Goal: Information Seeking & Learning: Learn about a topic

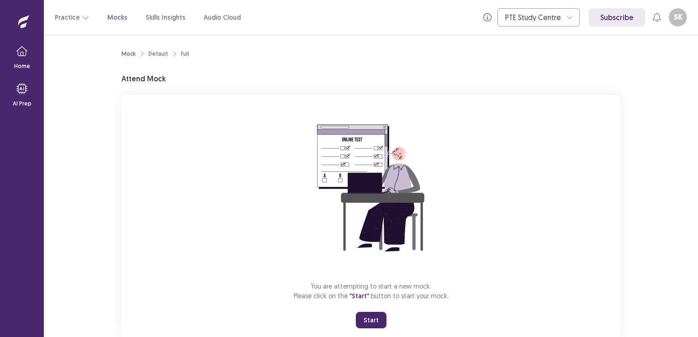
click at [377, 321] on button "Start" at bounding box center [371, 320] width 31 height 16
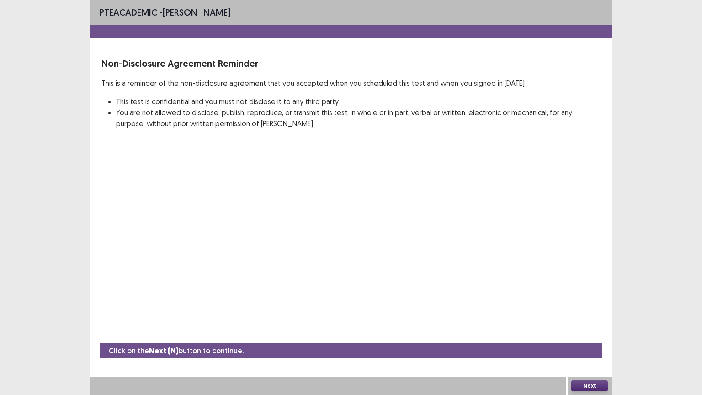
click at [583, 337] on button "Next" at bounding box center [589, 385] width 37 height 11
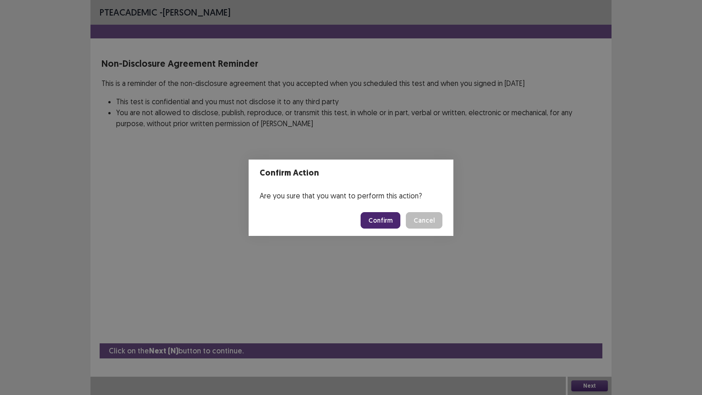
click at [379, 217] on button "Confirm" at bounding box center [381, 220] width 40 height 16
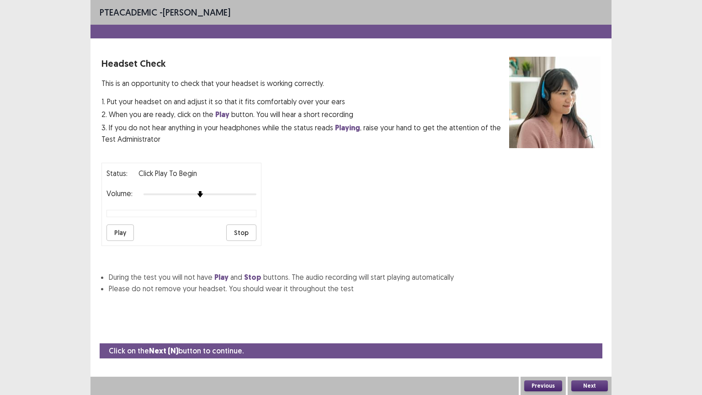
click at [127, 228] on button "Play" at bounding box center [119, 232] width 27 height 16
click at [598, 337] on button "Next" at bounding box center [589, 385] width 37 height 11
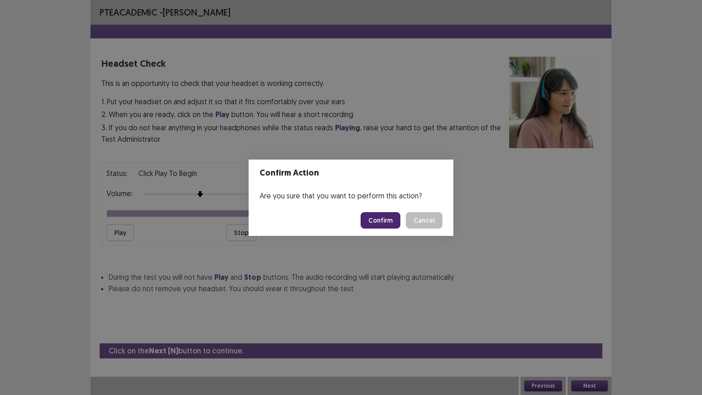
click at [377, 221] on button "Confirm" at bounding box center [381, 220] width 40 height 16
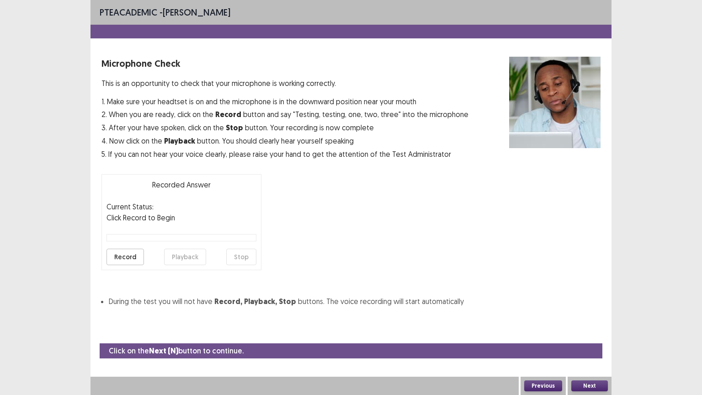
click at [130, 250] on button "Record" at bounding box center [124, 257] width 37 height 16
click at [192, 256] on button "Playback" at bounding box center [185, 257] width 42 height 16
click at [594, 337] on button "Next" at bounding box center [589, 385] width 37 height 11
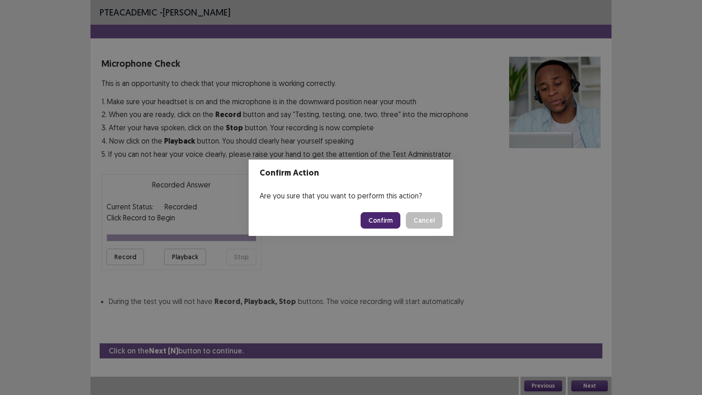
click at [377, 221] on button "Confirm" at bounding box center [381, 220] width 40 height 16
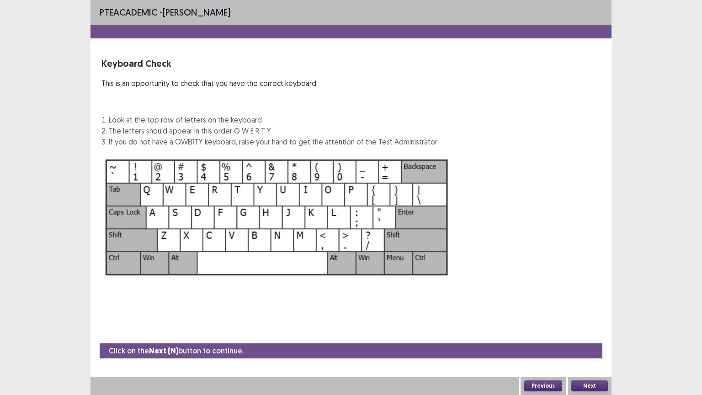
click at [586, 337] on button "Next" at bounding box center [589, 385] width 37 height 11
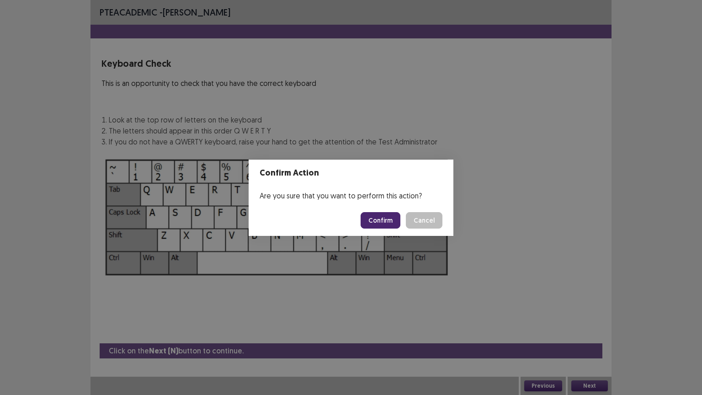
click at [393, 221] on button "Confirm" at bounding box center [381, 220] width 40 height 16
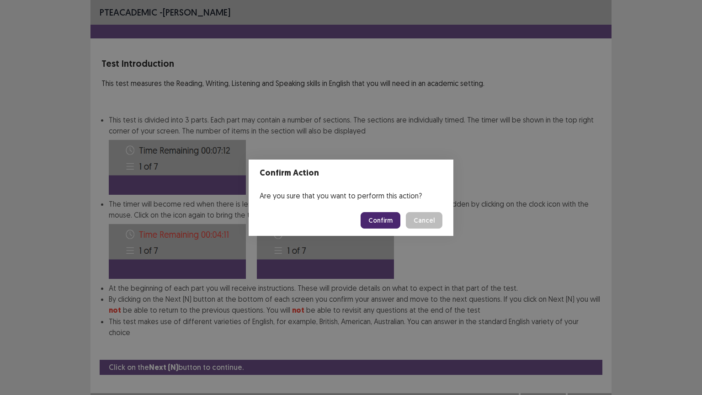
scroll to position [1, 0]
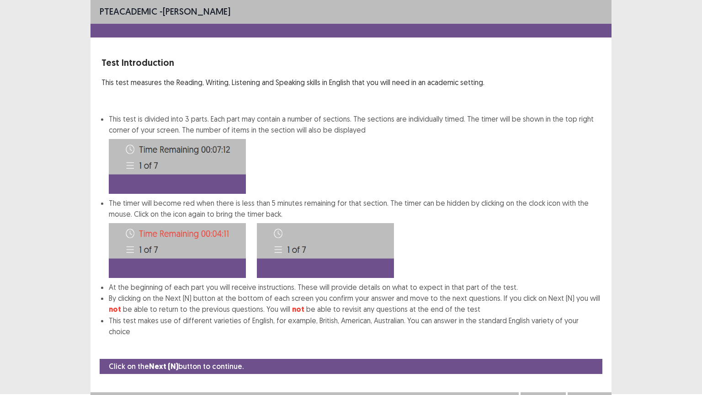
click at [609, 337] on div "Next" at bounding box center [590, 401] width 44 height 18
click at [611, 337] on div "Next" at bounding box center [590, 401] width 44 height 18
click at [598, 337] on button "Next" at bounding box center [589, 401] width 37 height 11
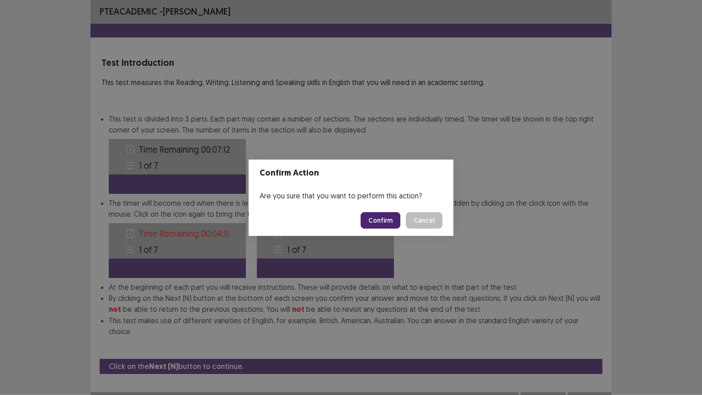
click at [386, 224] on button "Confirm" at bounding box center [381, 220] width 40 height 16
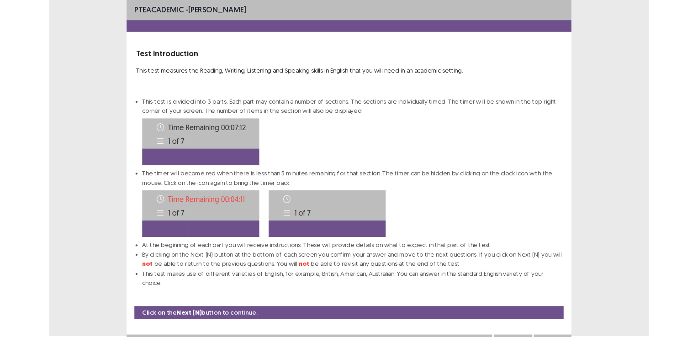
scroll to position [0, 0]
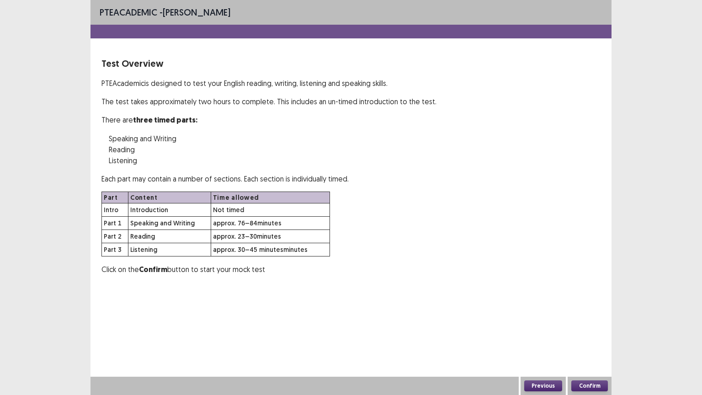
click at [584, 337] on button "Confirm" at bounding box center [589, 385] width 37 height 11
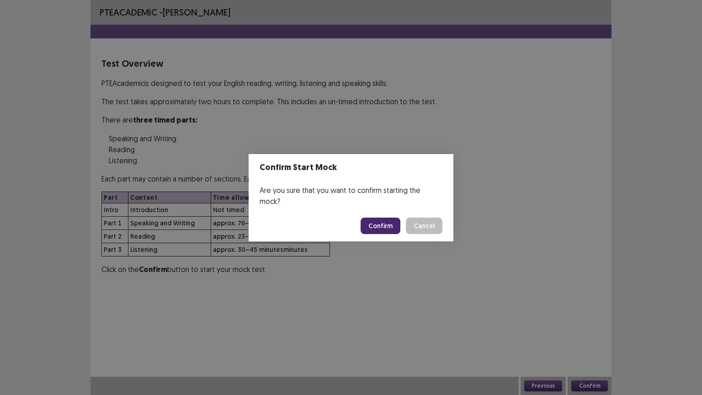
click at [388, 218] on button "Confirm" at bounding box center [381, 226] width 40 height 16
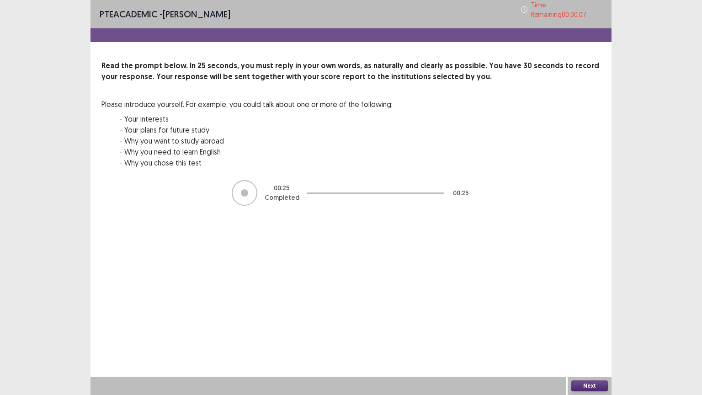
click at [605, 337] on button "Next" at bounding box center [589, 385] width 37 height 11
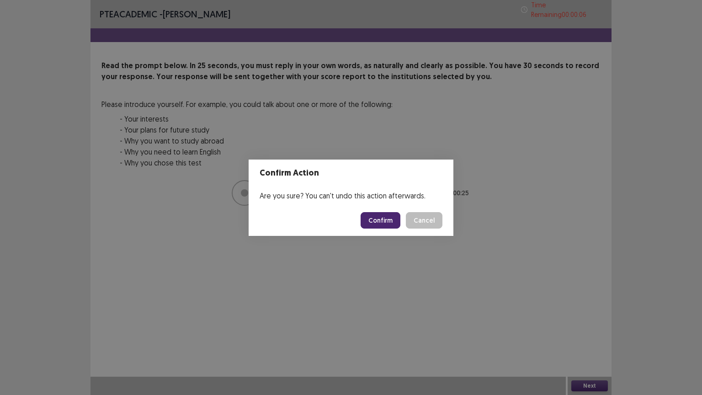
click at [382, 221] on button "Confirm" at bounding box center [381, 220] width 40 height 16
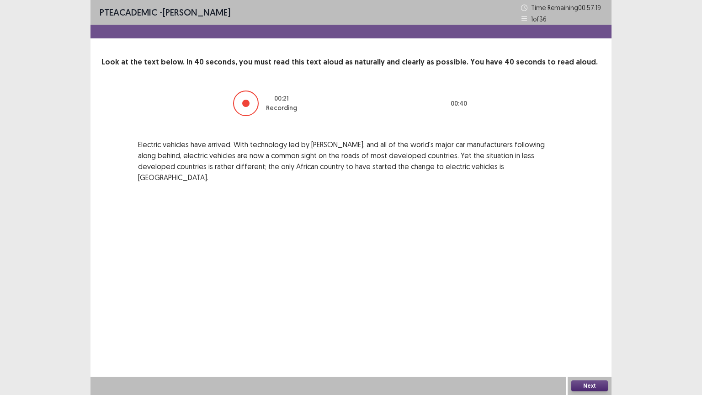
click at [584, 337] on button "Next" at bounding box center [589, 385] width 37 height 11
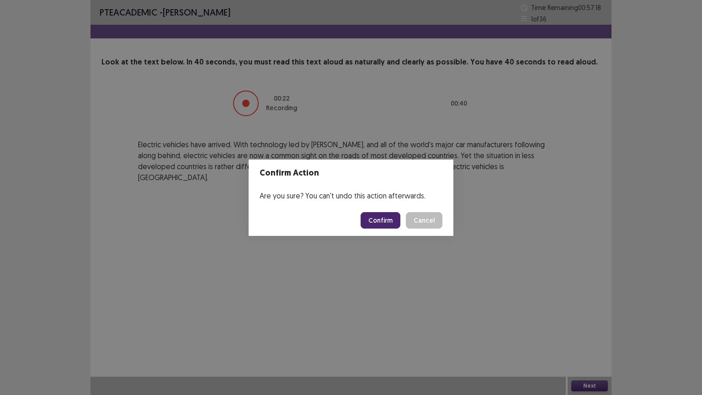
click at [396, 219] on button "Confirm" at bounding box center [381, 220] width 40 height 16
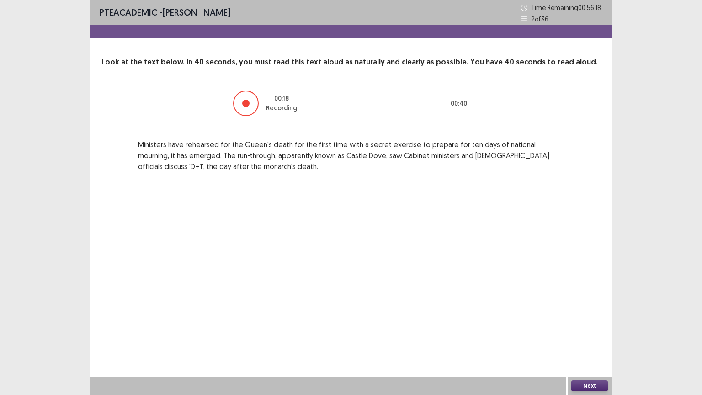
click at [585, 337] on button "Next" at bounding box center [589, 385] width 37 height 11
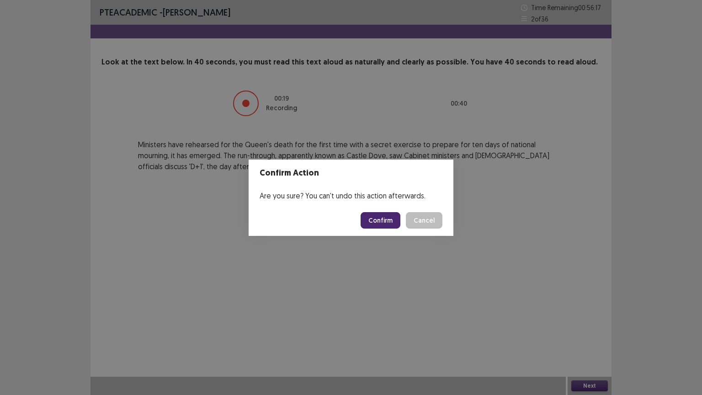
click at [395, 223] on button "Confirm" at bounding box center [381, 220] width 40 height 16
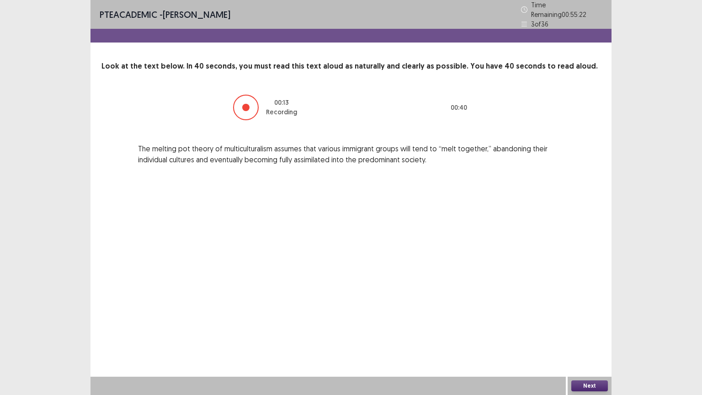
click at [586, 337] on button "Next" at bounding box center [589, 385] width 37 height 11
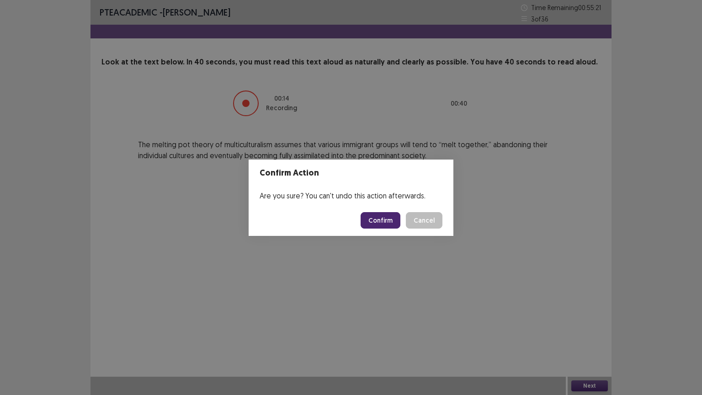
click at [382, 223] on button "Confirm" at bounding box center [381, 220] width 40 height 16
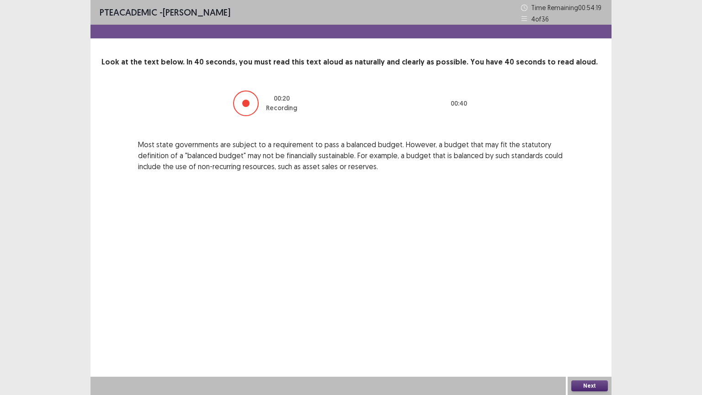
click at [598, 337] on button "Next" at bounding box center [589, 385] width 37 height 11
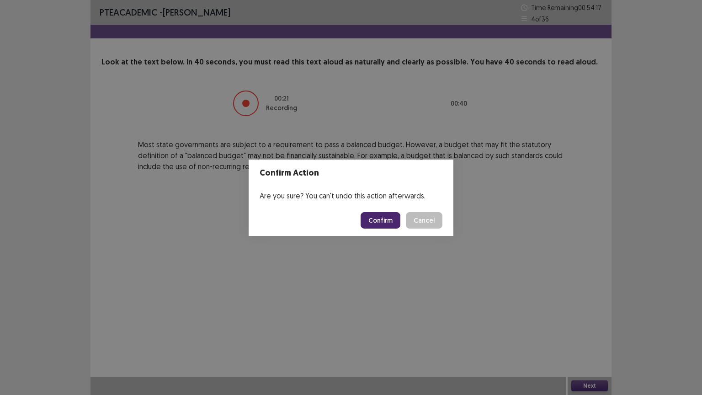
click at [367, 218] on button "Confirm" at bounding box center [381, 220] width 40 height 16
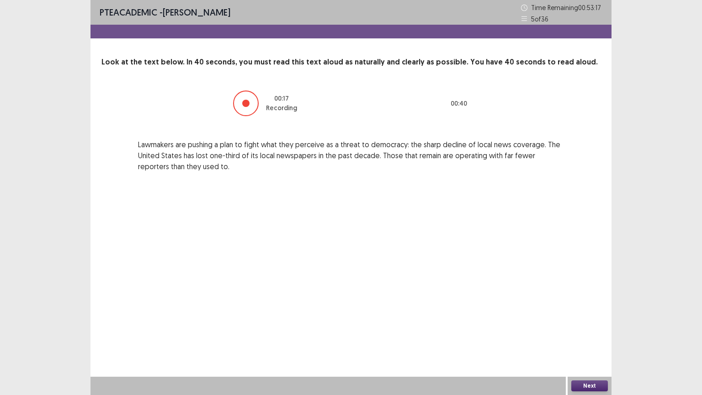
click at [576, 337] on button "Next" at bounding box center [589, 385] width 37 height 11
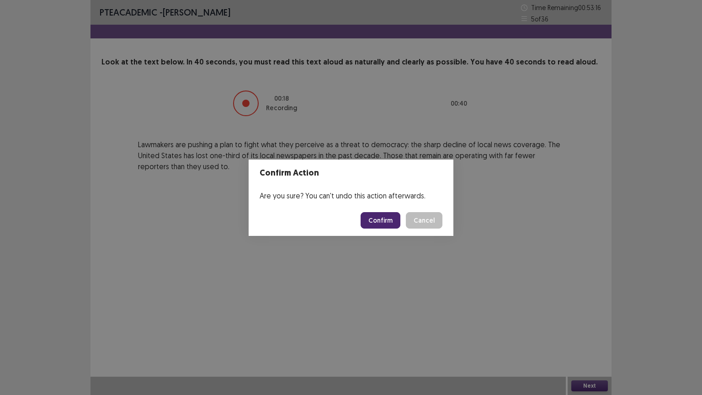
click at [382, 217] on button "Confirm" at bounding box center [381, 220] width 40 height 16
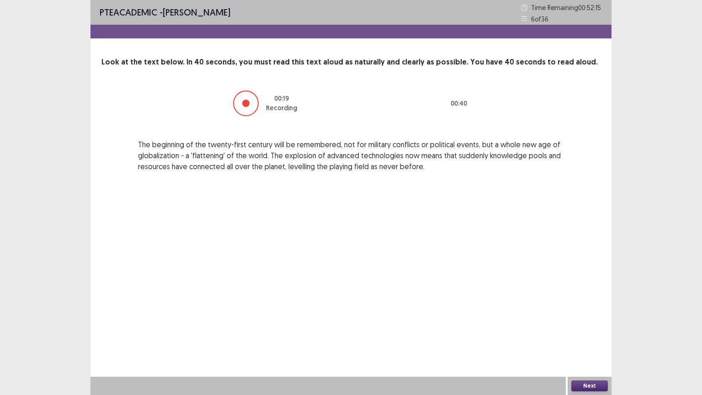
click at [584, 337] on button "Next" at bounding box center [589, 385] width 37 height 11
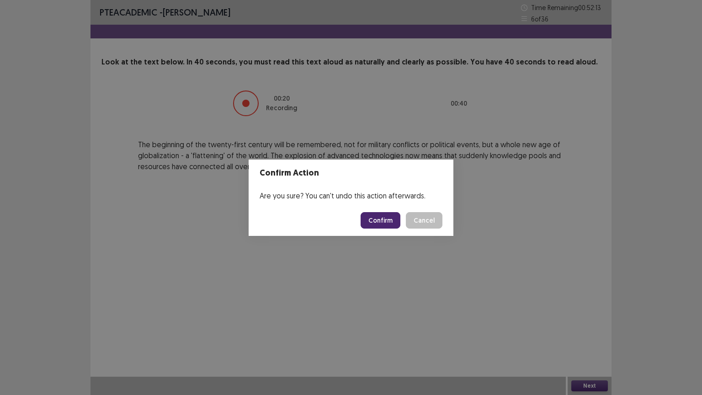
click at [383, 221] on button "Confirm" at bounding box center [381, 220] width 40 height 16
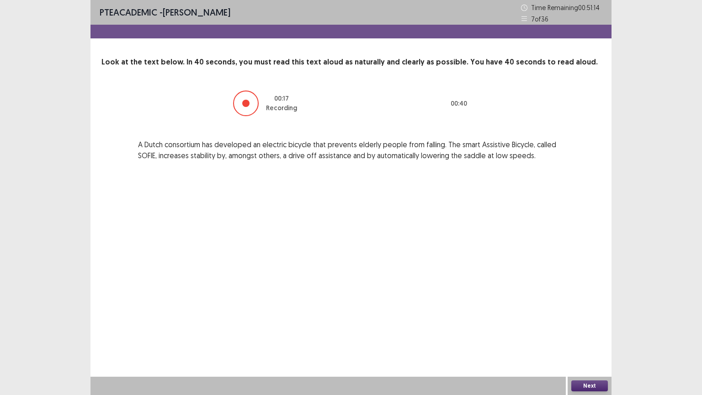
click at [587, 337] on button "Next" at bounding box center [589, 385] width 37 height 11
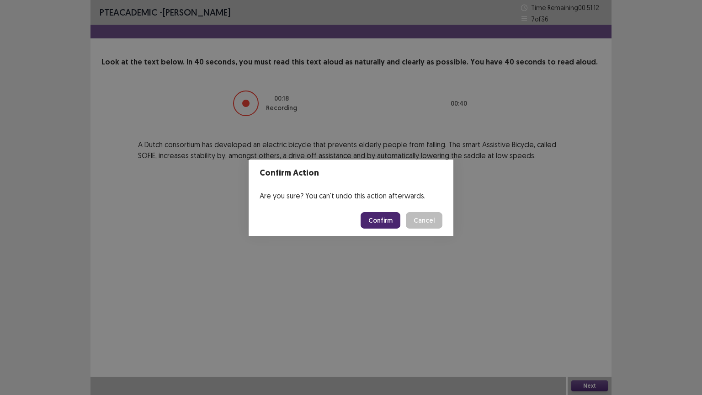
click at [382, 220] on button "Confirm" at bounding box center [381, 220] width 40 height 16
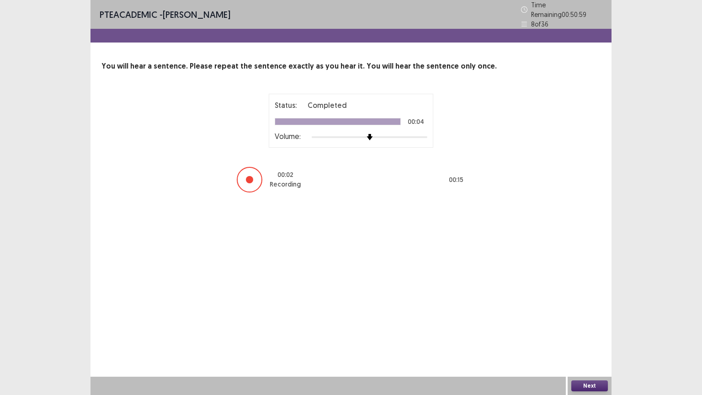
click at [590, 337] on button "Next" at bounding box center [589, 385] width 37 height 11
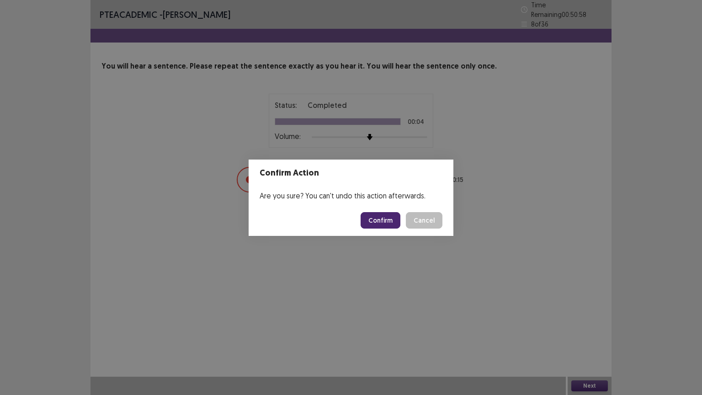
click at [392, 217] on button "Confirm" at bounding box center [381, 220] width 40 height 16
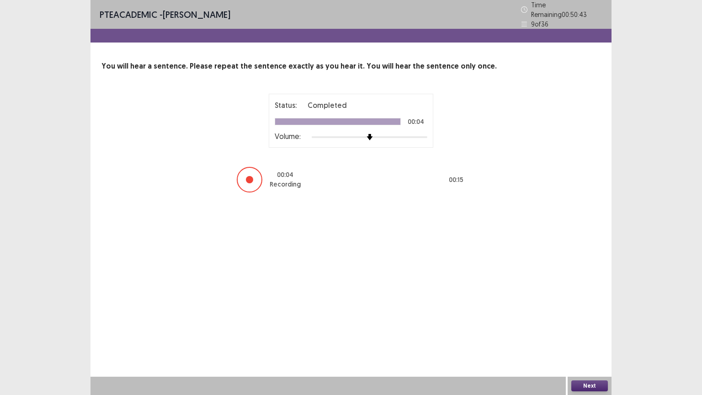
click at [587, 337] on button "Next" at bounding box center [589, 385] width 37 height 11
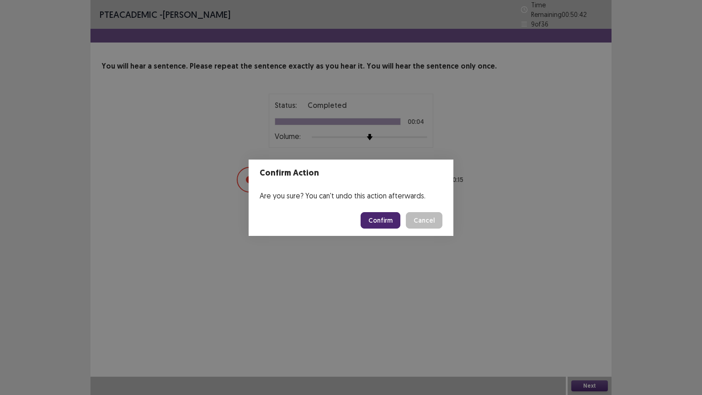
click at [379, 216] on button "Confirm" at bounding box center [381, 220] width 40 height 16
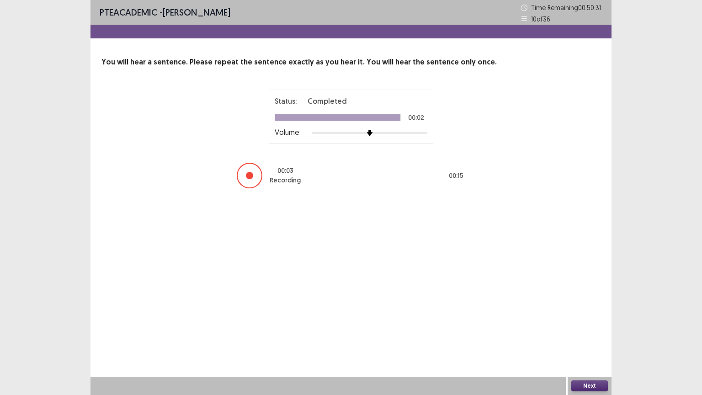
click at [585, 337] on button "Next" at bounding box center [589, 385] width 37 height 11
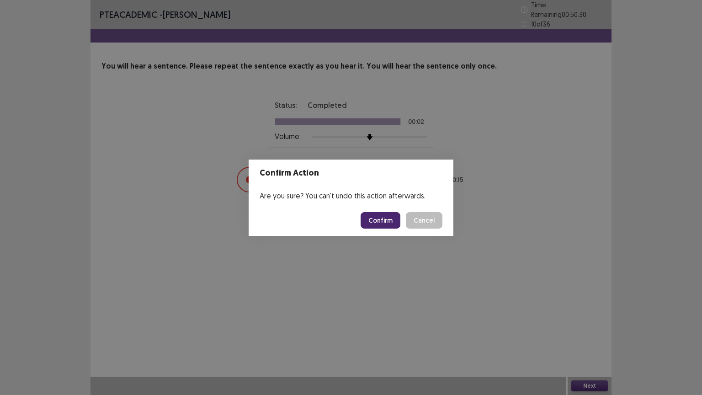
click at [377, 216] on button "Confirm" at bounding box center [381, 220] width 40 height 16
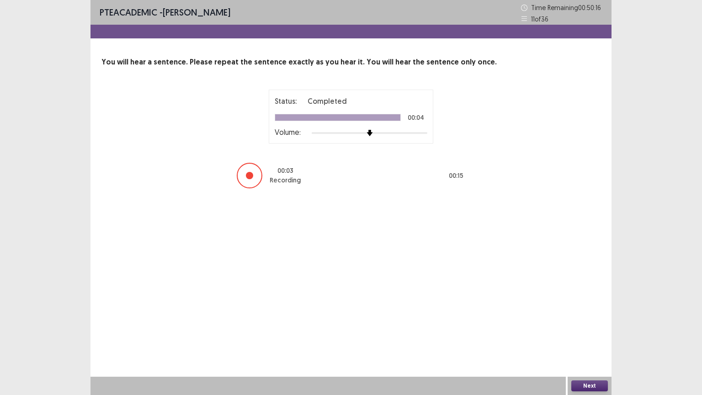
click at [587, 337] on button "Next" at bounding box center [589, 385] width 37 height 11
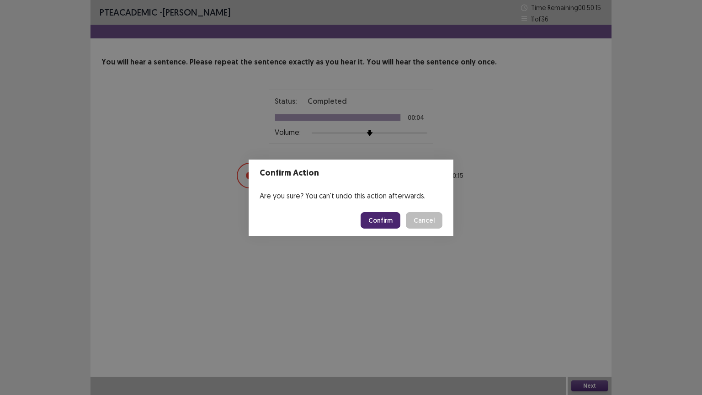
click at [391, 226] on button "Confirm" at bounding box center [381, 220] width 40 height 16
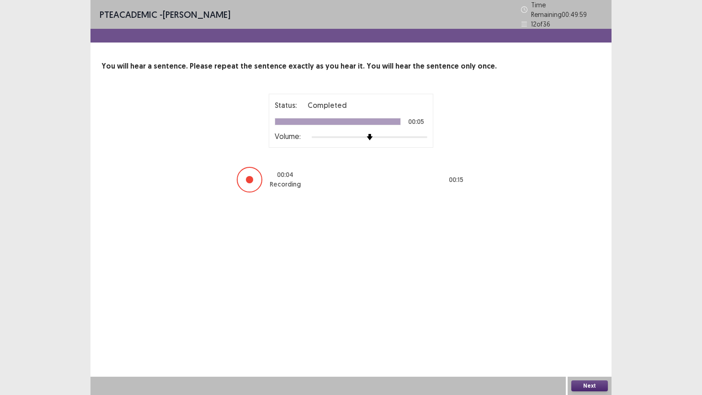
click at [593, 337] on button "Next" at bounding box center [589, 385] width 37 height 11
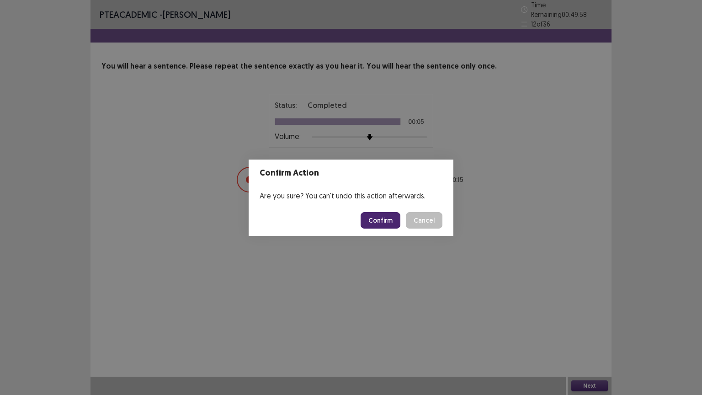
click at [388, 223] on button "Confirm" at bounding box center [381, 220] width 40 height 16
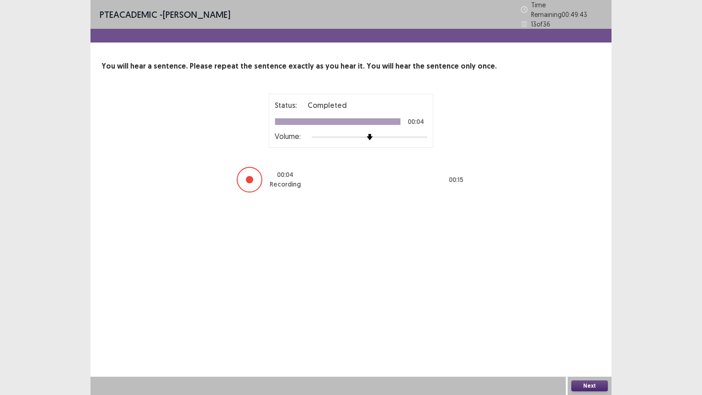
click at [588, 337] on button "Next" at bounding box center [589, 385] width 37 height 11
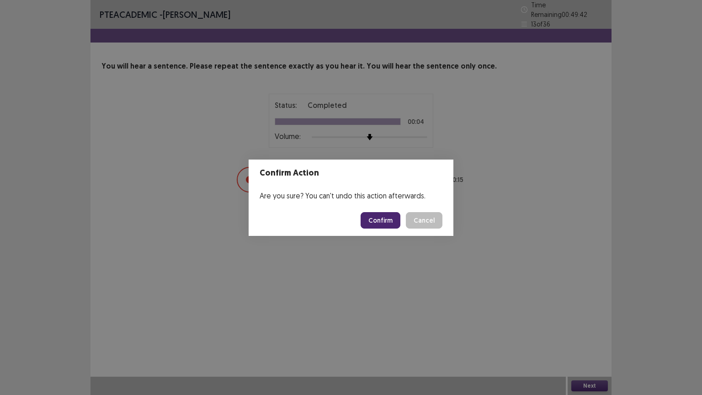
click at [388, 216] on button "Confirm" at bounding box center [381, 220] width 40 height 16
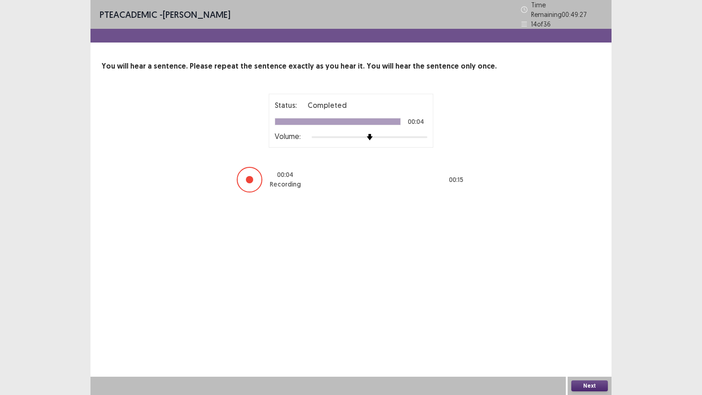
click at [592, 337] on button "Next" at bounding box center [589, 385] width 37 height 11
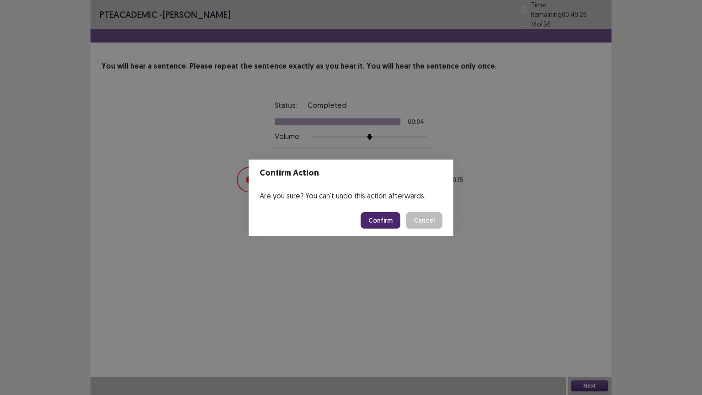
click at [376, 221] on button "Confirm" at bounding box center [381, 220] width 40 height 16
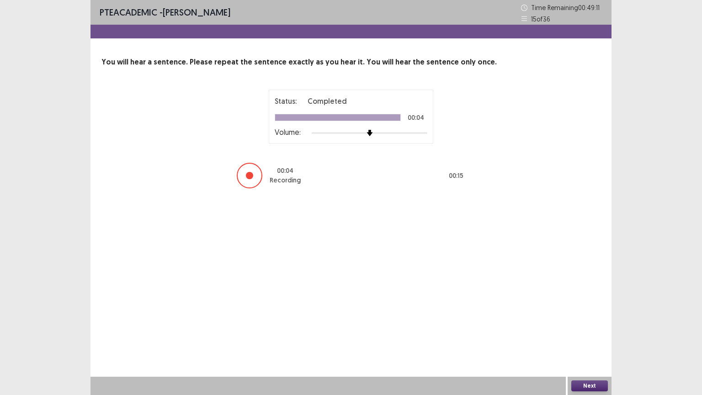
click at [585, 337] on button "Next" at bounding box center [589, 385] width 37 height 11
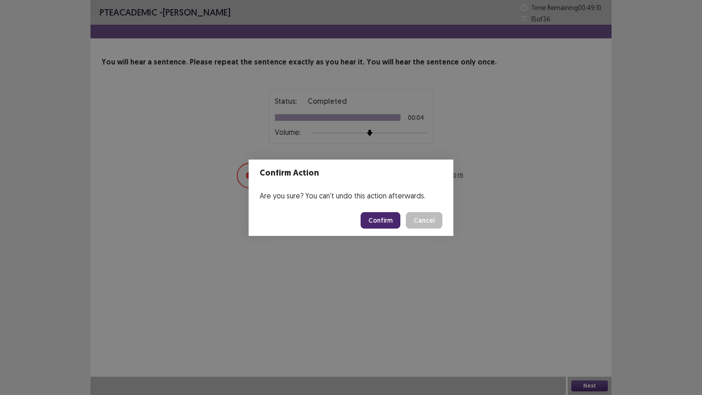
click at [386, 221] on button "Confirm" at bounding box center [381, 220] width 40 height 16
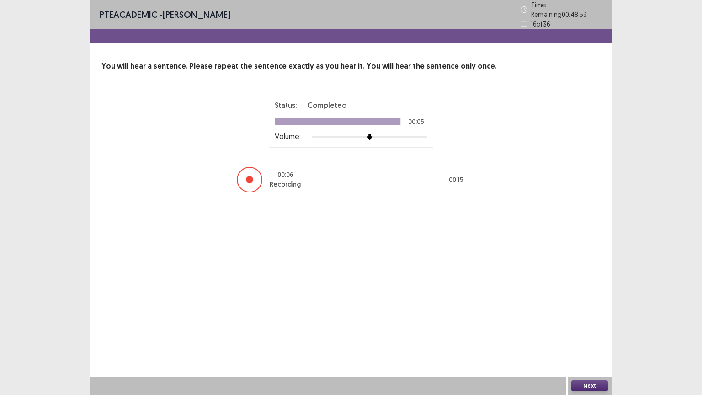
click at [585, 337] on button "Next" at bounding box center [589, 385] width 37 height 11
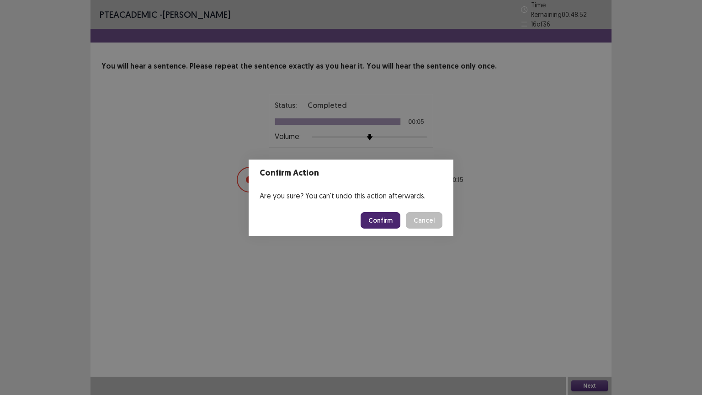
click at [382, 217] on button "Confirm" at bounding box center [381, 220] width 40 height 16
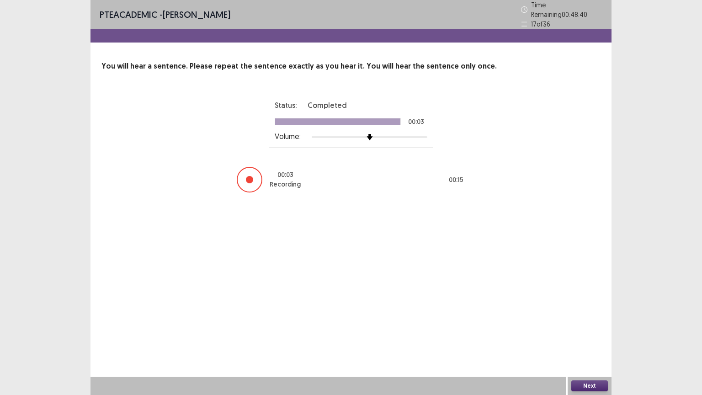
click at [591, 337] on button "Next" at bounding box center [589, 385] width 37 height 11
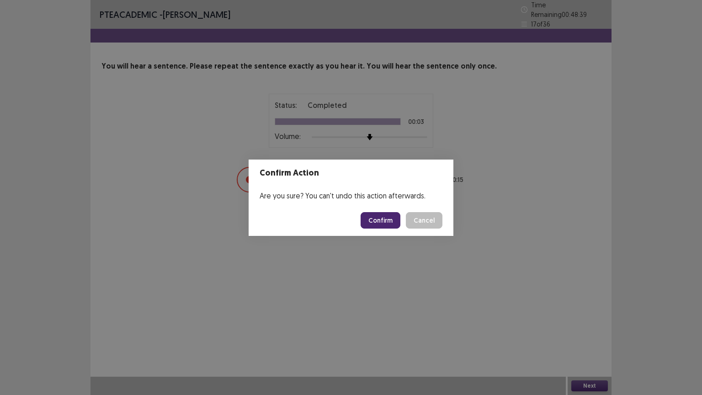
click at [390, 223] on button "Confirm" at bounding box center [381, 220] width 40 height 16
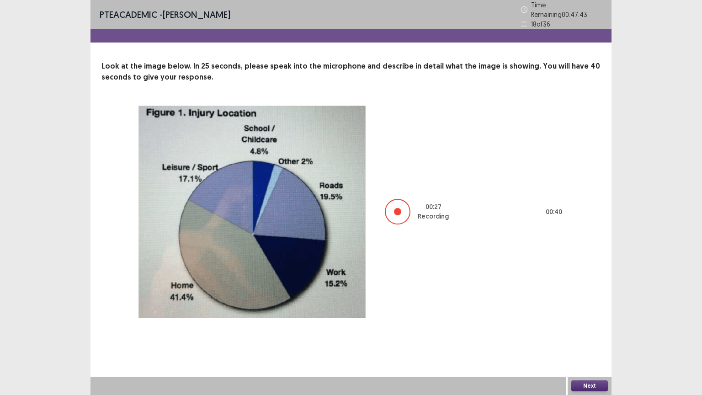
click at [590, 337] on button "Next" at bounding box center [589, 385] width 37 height 11
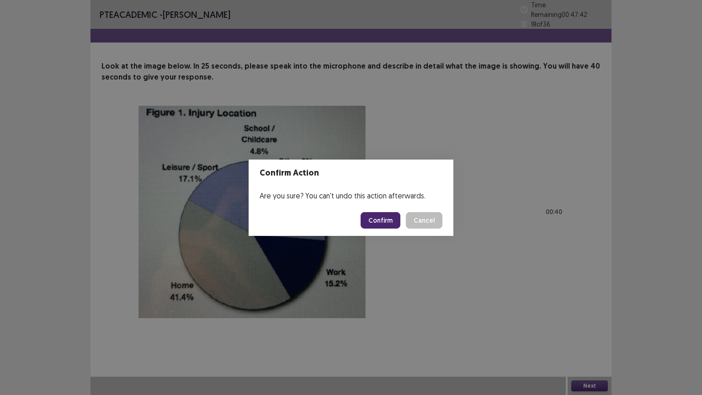
click at [379, 216] on button "Confirm" at bounding box center [381, 220] width 40 height 16
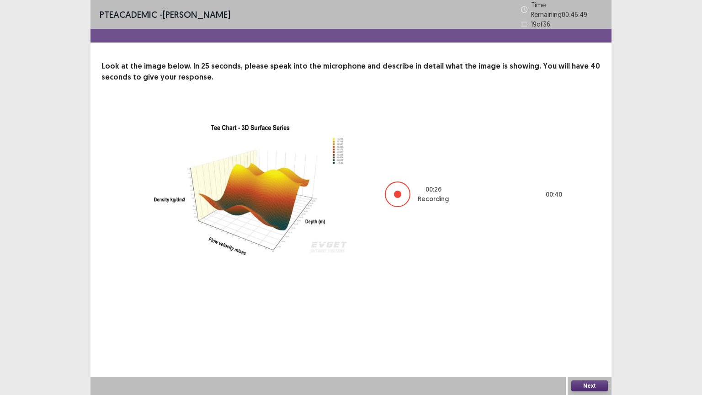
click at [584, 337] on button "Next" at bounding box center [589, 385] width 37 height 11
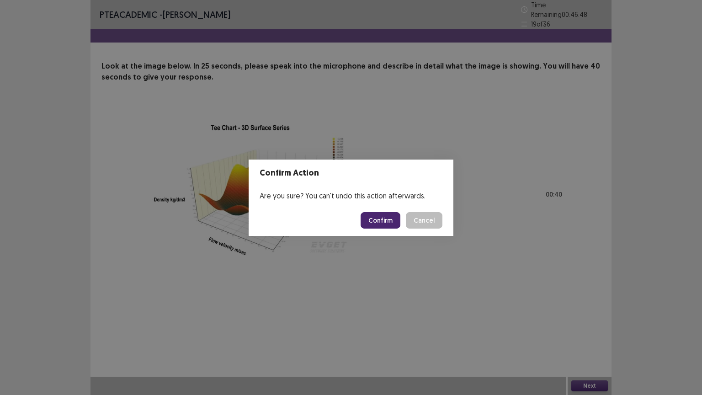
click at [381, 216] on button "Confirm" at bounding box center [381, 220] width 40 height 16
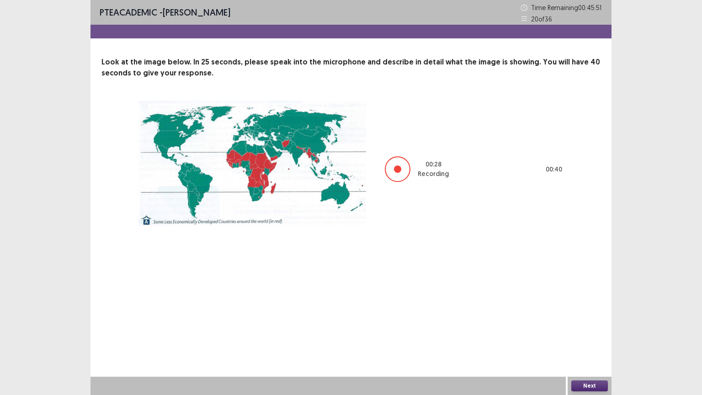
click at [587, 337] on button "Next" at bounding box center [589, 385] width 37 height 11
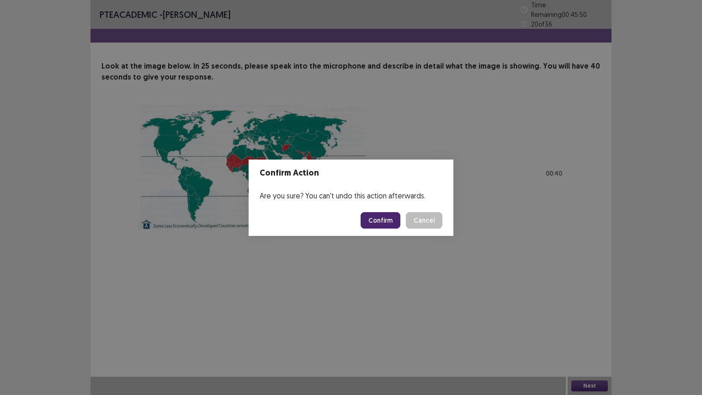
click at [386, 218] on button "Confirm" at bounding box center [381, 220] width 40 height 16
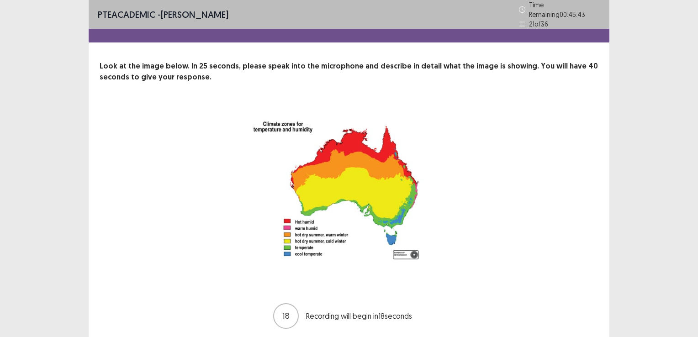
click at [687, 164] on div "PTE academic - Selva Kumar R Time Remaining 00 : 45 : 43 21 of 36 Look at the i…" at bounding box center [349, 185] width 698 height 370
click at [629, 198] on div "PTE academic - Selva Kumar R Time Remaining 00 : 44 : 58 21 of 36 Look at the i…" at bounding box center [349, 185] width 698 height 370
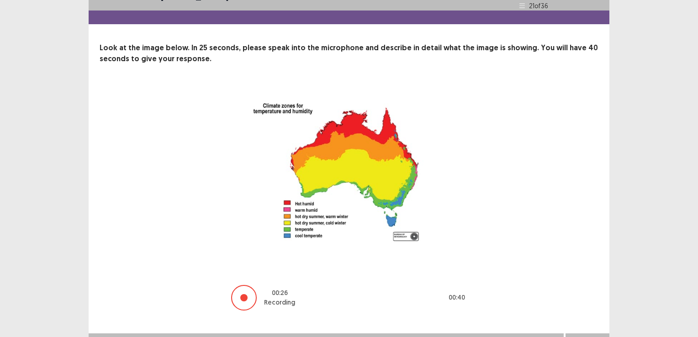
scroll to position [28, 0]
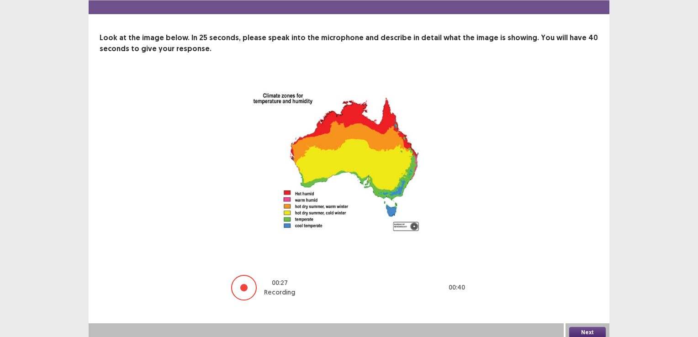
click at [585, 329] on button "Next" at bounding box center [587, 332] width 37 height 11
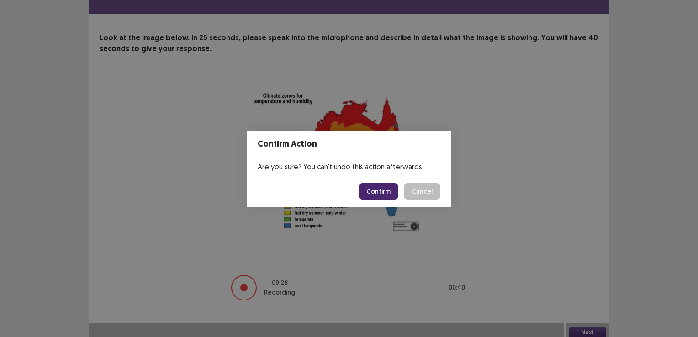
click at [386, 192] on button "Confirm" at bounding box center [379, 191] width 40 height 16
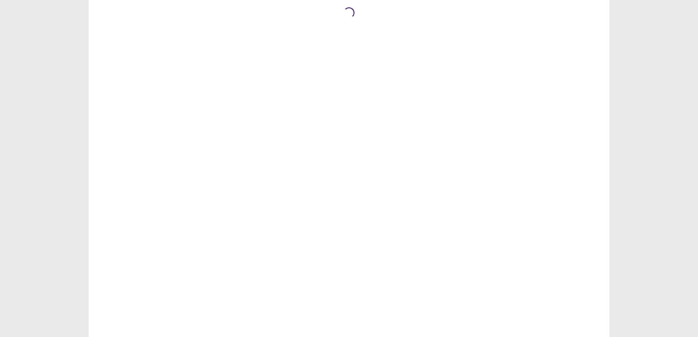
scroll to position [0, 0]
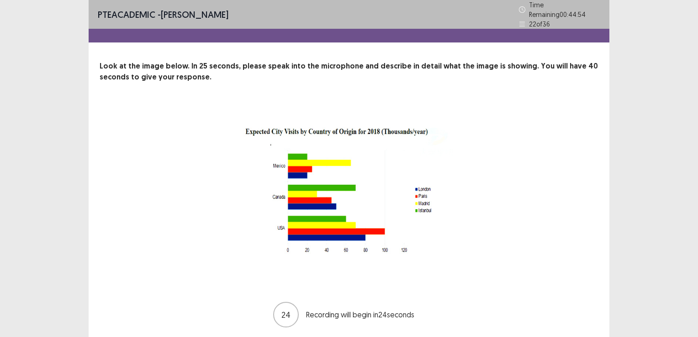
click at [566, 281] on div "24 Recording will begin in 24 seconds" at bounding box center [349, 217] width 499 height 224
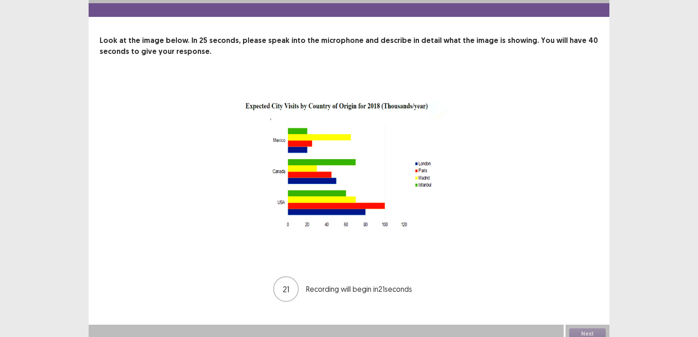
scroll to position [27, 0]
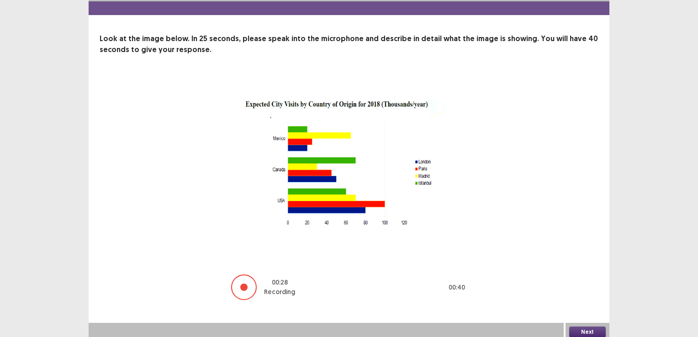
click at [583, 327] on button "Next" at bounding box center [587, 332] width 37 height 11
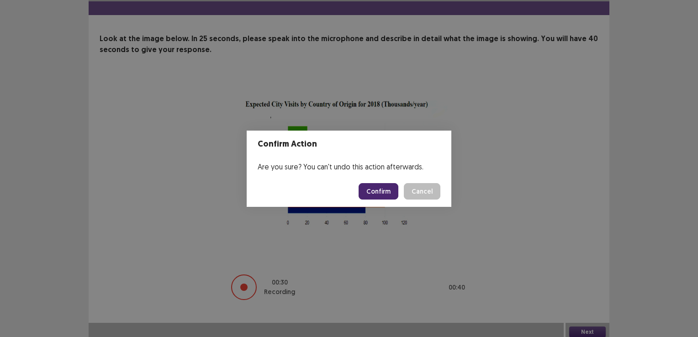
click at [388, 188] on button "Confirm" at bounding box center [379, 191] width 40 height 16
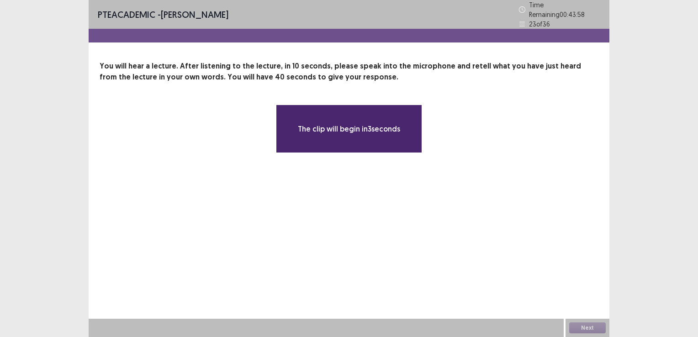
scroll to position [0, 0]
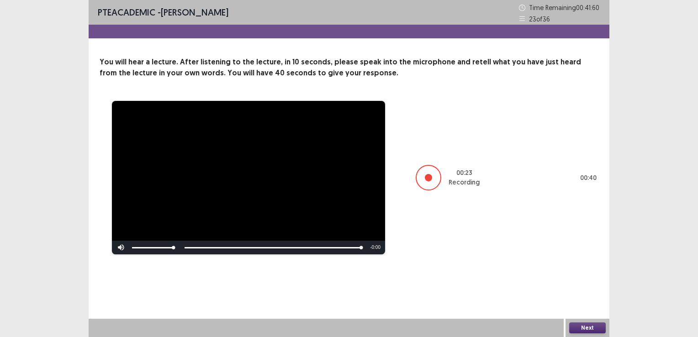
click at [589, 329] on button "Next" at bounding box center [587, 328] width 37 height 11
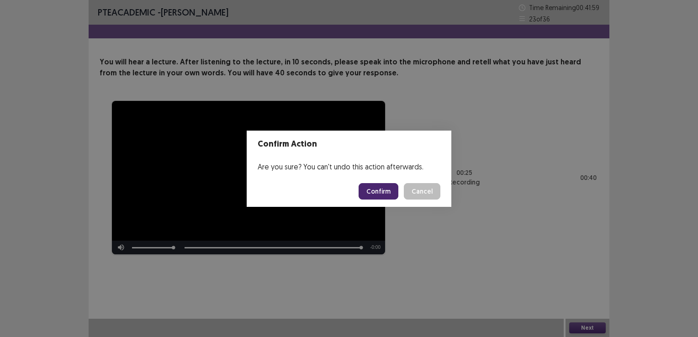
click at [380, 191] on button "Confirm" at bounding box center [379, 191] width 40 height 16
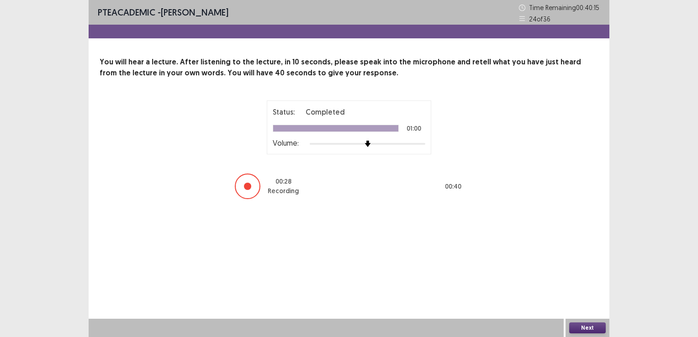
click at [590, 327] on button "Next" at bounding box center [587, 328] width 37 height 11
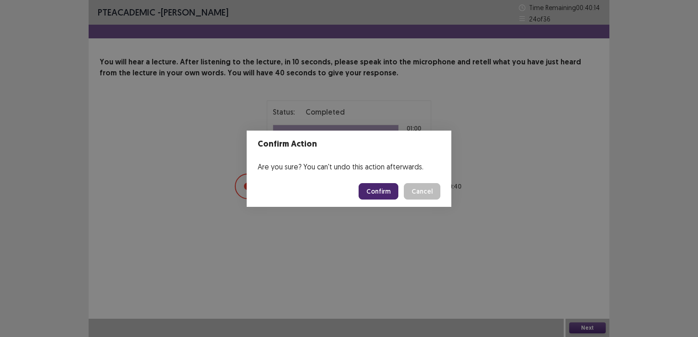
click at [380, 187] on button "Confirm" at bounding box center [379, 191] width 40 height 16
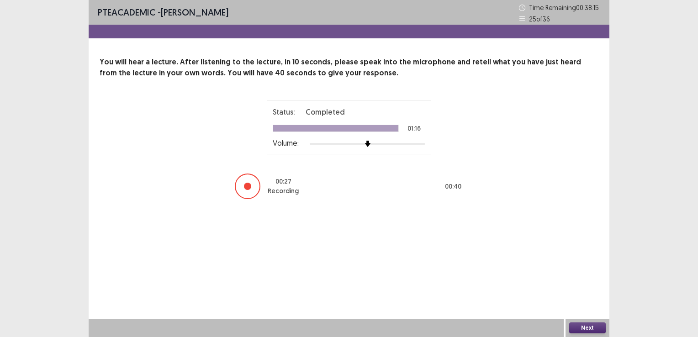
click at [584, 328] on button "Next" at bounding box center [587, 328] width 37 height 11
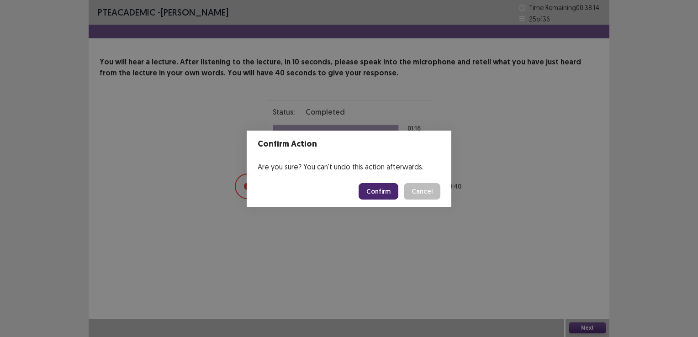
click at [375, 188] on button "Confirm" at bounding box center [379, 191] width 40 height 16
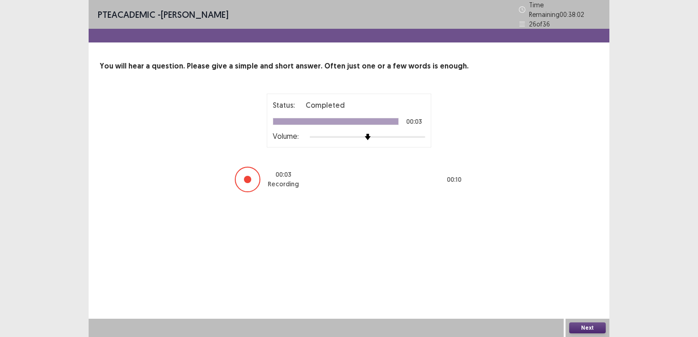
click at [579, 330] on button "Next" at bounding box center [587, 328] width 37 height 11
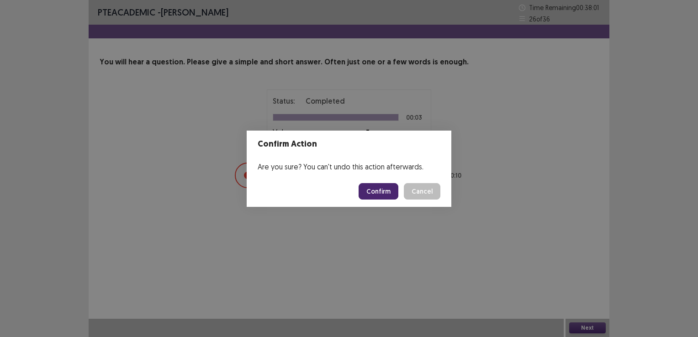
click at [383, 191] on button "Confirm" at bounding box center [379, 191] width 40 height 16
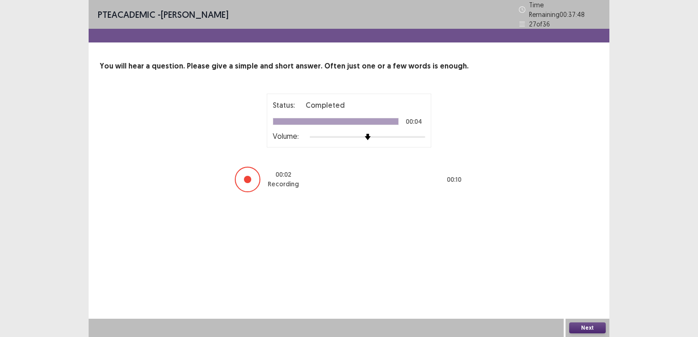
click at [586, 324] on button "Next" at bounding box center [587, 328] width 37 height 11
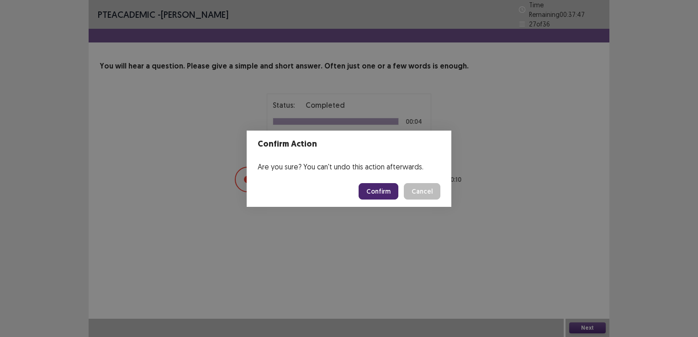
click at [377, 189] on button "Confirm" at bounding box center [379, 191] width 40 height 16
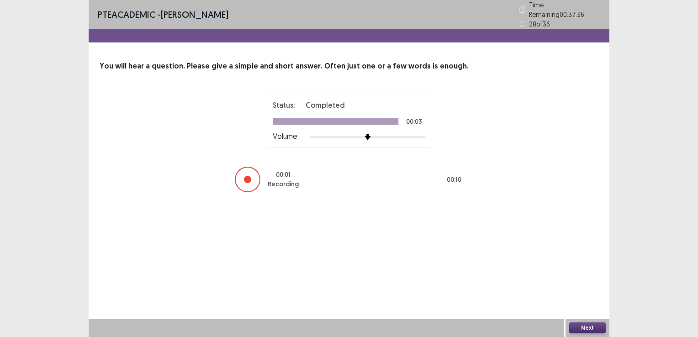
click at [588, 328] on button "Next" at bounding box center [587, 328] width 37 height 11
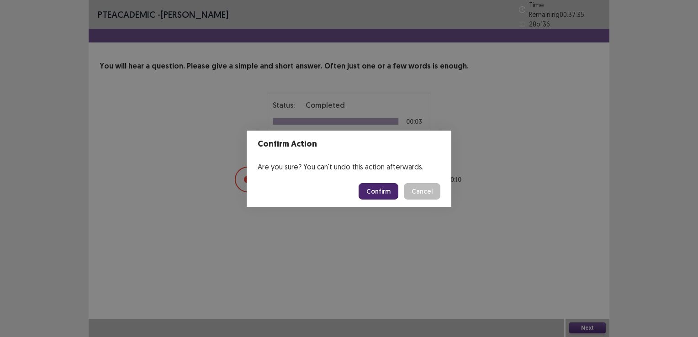
click at [382, 192] on button "Confirm" at bounding box center [379, 191] width 40 height 16
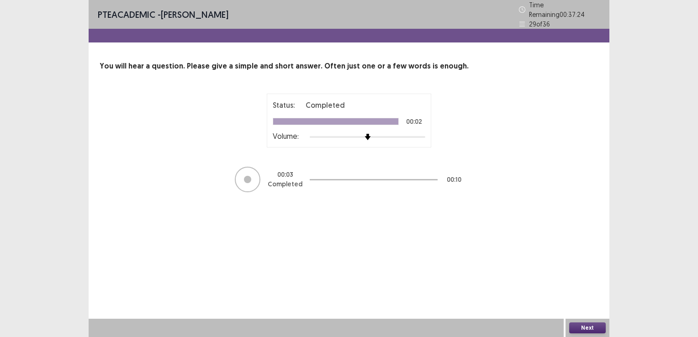
click at [583, 327] on button "Next" at bounding box center [587, 328] width 37 height 11
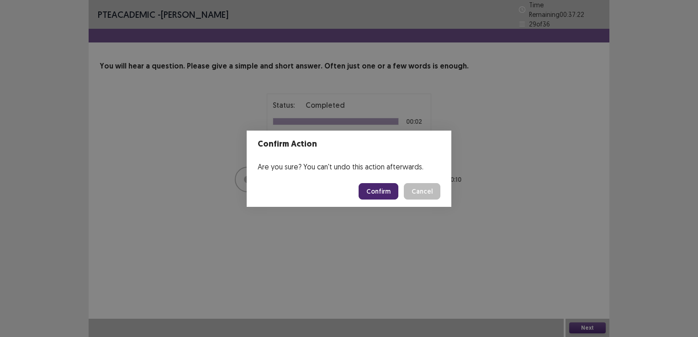
click at [378, 190] on button "Confirm" at bounding box center [379, 191] width 40 height 16
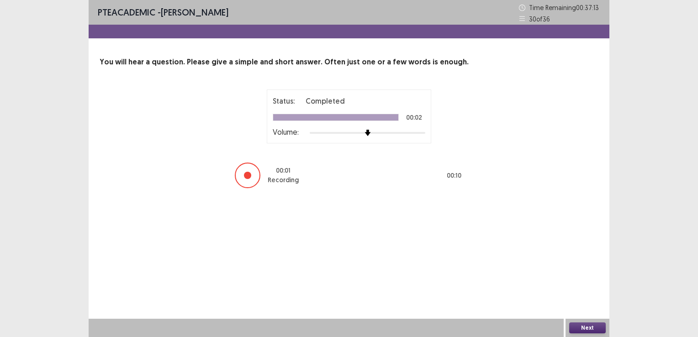
click at [585, 328] on button "Next" at bounding box center [587, 328] width 37 height 11
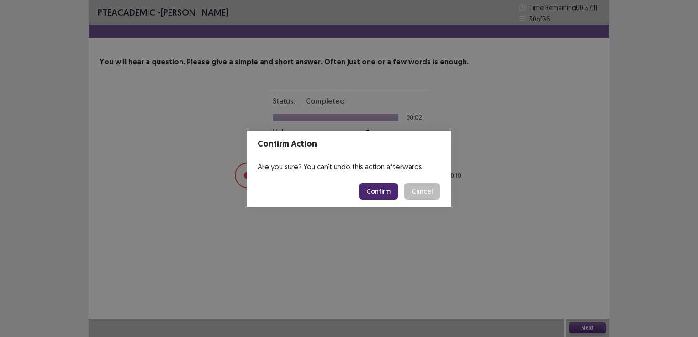
click at [386, 192] on button "Confirm" at bounding box center [379, 191] width 40 height 16
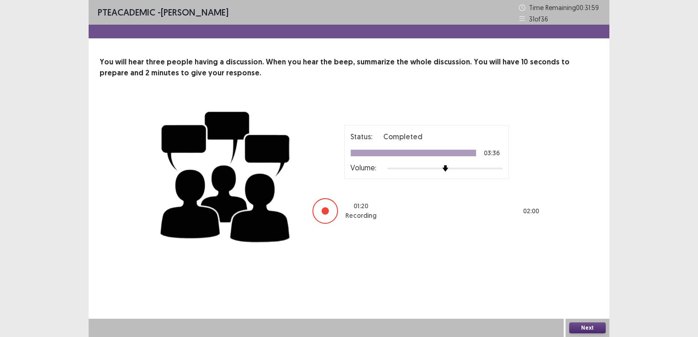
click at [583, 328] on button "Next" at bounding box center [587, 328] width 37 height 11
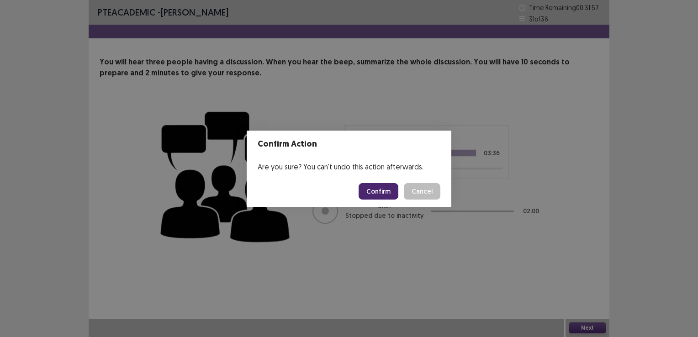
click at [386, 193] on button "Confirm" at bounding box center [379, 191] width 40 height 16
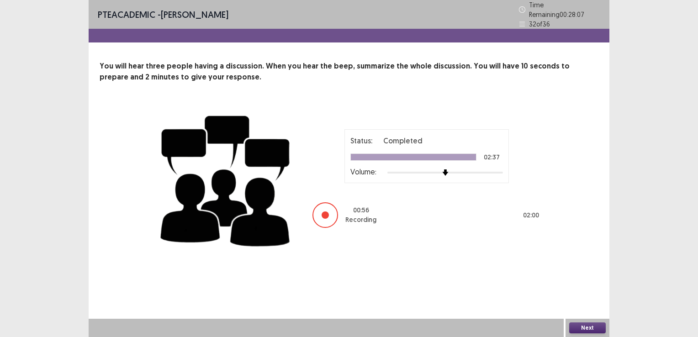
click at [579, 325] on button "Next" at bounding box center [587, 328] width 37 height 11
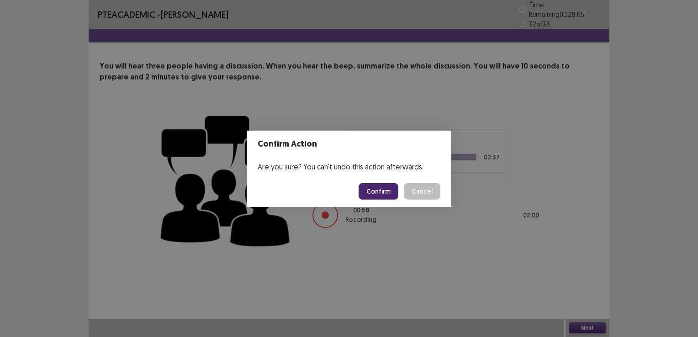
click at [590, 328] on div "Confirm Action Are you sure? You can't undo this action afterwards. Confirm Can…" at bounding box center [349, 168] width 698 height 337
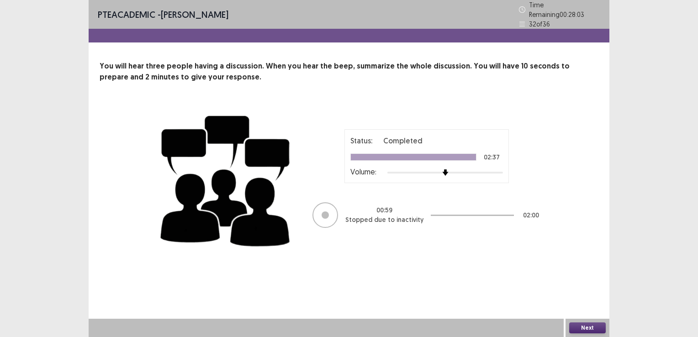
click at [590, 329] on button "Next" at bounding box center [587, 328] width 37 height 11
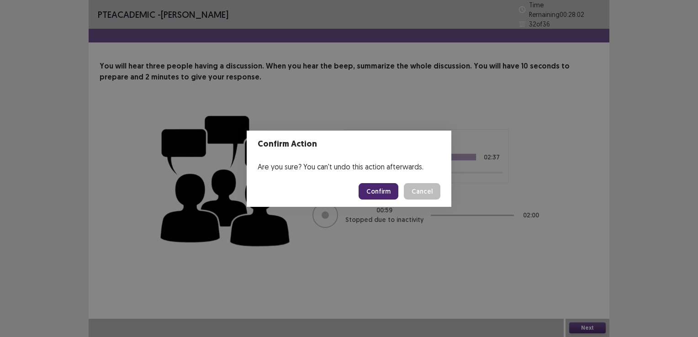
click at [366, 182] on footer "Confirm Cancel" at bounding box center [349, 191] width 205 height 31
drag, startPoint x: 366, startPoint y: 182, endPoint x: 377, endPoint y: 187, distance: 12.1
click at [377, 187] on button "Confirm" at bounding box center [379, 191] width 40 height 16
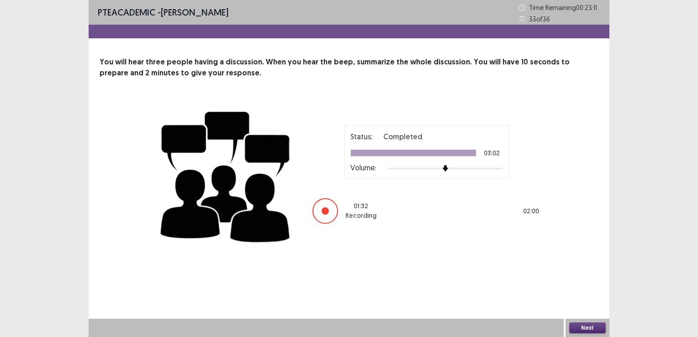
click at [585, 328] on button "Next" at bounding box center [587, 328] width 37 height 11
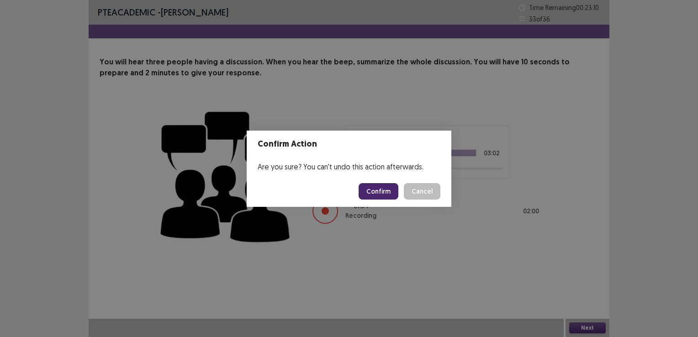
click at [384, 190] on button "Confirm" at bounding box center [379, 191] width 40 height 16
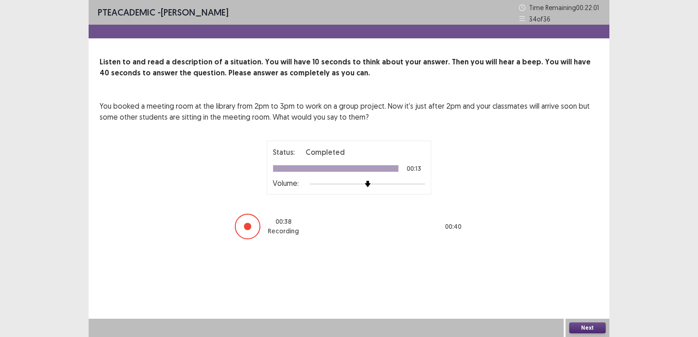
click at [576, 329] on button "Next" at bounding box center [587, 328] width 37 height 11
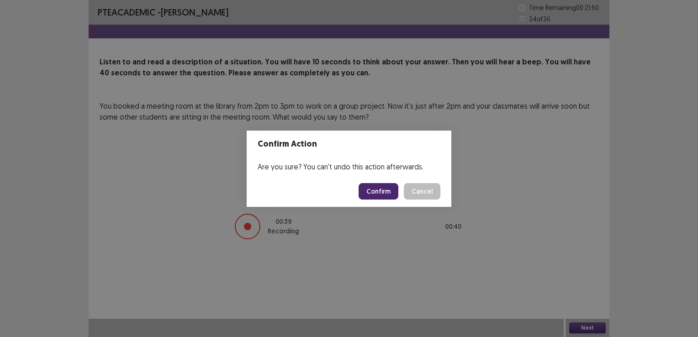
click at [384, 191] on button "Confirm" at bounding box center [379, 191] width 40 height 16
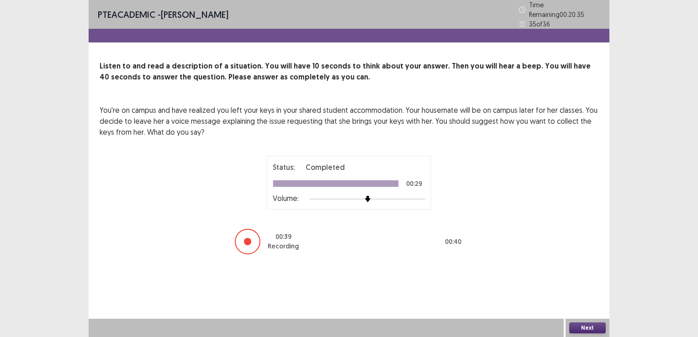
click at [587, 329] on button "Next" at bounding box center [587, 328] width 37 height 11
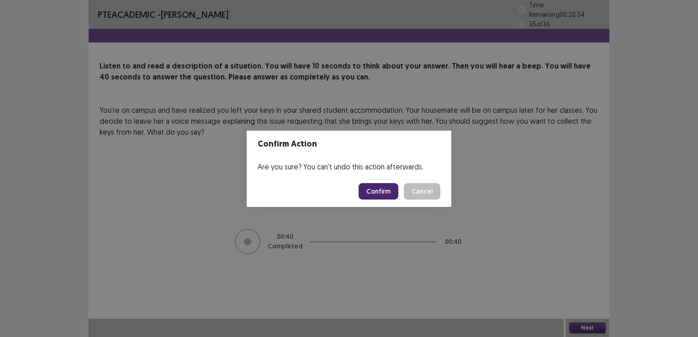
click at [391, 191] on button "Confirm" at bounding box center [379, 191] width 40 height 16
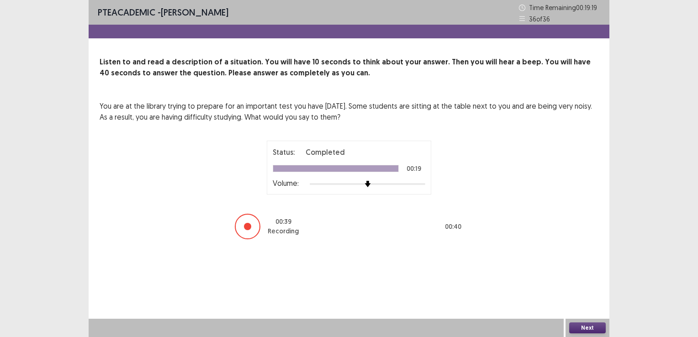
click at [583, 331] on button "Next" at bounding box center [587, 328] width 37 height 11
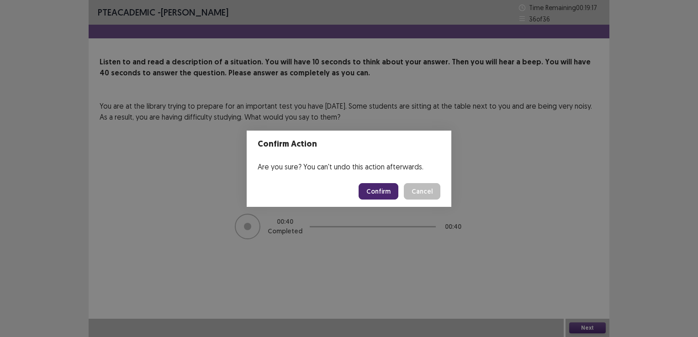
click at [388, 187] on button "Confirm" at bounding box center [379, 191] width 40 height 16
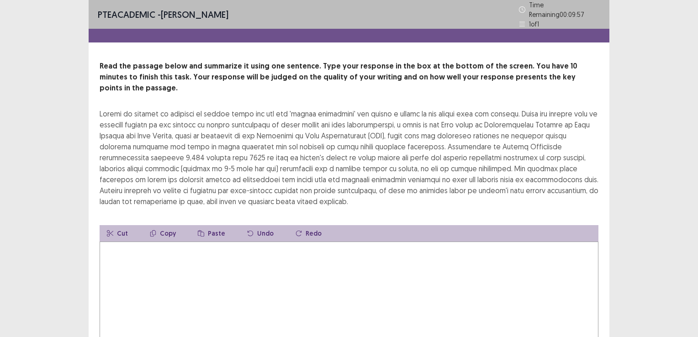
click at [163, 252] on textarea at bounding box center [349, 292] width 499 height 101
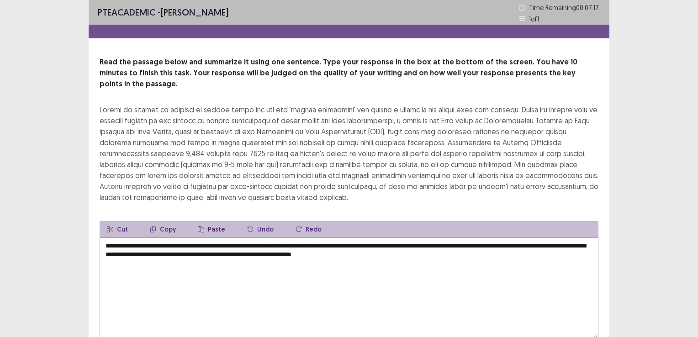
drag, startPoint x: 471, startPoint y: 234, endPoint x: 477, endPoint y: 242, distance: 9.8
click at [477, 242] on textarea "**********" at bounding box center [349, 288] width 499 height 101
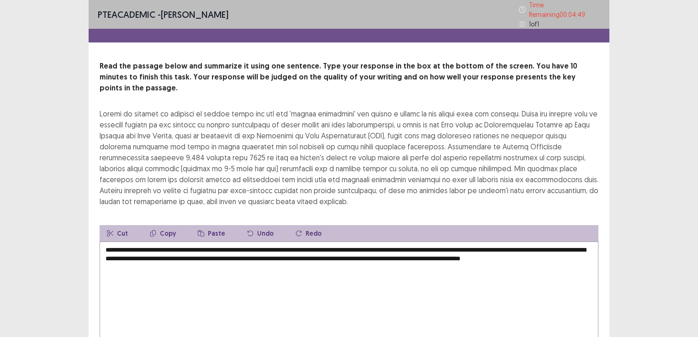
type textarea "**********"
click at [656, 191] on div "**********" at bounding box center [349, 199] width 698 height 399
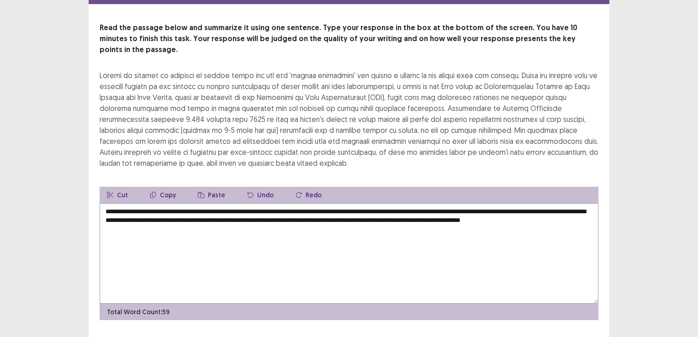
scroll to position [46, 0]
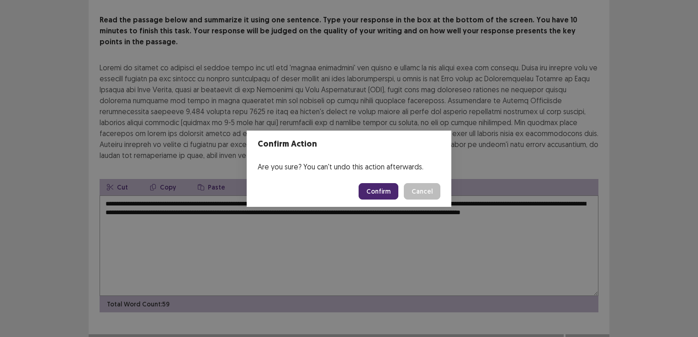
click at [371, 195] on button "Confirm" at bounding box center [379, 191] width 40 height 16
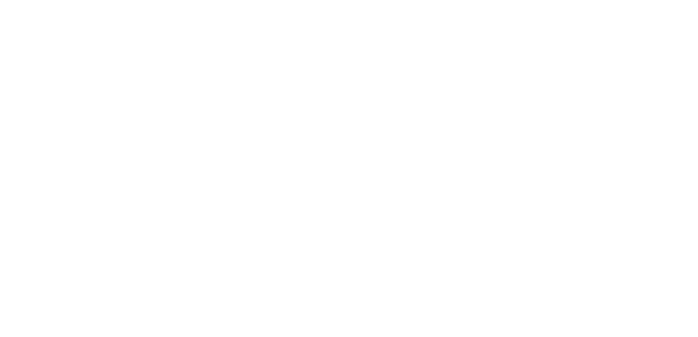
scroll to position [0, 0]
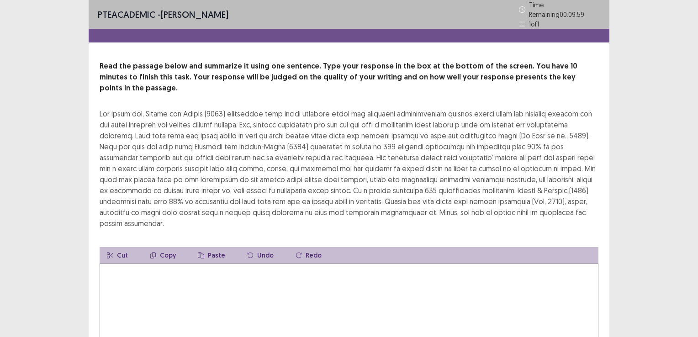
click at [204, 269] on textarea at bounding box center [349, 314] width 499 height 101
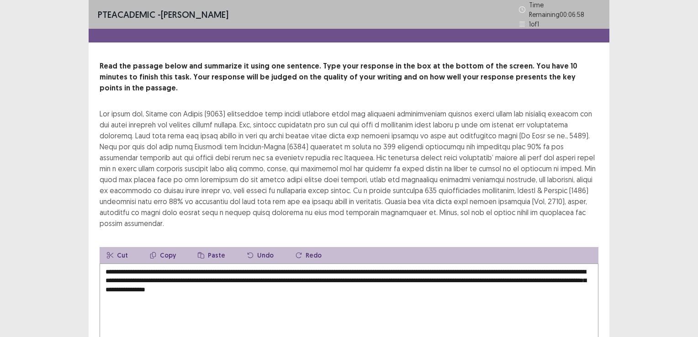
type textarea "**********"
click at [623, 285] on div "**********" at bounding box center [349, 210] width 698 height 421
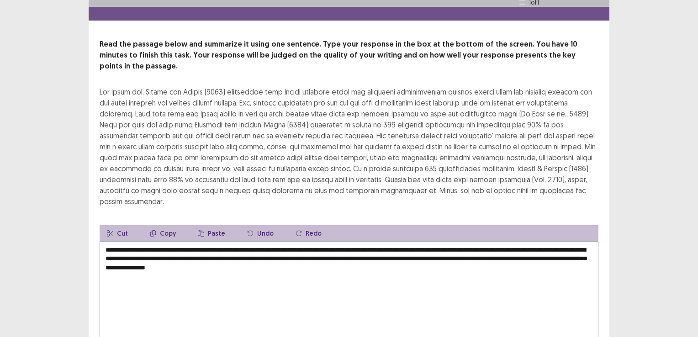
scroll to position [37, 0]
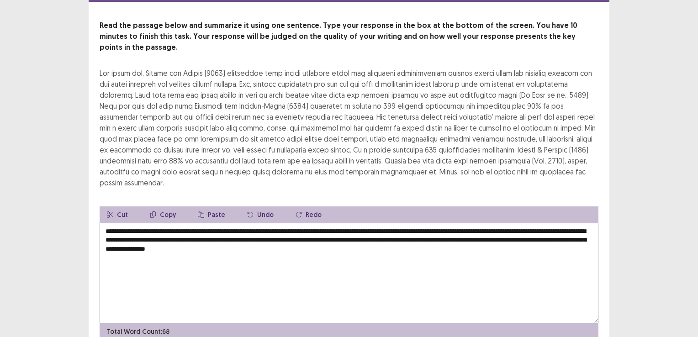
click at [610, 274] on div "**********" at bounding box center [349, 171] width 698 height 417
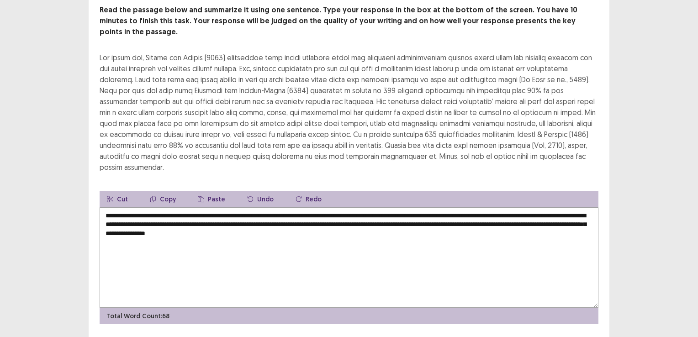
scroll to position [57, 0]
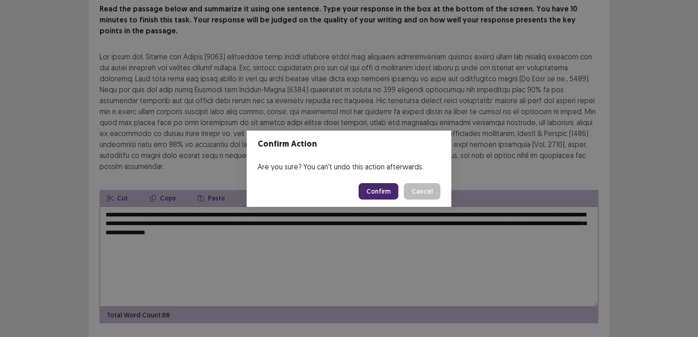
click at [387, 195] on button "Confirm" at bounding box center [379, 191] width 40 height 16
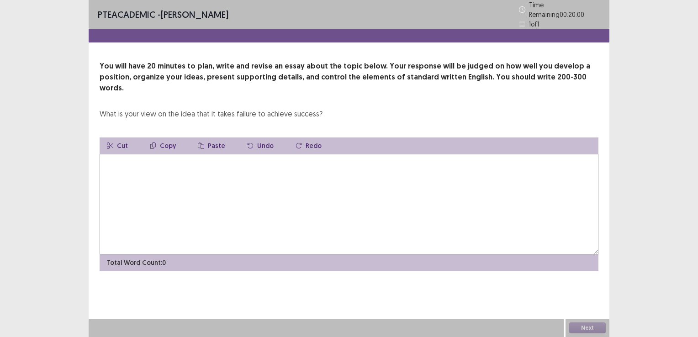
scroll to position [0, 0]
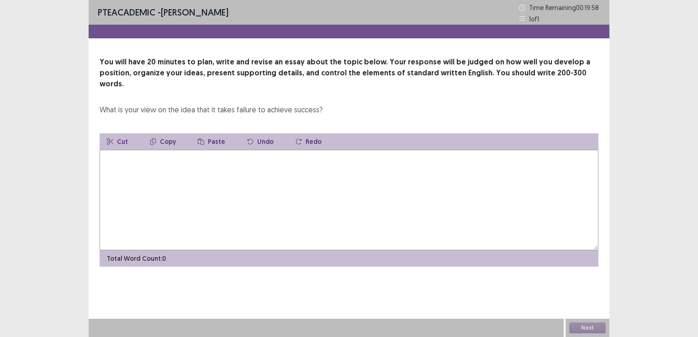
click at [170, 162] on textarea at bounding box center [349, 200] width 499 height 101
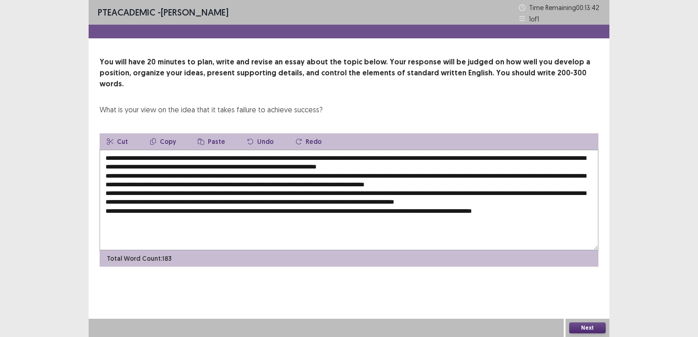
click at [166, 150] on textarea at bounding box center [349, 200] width 499 height 101
click at [163, 150] on textarea at bounding box center [349, 200] width 499 height 101
click at [422, 156] on textarea at bounding box center [349, 200] width 499 height 101
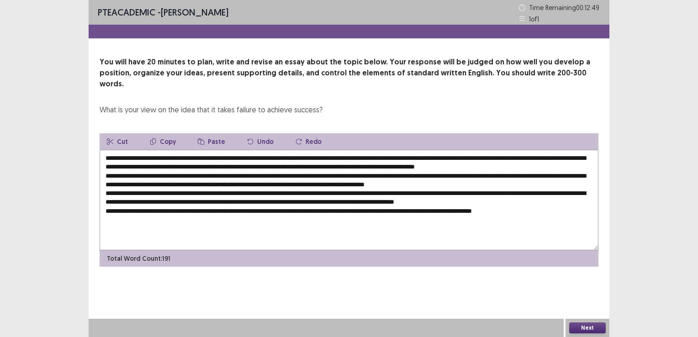
click at [422, 156] on textarea at bounding box center [349, 200] width 499 height 101
click at [506, 154] on textarea at bounding box center [349, 200] width 499 height 101
click at [248, 173] on textarea at bounding box center [349, 200] width 499 height 101
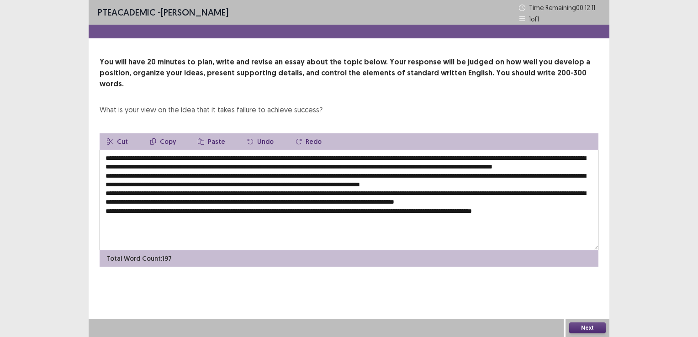
drag, startPoint x: 167, startPoint y: 148, endPoint x: 285, endPoint y: 147, distance: 118.4
click at [285, 150] on textarea at bounding box center [349, 200] width 499 height 101
click at [648, 305] on div "PTE academic - Selva Kumar R Time Remaining 00 : 12 : 09 1 of 1 You will have 2…" at bounding box center [349, 168] width 698 height 337
click at [545, 275] on div "PTE academic - Selva Kumar R Time Remaining 00 : 12 : 06 1 of 1 You will have 2…" at bounding box center [349, 168] width 521 height 337
click at [454, 273] on div "PTE academic - Selva Kumar R Time Remaining 00 : 12 : 02 1 of 1 You will have 2…" at bounding box center [349, 142] width 521 height 285
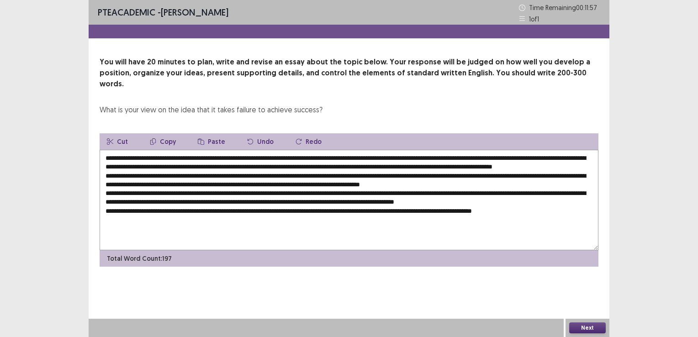
drag, startPoint x: 166, startPoint y: 149, endPoint x: 285, endPoint y: 150, distance: 118.8
click at [285, 150] on textarea at bounding box center [349, 200] width 499 height 101
click at [163, 133] on button "Copy" at bounding box center [163, 141] width 41 height 16
click at [166, 133] on button "Copy" at bounding box center [163, 141] width 41 height 16
click at [234, 173] on textarea at bounding box center [349, 200] width 499 height 101
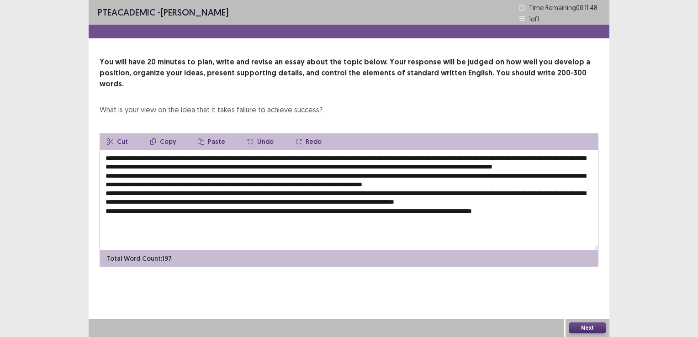
click at [213, 133] on button "Paste" at bounding box center [212, 141] width 42 height 16
click at [361, 173] on textarea at bounding box center [349, 200] width 499 height 101
click at [236, 173] on textarea at bounding box center [349, 200] width 499 height 101
click at [583, 175] on textarea at bounding box center [349, 200] width 499 height 101
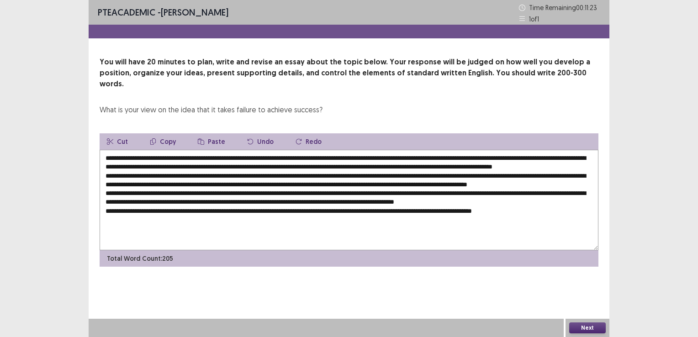
click at [583, 175] on textarea at bounding box center [349, 200] width 499 height 101
click at [294, 183] on textarea at bounding box center [349, 200] width 499 height 101
click at [487, 183] on textarea at bounding box center [349, 200] width 499 height 101
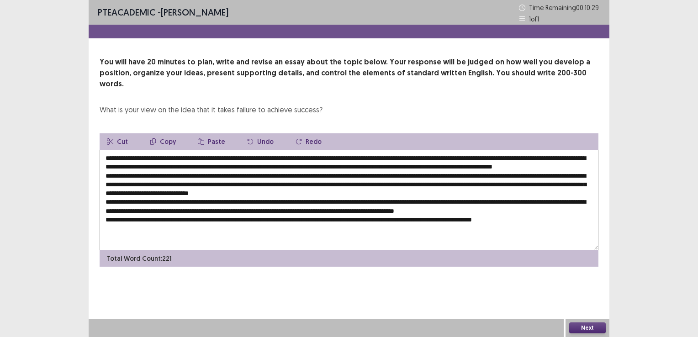
click at [309, 191] on textarea at bounding box center [349, 200] width 499 height 101
click at [215, 133] on button "Paste" at bounding box center [212, 141] width 42 height 16
click at [300, 192] on textarea at bounding box center [349, 200] width 499 height 101
click at [432, 189] on textarea at bounding box center [349, 200] width 499 height 101
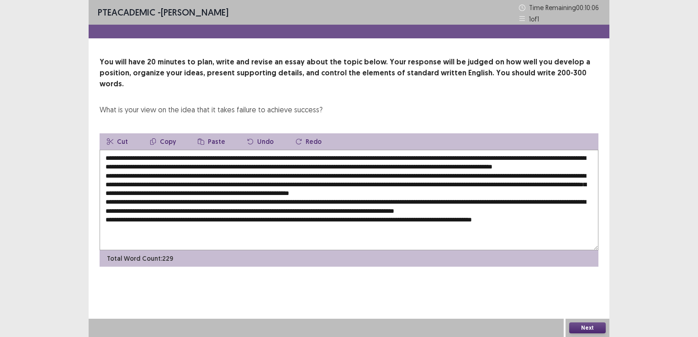
click at [256, 199] on textarea at bounding box center [349, 200] width 499 height 101
click at [248, 199] on textarea at bounding box center [349, 200] width 499 height 101
click at [184, 134] on div "Cut Copy Paste Undo Redo" at bounding box center [349, 141] width 499 height 16
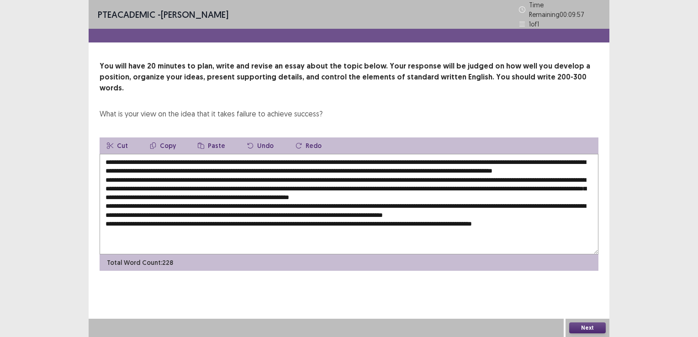
click at [241, 201] on textarea at bounding box center [349, 204] width 499 height 101
click at [207, 138] on button "Paste" at bounding box center [212, 146] width 42 height 16
click at [229, 211] on textarea at bounding box center [349, 204] width 499 height 101
click at [118, 218] on textarea at bounding box center [349, 204] width 499 height 101
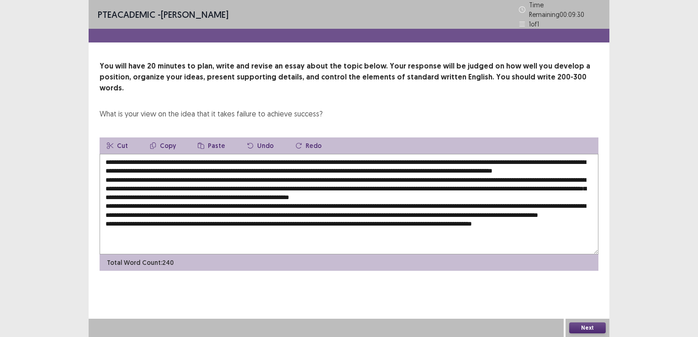
click at [118, 218] on textarea at bounding box center [349, 204] width 499 height 101
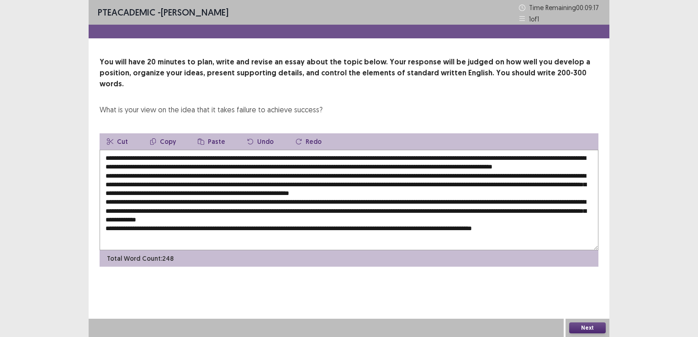
click at [287, 218] on textarea at bounding box center [349, 200] width 499 height 101
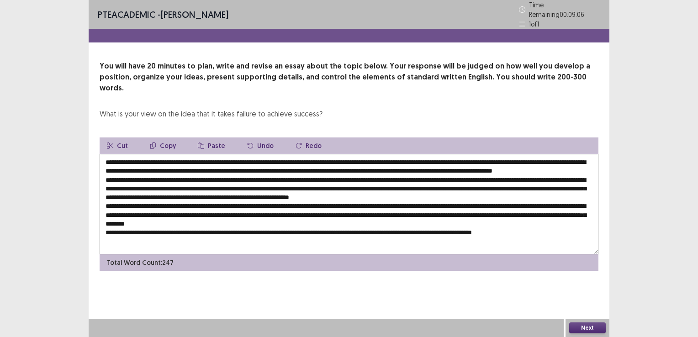
click at [204, 138] on button "Paste" at bounding box center [212, 146] width 42 height 16
click at [277, 217] on textarea at bounding box center [349, 204] width 499 height 101
click at [327, 227] on textarea at bounding box center [349, 204] width 499 height 101
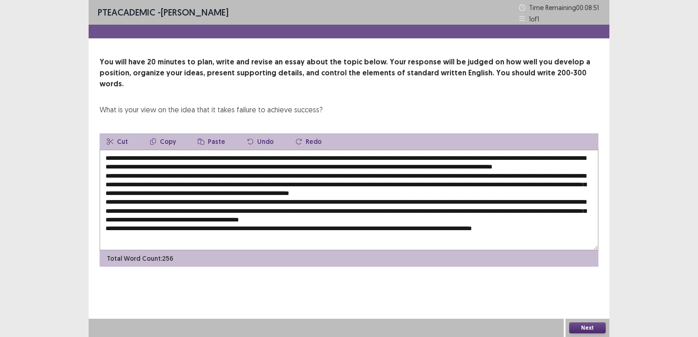
click at [212, 133] on button "Paste" at bounding box center [212, 141] width 42 height 16
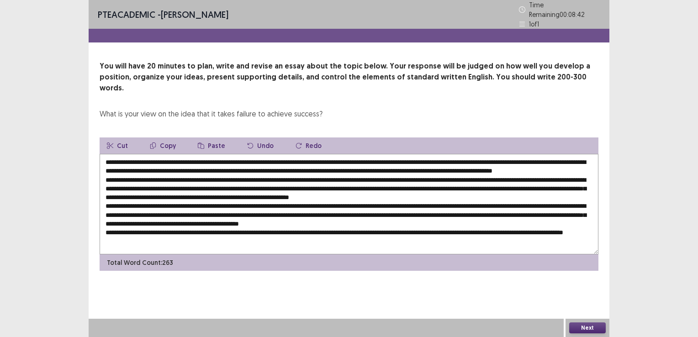
click at [319, 226] on textarea at bounding box center [349, 204] width 499 height 101
type textarea "**********"
click at [581, 328] on button "Next" at bounding box center [587, 328] width 37 height 11
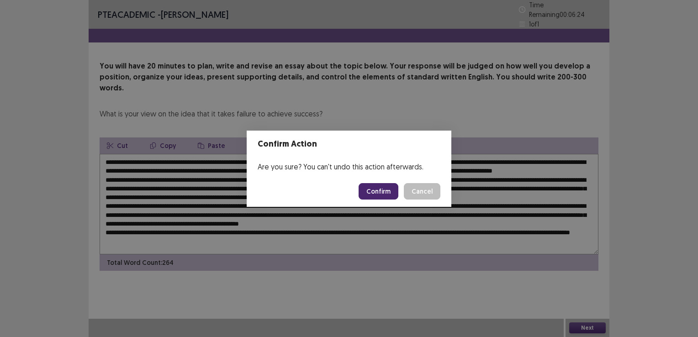
click at [373, 191] on button "Confirm" at bounding box center [379, 191] width 40 height 16
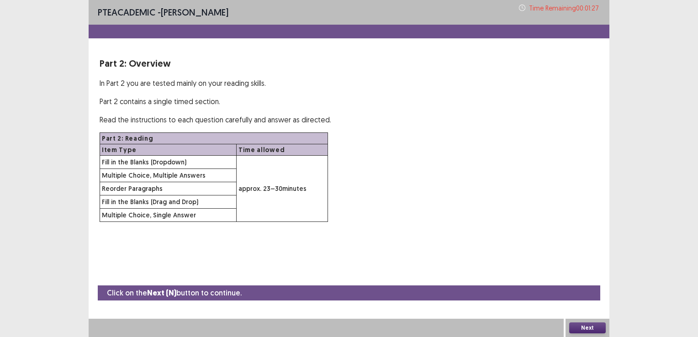
click at [586, 328] on button "Next" at bounding box center [587, 328] width 37 height 11
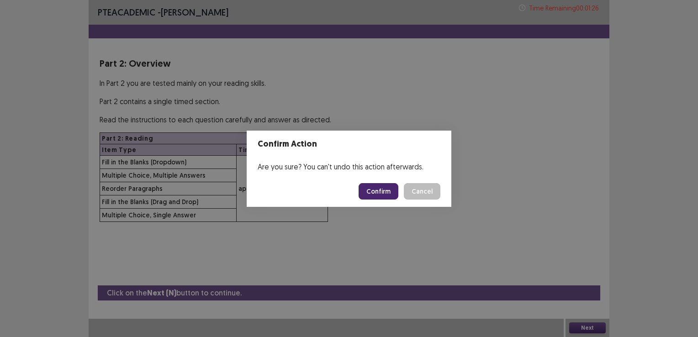
click at [386, 195] on button "Confirm" at bounding box center [379, 191] width 40 height 16
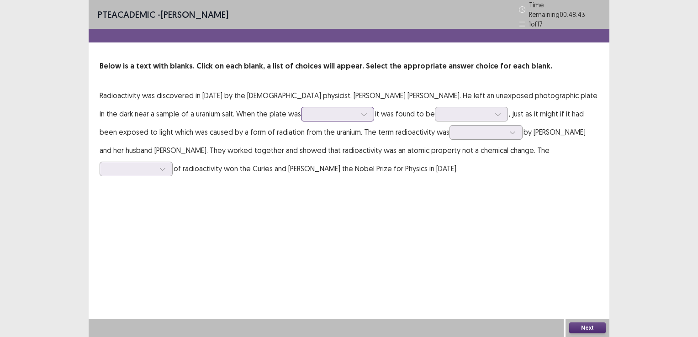
click at [309, 113] on div at bounding box center [333, 114] width 48 height 9
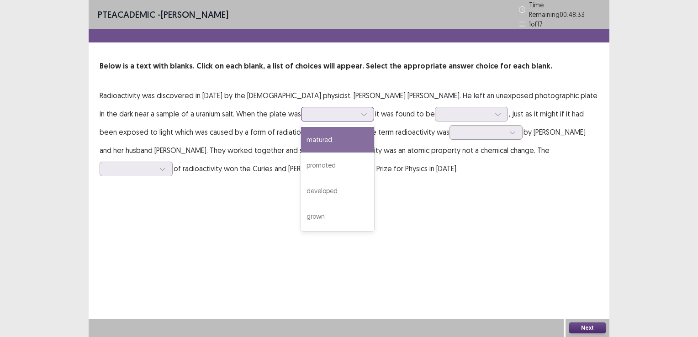
click at [301, 143] on div "matured" at bounding box center [337, 140] width 73 height 26
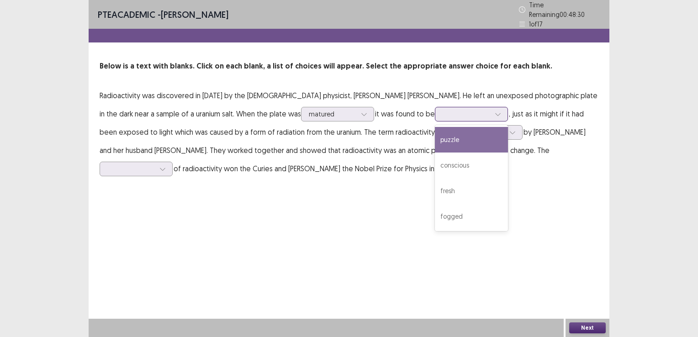
click at [443, 110] on div at bounding box center [467, 114] width 48 height 9
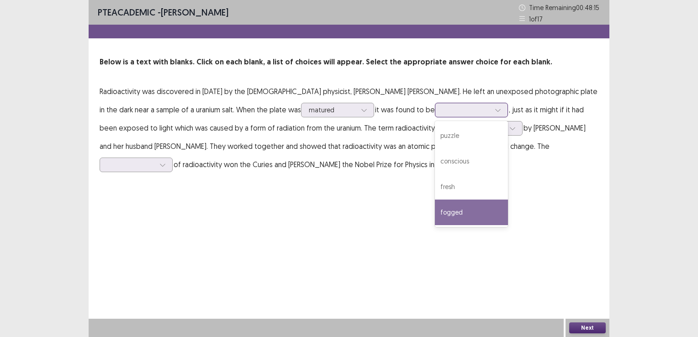
click at [435, 218] on div "fogged" at bounding box center [471, 213] width 73 height 26
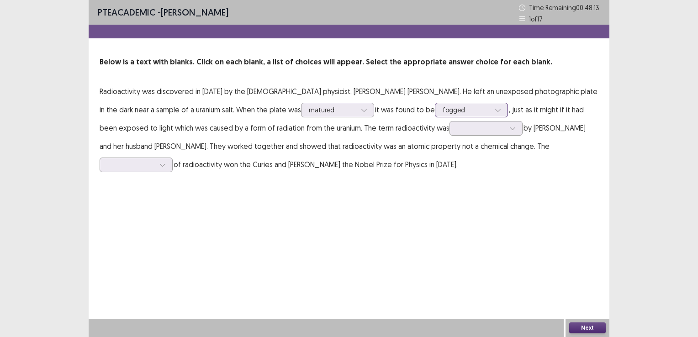
click at [443, 111] on div at bounding box center [467, 110] width 48 height 9
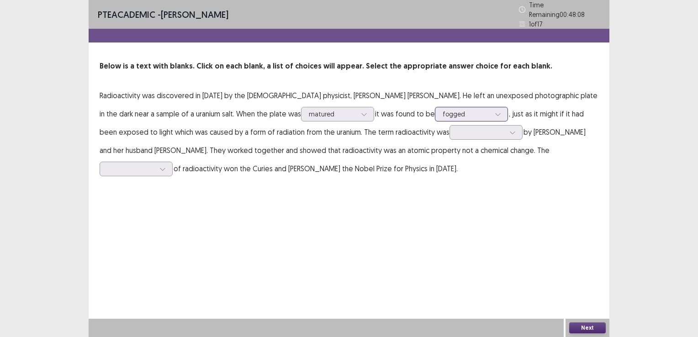
click at [443, 111] on div at bounding box center [467, 114] width 48 height 9
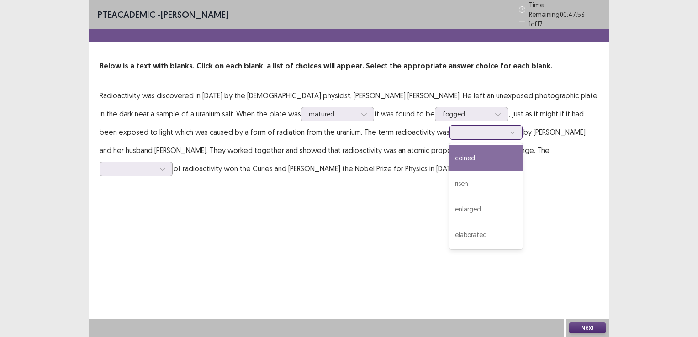
click at [450, 134] on div at bounding box center [486, 132] width 73 height 15
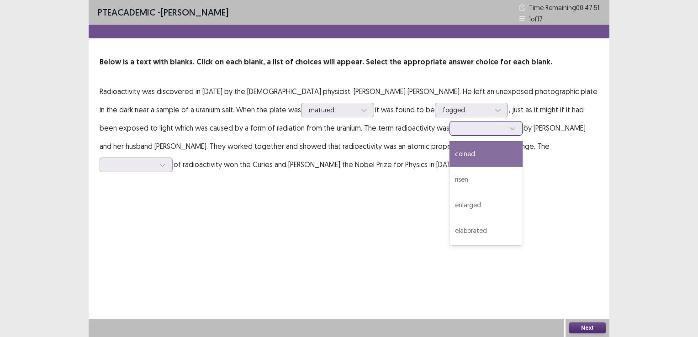
click at [450, 155] on div "coined" at bounding box center [486, 154] width 73 height 26
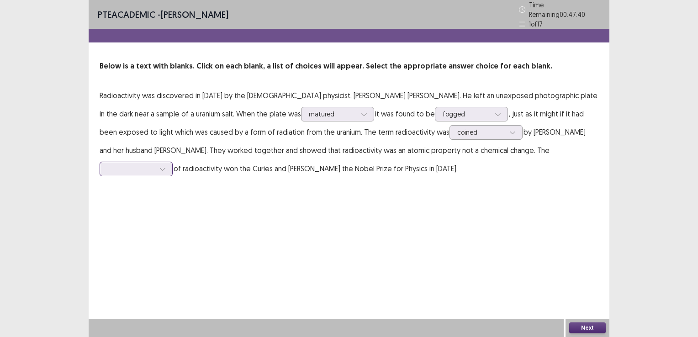
click at [156, 164] on div at bounding box center [130, 169] width 49 height 11
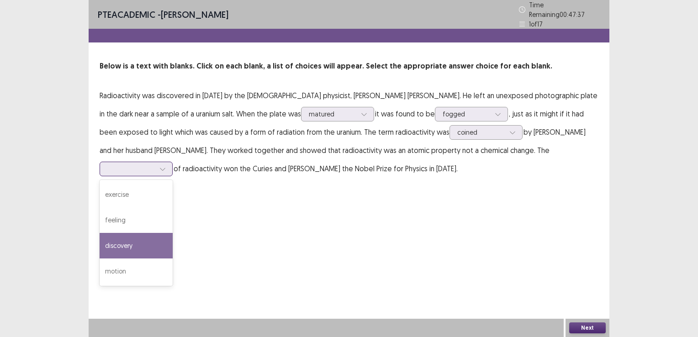
click at [173, 233] on div "discovery" at bounding box center [136, 246] width 73 height 26
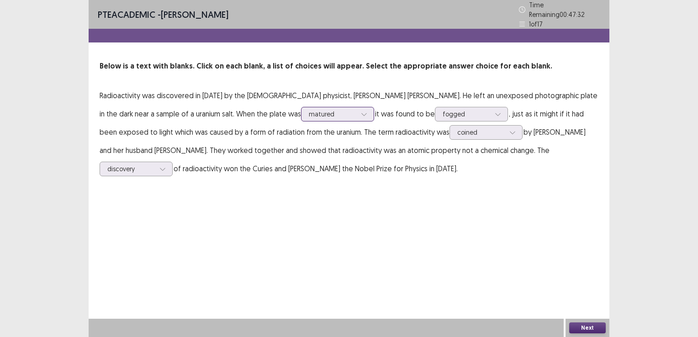
click at [309, 113] on div at bounding box center [333, 114] width 48 height 9
click at [583, 333] on button "Next" at bounding box center [587, 328] width 37 height 11
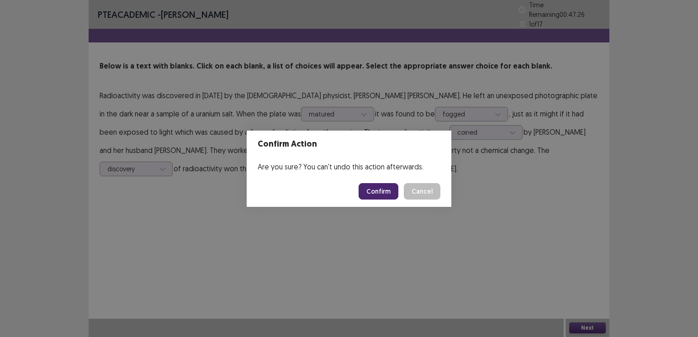
click at [389, 188] on button "Confirm" at bounding box center [379, 191] width 40 height 16
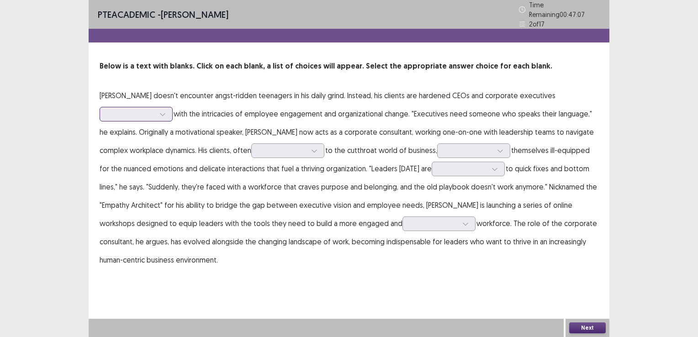
click at [159, 111] on icon at bounding box center [162, 114] width 6 height 6
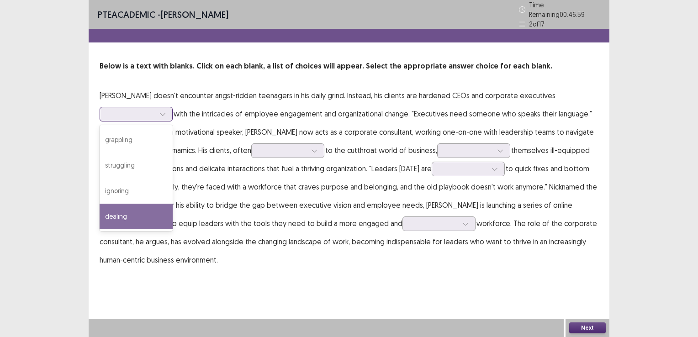
click at [145, 209] on div "dealing" at bounding box center [136, 217] width 73 height 26
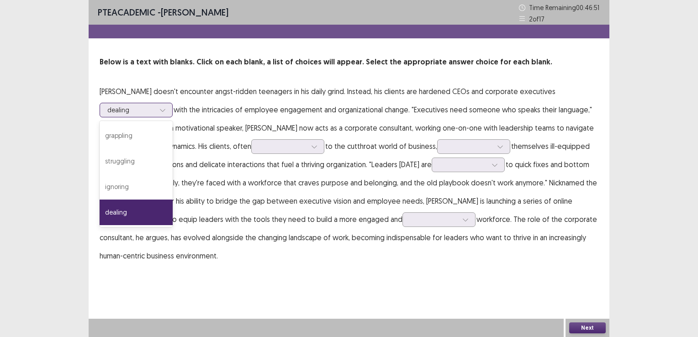
click at [164, 107] on icon at bounding box center [162, 110] width 6 height 6
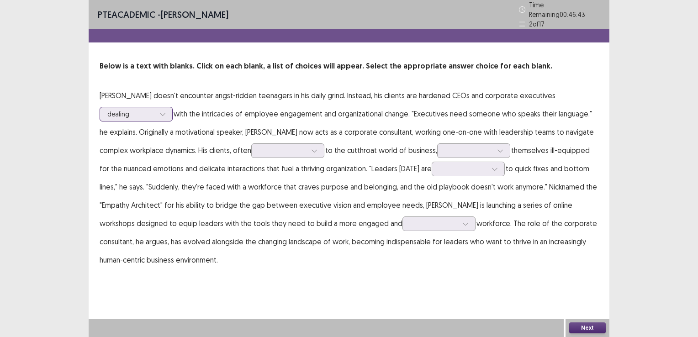
click at [164, 111] on icon at bounding box center [162, 114] width 6 height 6
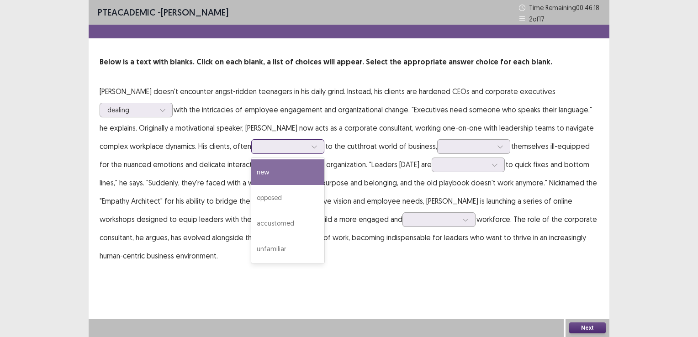
click at [259, 149] on div at bounding box center [283, 146] width 48 height 9
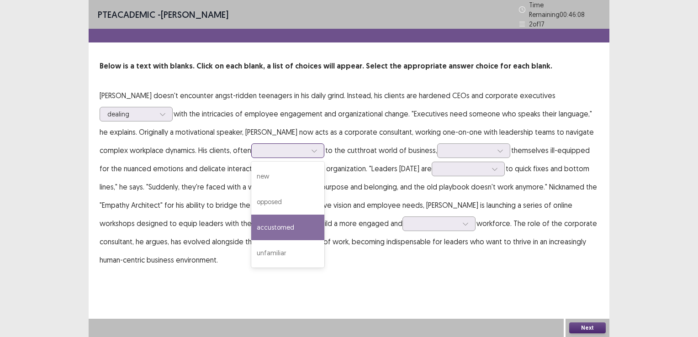
click at [251, 216] on div "accustomed" at bounding box center [287, 228] width 73 height 26
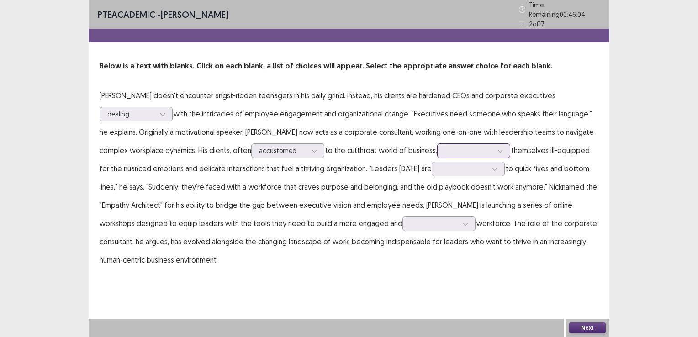
click at [445, 146] on div at bounding box center [469, 150] width 48 height 9
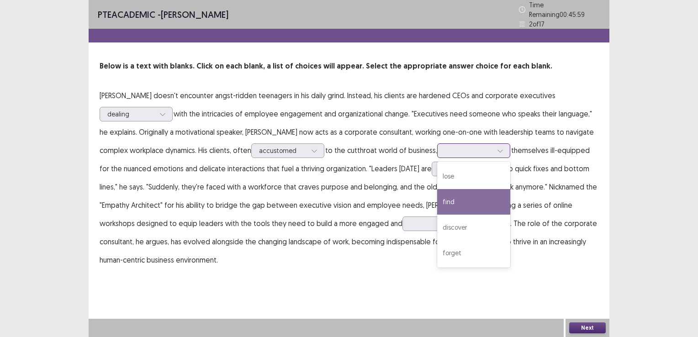
click at [441, 202] on div "find" at bounding box center [473, 202] width 73 height 26
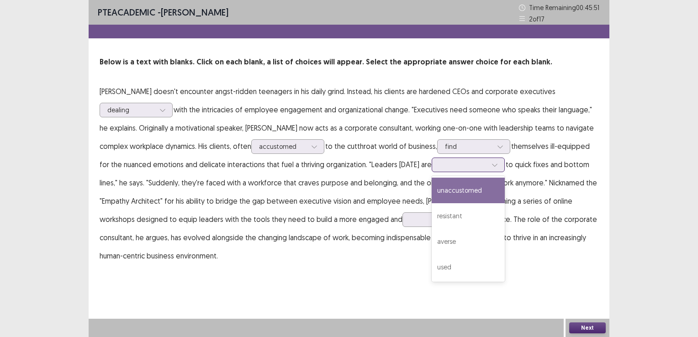
click at [444, 164] on div at bounding box center [464, 164] width 48 height 9
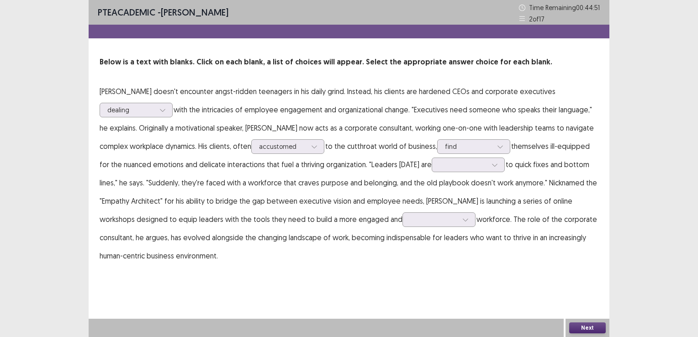
click at [383, 148] on p "David Thorne doesn't encounter angst-ridden teenagers in his daily grind. Inste…" at bounding box center [349, 173] width 499 height 183
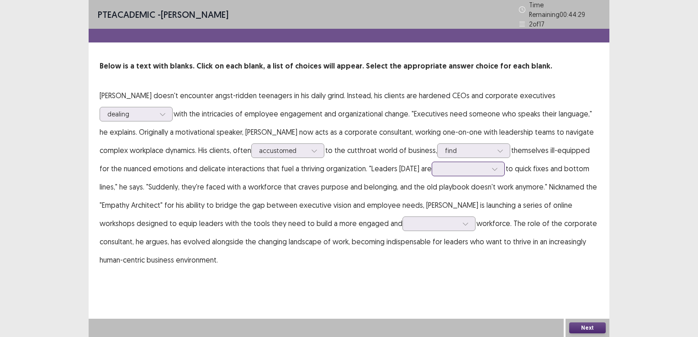
click at [440, 166] on div at bounding box center [464, 169] width 48 height 9
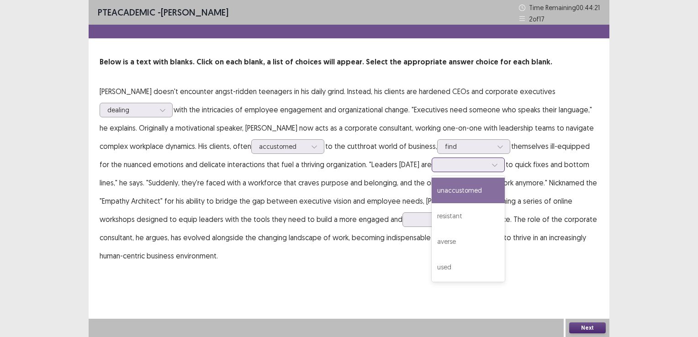
click at [436, 190] on div "unaccustomed" at bounding box center [468, 191] width 73 height 26
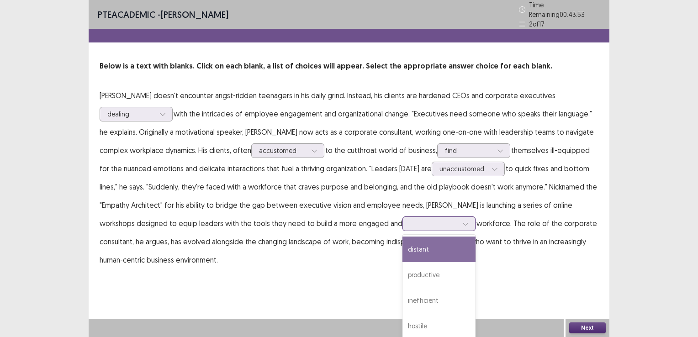
click at [410, 222] on div at bounding box center [434, 223] width 48 height 9
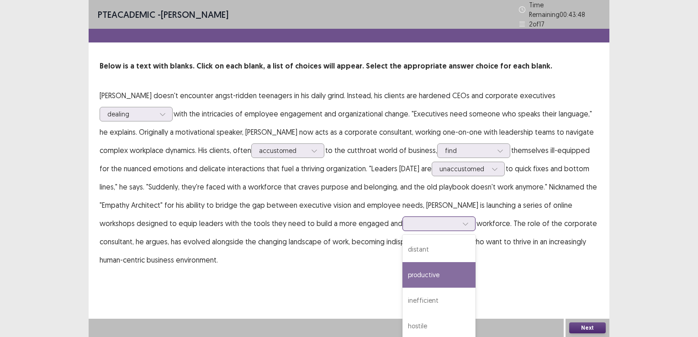
click at [403, 271] on div "productive" at bounding box center [439, 275] width 73 height 26
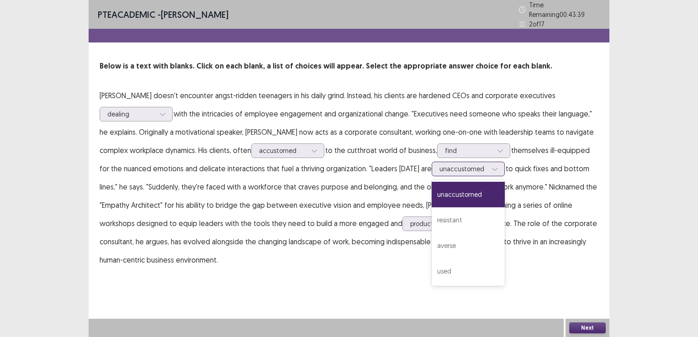
click at [460, 165] on div at bounding box center [464, 169] width 48 height 9
click at [446, 272] on div "used" at bounding box center [468, 272] width 73 height 26
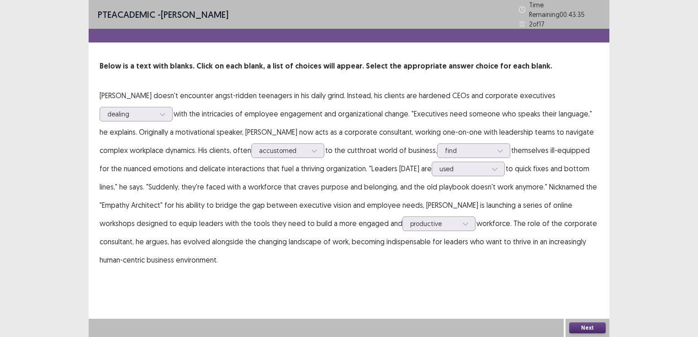
click at [574, 324] on button "Next" at bounding box center [587, 328] width 37 height 11
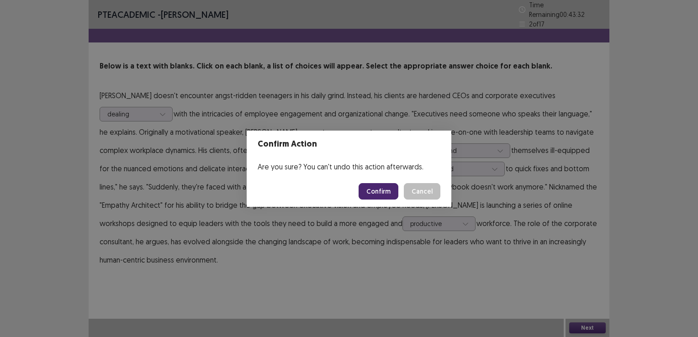
click at [377, 186] on button "Confirm" at bounding box center [379, 191] width 40 height 16
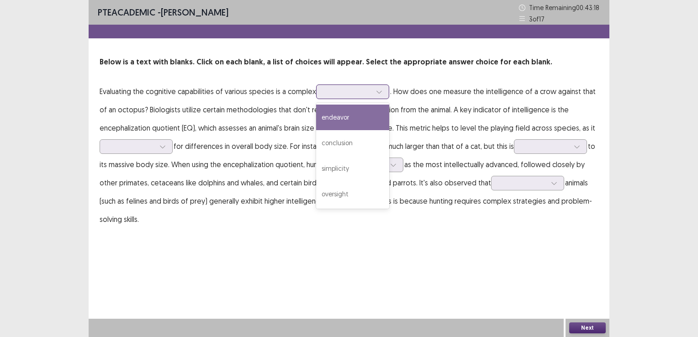
click at [344, 92] on div at bounding box center [348, 91] width 48 height 9
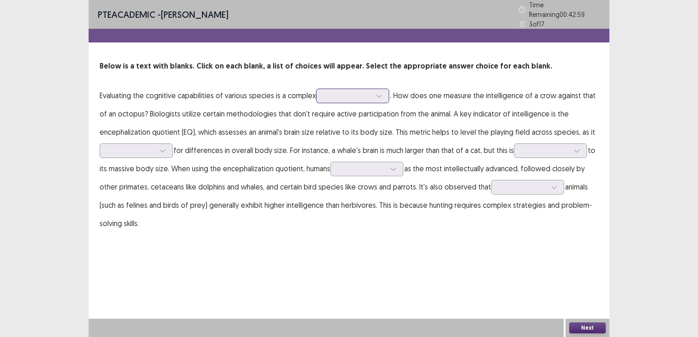
click at [344, 92] on div at bounding box center [348, 95] width 48 height 9
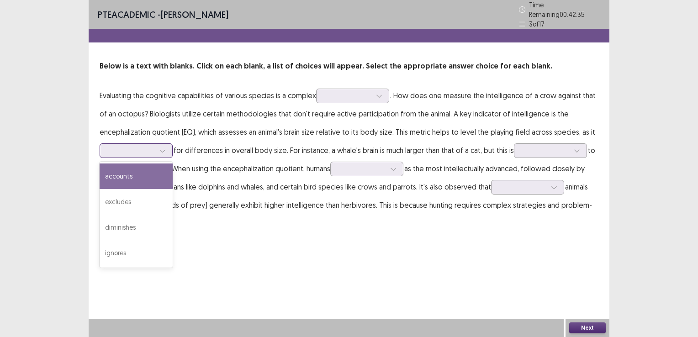
click at [159, 150] on div at bounding box center [163, 151] width 14 height 14
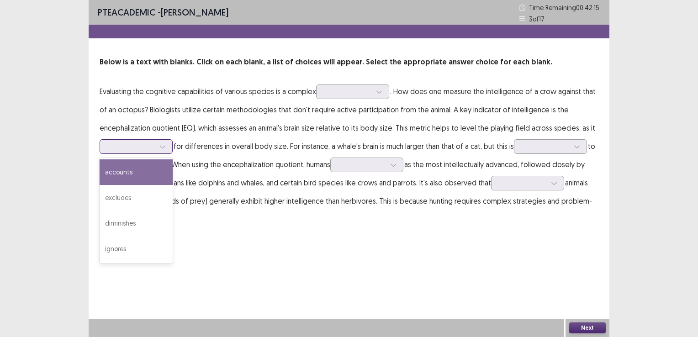
click at [163, 171] on div "accounts" at bounding box center [136, 172] width 73 height 26
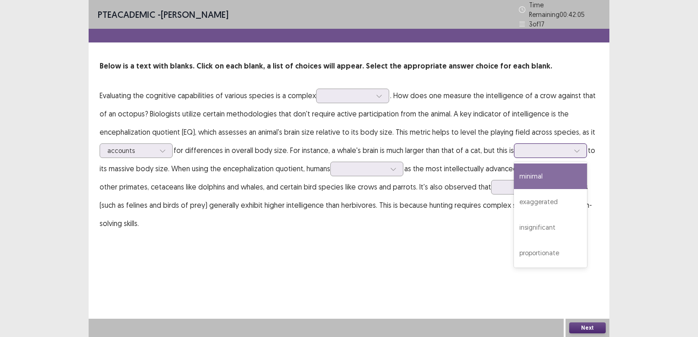
click at [545, 151] on div at bounding box center [546, 150] width 48 height 9
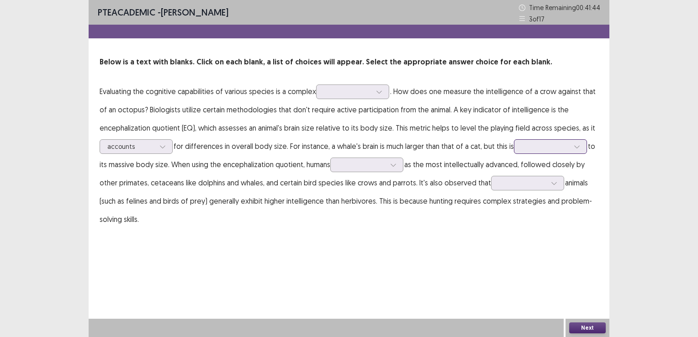
click at [545, 151] on div at bounding box center [546, 146] width 48 height 9
click at [366, 165] on div at bounding box center [362, 164] width 48 height 9
click at [370, 197] on div "emerge" at bounding box center [366, 191] width 73 height 26
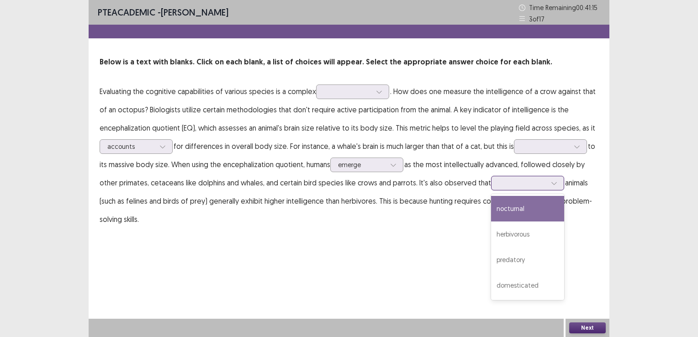
click at [517, 184] on div at bounding box center [523, 183] width 48 height 9
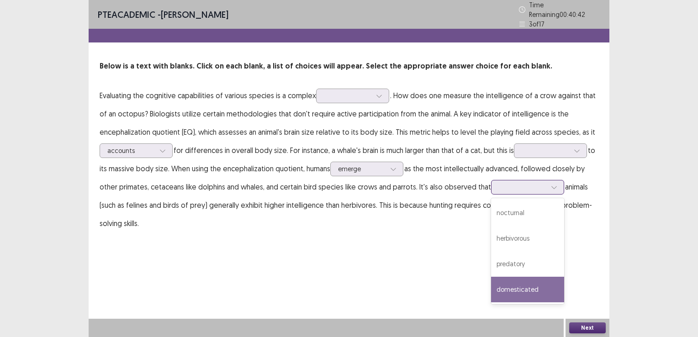
click at [519, 283] on div "domesticated" at bounding box center [527, 290] width 73 height 26
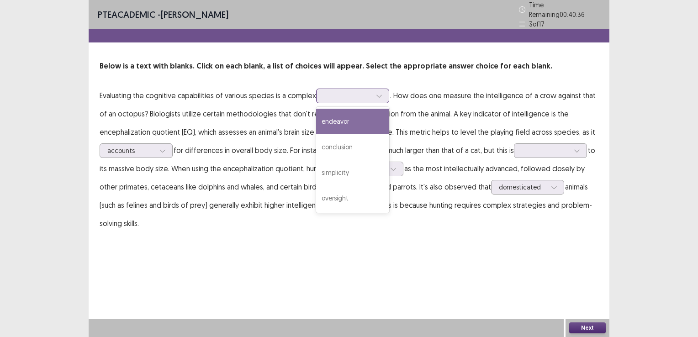
click at [323, 90] on div at bounding box center [347, 95] width 49 height 11
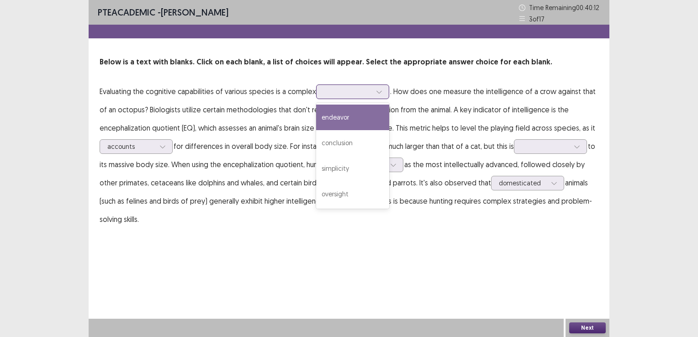
click at [355, 127] on div "endeavor" at bounding box center [352, 118] width 73 height 26
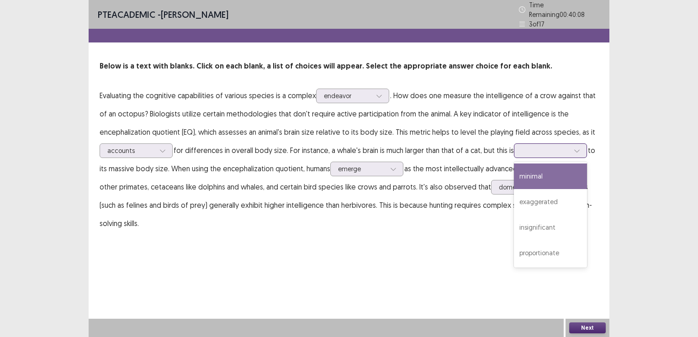
click at [538, 148] on div at bounding box center [546, 150] width 48 height 9
click at [536, 167] on div "minimal" at bounding box center [550, 177] width 73 height 26
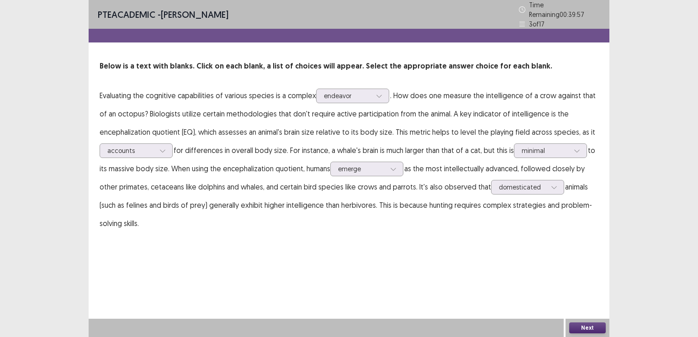
click at [594, 324] on button "Next" at bounding box center [587, 328] width 37 height 11
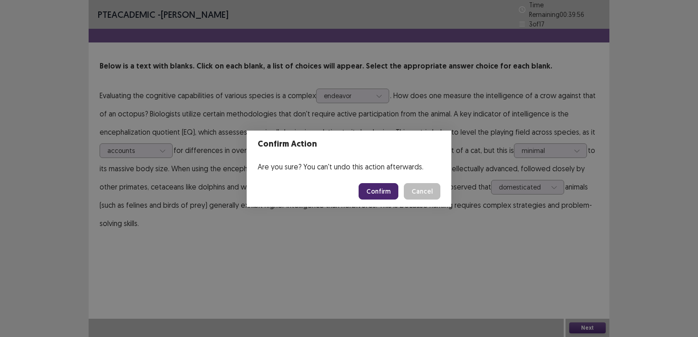
click at [389, 192] on button "Confirm" at bounding box center [379, 191] width 40 height 16
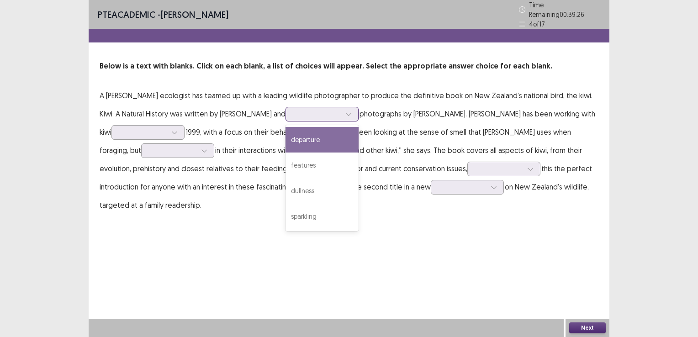
click at [317, 110] on div at bounding box center [317, 114] width 48 height 9
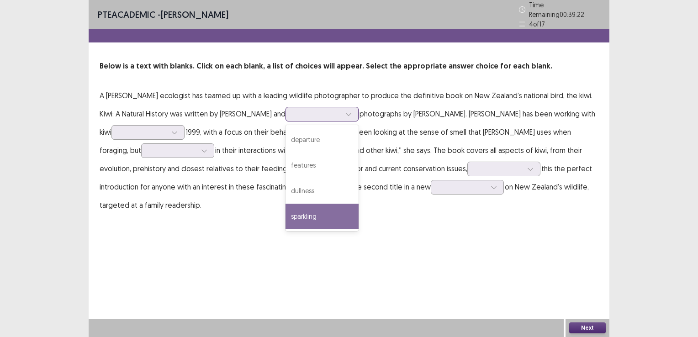
click at [293, 205] on div "sparkling" at bounding box center [322, 217] width 73 height 26
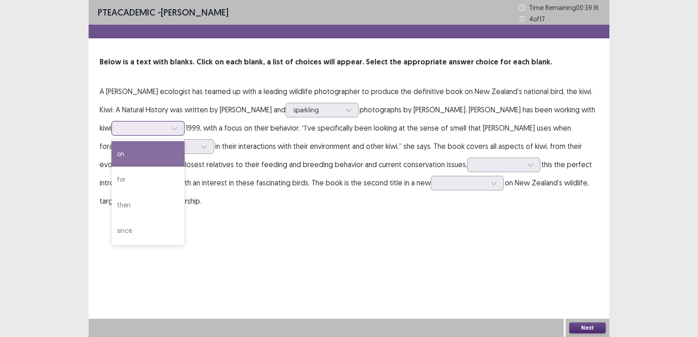
click at [151, 135] on div at bounding box center [148, 128] width 73 height 15
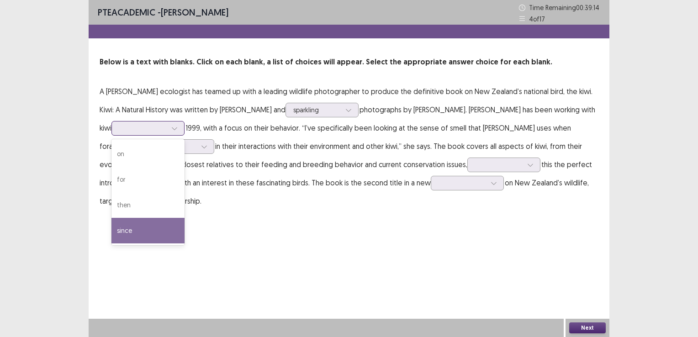
click at [141, 228] on div "since" at bounding box center [148, 231] width 73 height 26
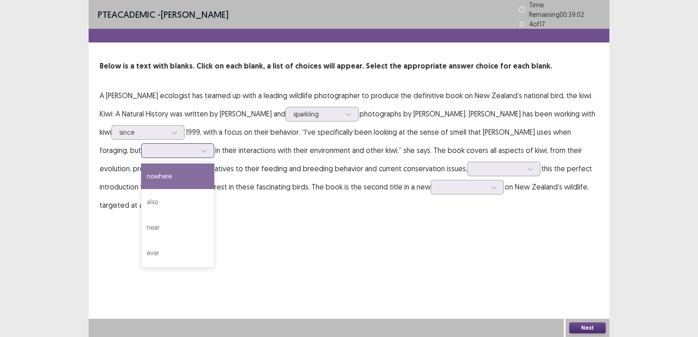
click at [151, 148] on div at bounding box center [173, 150] width 48 height 9
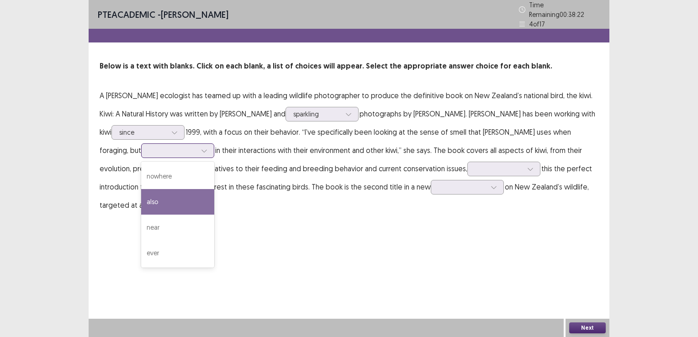
click at [147, 189] on div "also" at bounding box center [177, 202] width 73 height 26
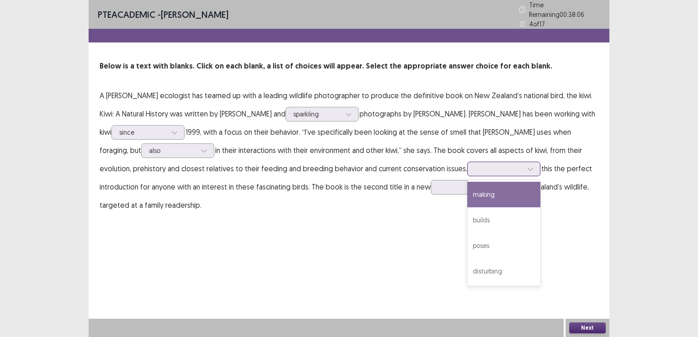
click at [485, 167] on div at bounding box center [499, 169] width 48 height 9
click at [483, 184] on div "making" at bounding box center [503, 195] width 73 height 26
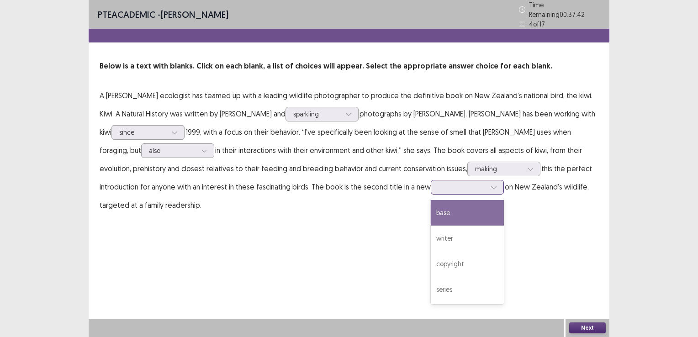
click at [439, 183] on div at bounding box center [463, 187] width 48 height 9
click at [431, 206] on div "base" at bounding box center [467, 213] width 73 height 26
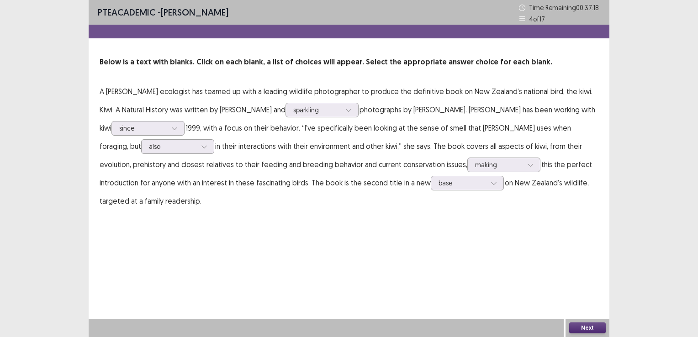
click at [592, 330] on button "Next" at bounding box center [587, 328] width 37 height 11
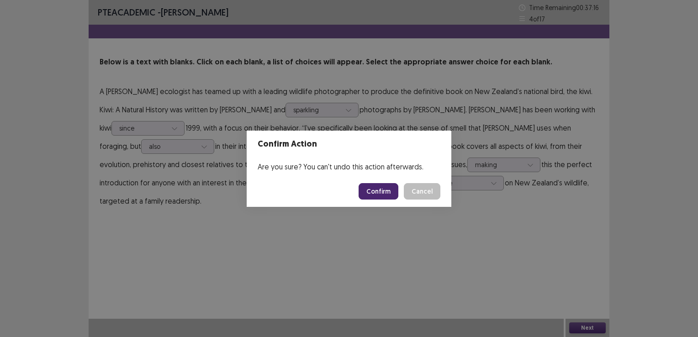
click at [390, 193] on button "Confirm" at bounding box center [379, 191] width 40 height 16
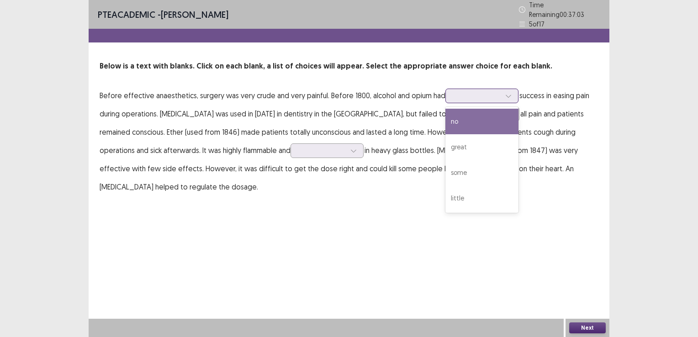
click at [454, 96] on div at bounding box center [477, 95] width 48 height 9
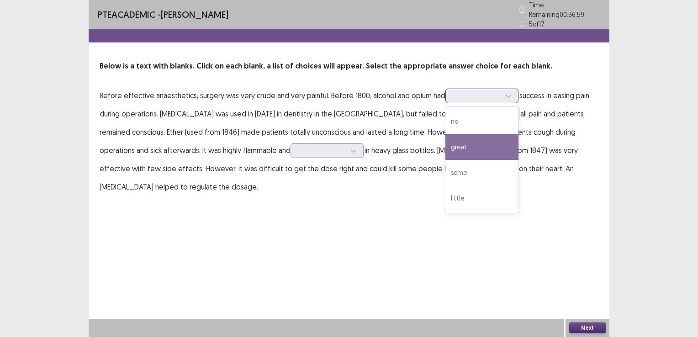
click at [458, 136] on div "great" at bounding box center [482, 147] width 73 height 26
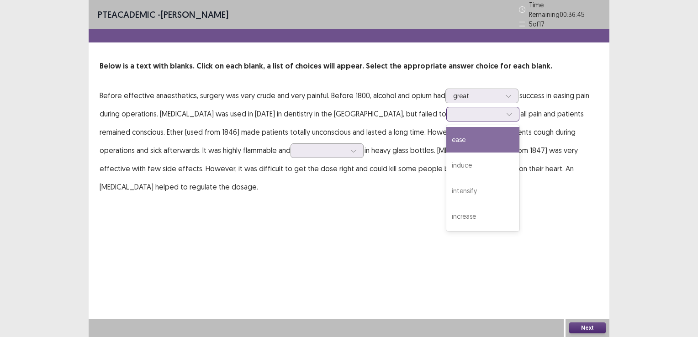
click at [454, 114] on div at bounding box center [478, 114] width 48 height 9
click at [446, 135] on div "ease" at bounding box center [482, 140] width 73 height 26
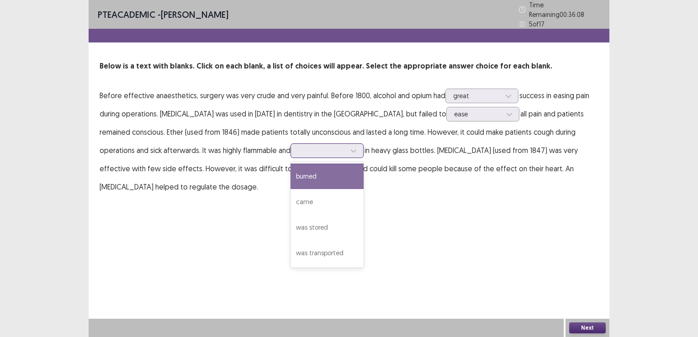
click at [298, 149] on div at bounding box center [322, 150] width 48 height 9
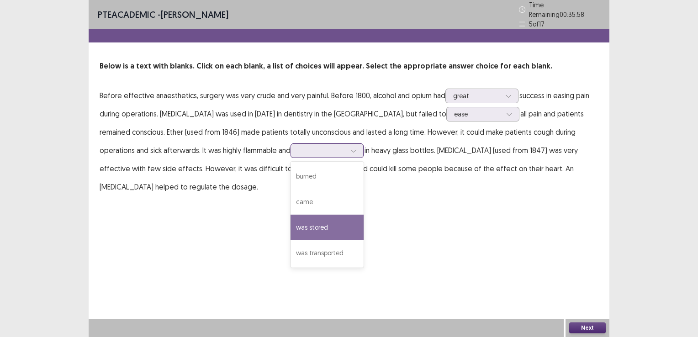
click at [291, 219] on div "was stored" at bounding box center [327, 228] width 73 height 26
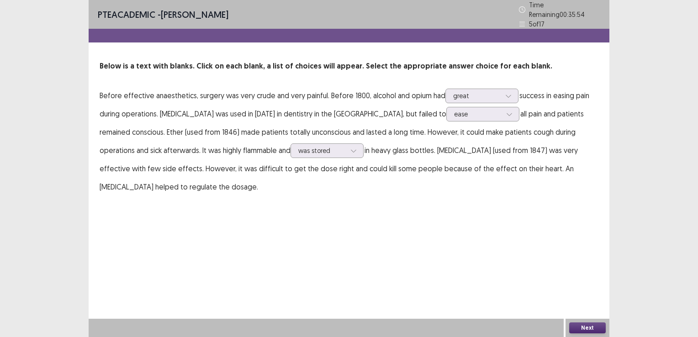
click at [584, 329] on button "Next" at bounding box center [587, 328] width 37 height 11
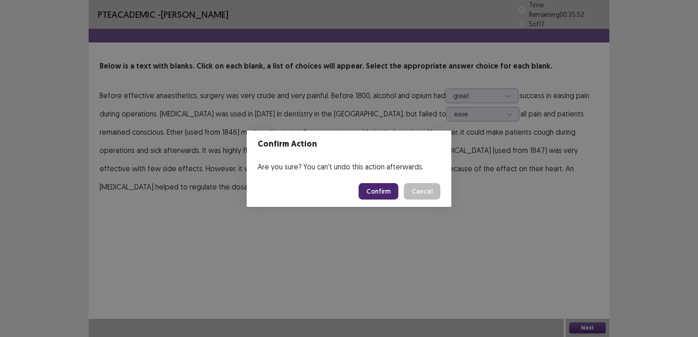
click at [382, 196] on button "Confirm" at bounding box center [379, 191] width 40 height 16
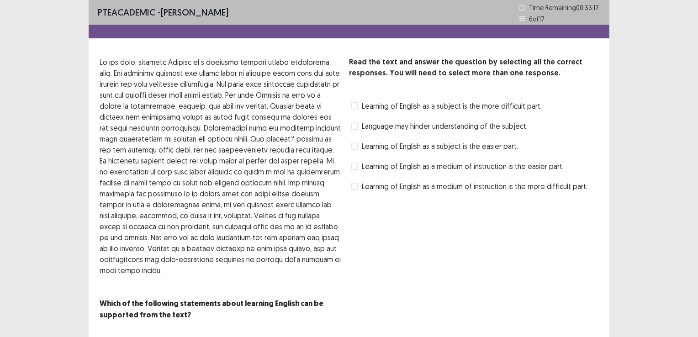
click at [393, 186] on span "Learning of English as a medium of instruction is the more difficult part." at bounding box center [475, 186] width 226 height 11
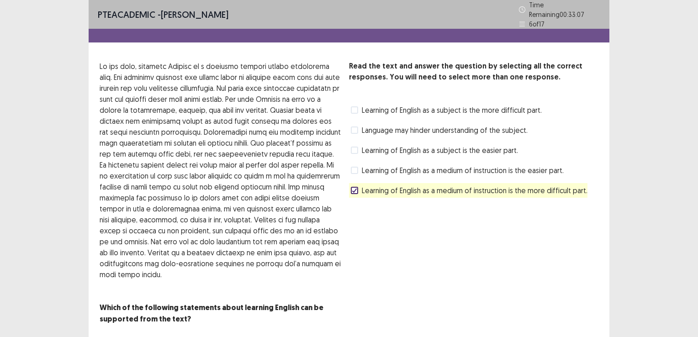
click at [406, 149] on span "Learning of English as a subject is the easier part." at bounding box center [440, 150] width 156 height 11
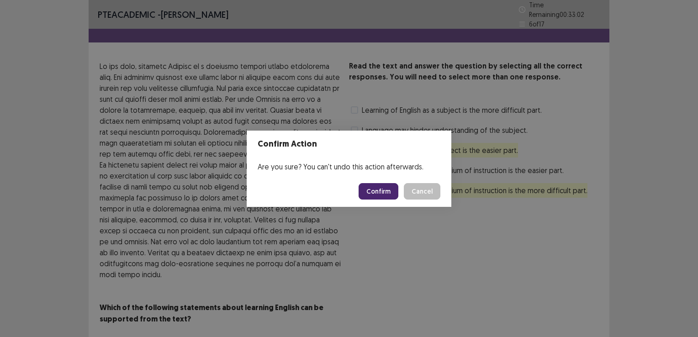
click at [373, 193] on button "Confirm" at bounding box center [379, 191] width 40 height 16
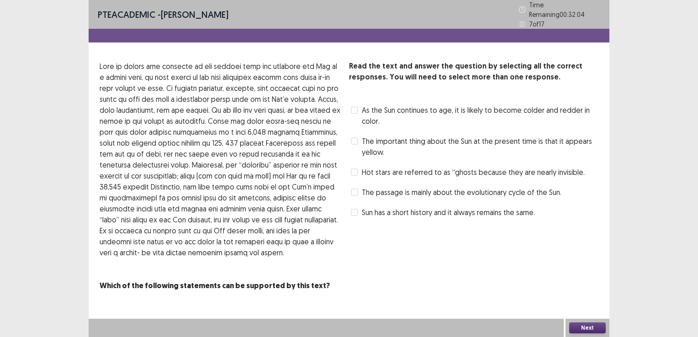
drag, startPoint x: 166, startPoint y: 96, endPoint x: 161, endPoint y: 96, distance: 5.5
click at [161, 96] on p at bounding box center [221, 159] width 242 height 197
click at [402, 136] on span "The important thing about the Sun at the present time is that it appears yellow." at bounding box center [480, 147] width 237 height 22
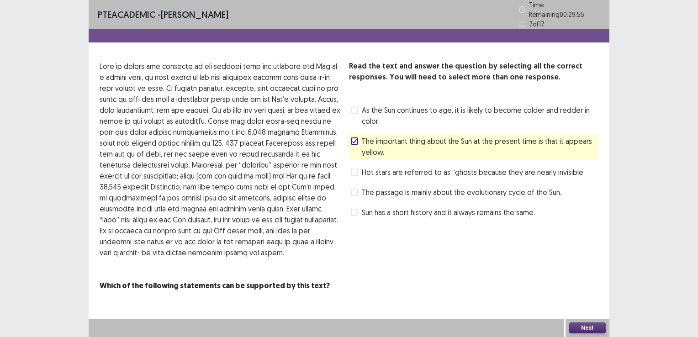
click at [483, 109] on span "As the Sun continues to age, it is likely to become colder and redder in color." at bounding box center [480, 116] width 237 height 22
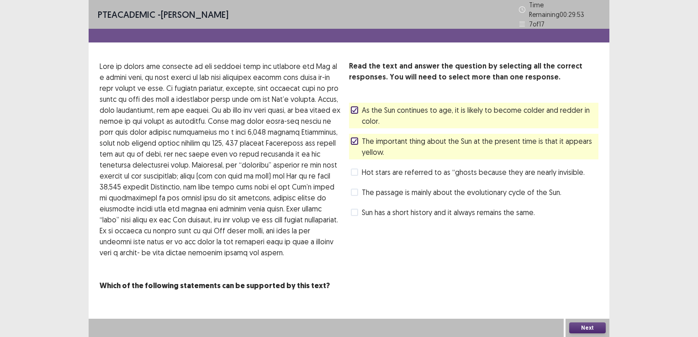
click at [583, 327] on button "Next" at bounding box center [587, 328] width 37 height 11
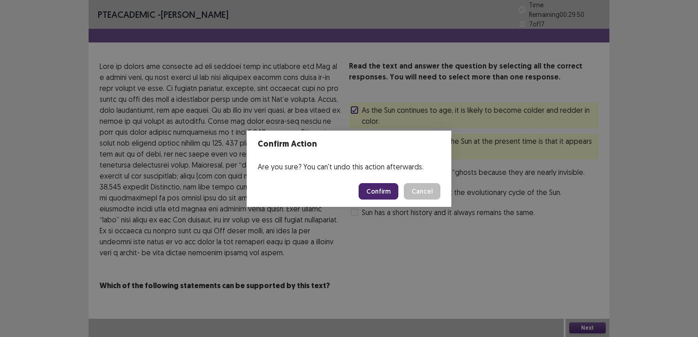
click at [390, 196] on button "Confirm" at bounding box center [379, 191] width 40 height 16
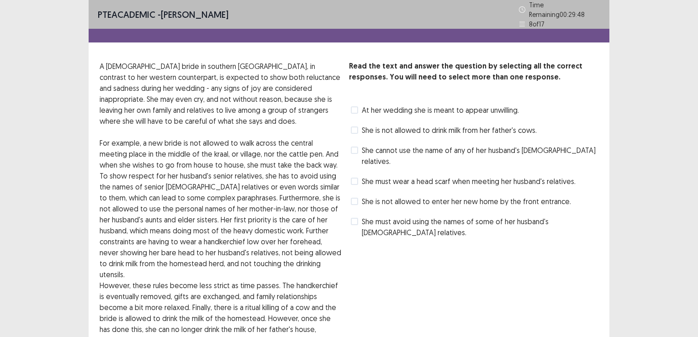
click at [603, 222] on div "Read the text and answer the question by selecting all the correct responses. Y…" at bounding box center [349, 226] width 521 height 330
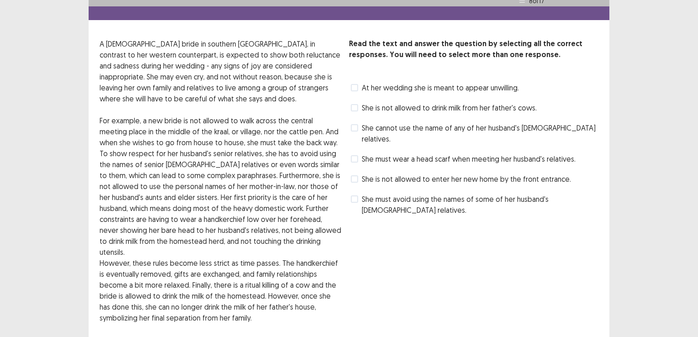
scroll to position [37, 0]
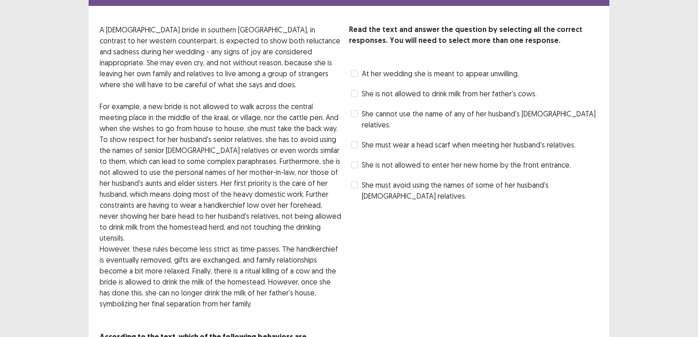
click at [408, 159] on span "She is not allowed to enter her new home by the front entrance." at bounding box center [466, 164] width 209 height 11
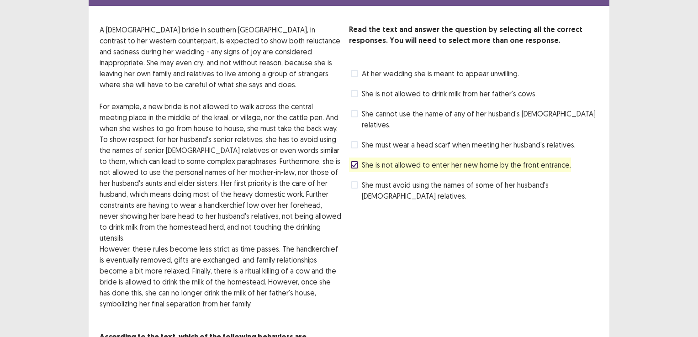
click at [420, 106] on div "She cannot use the name of any of her husband's male relatives." at bounding box center [474, 119] width 250 height 26
click at [413, 108] on span "She cannot use the name of any of her husband's male relatives." at bounding box center [480, 119] width 237 height 22
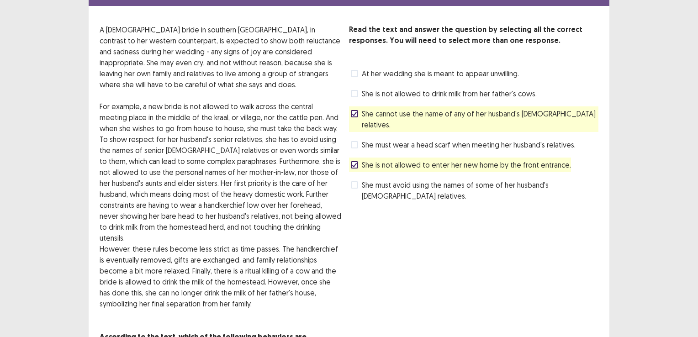
click at [415, 180] on span "She must avoid using the names of some of her husband's female relatives." at bounding box center [480, 191] width 237 height 22
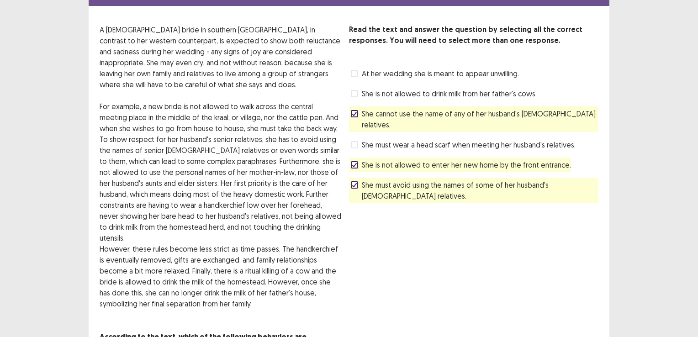
click at [506, 139] on span "She must wear a head scarf when meeting her husband's relatives." at bounding box center [469, 144] width 214 height 11
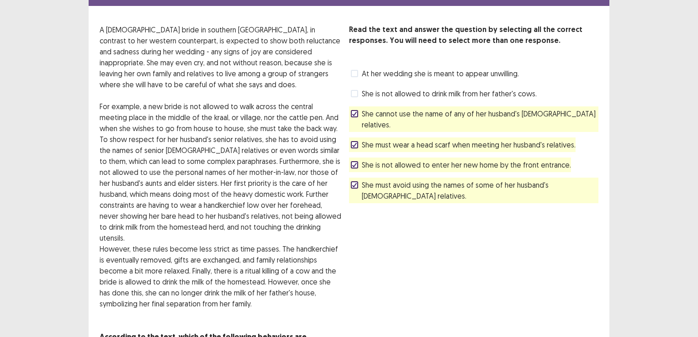
click at [698, 254] on html "PTE academic - Selva Kumar R Time Remaining 00 : 25 : 48 8 of 17 Read the text …" at bounding box center [349, 178] width 698 height 431
drag, startPoint x: 700, startPoint y: 254, endPoint x: 572, endPoint y: 268, distance: 128.3
click at [572, 268] on div "Read the text and answer the question by selecting all the correct responses. Y…" at bounding box center [474, 189] width 250 height 330
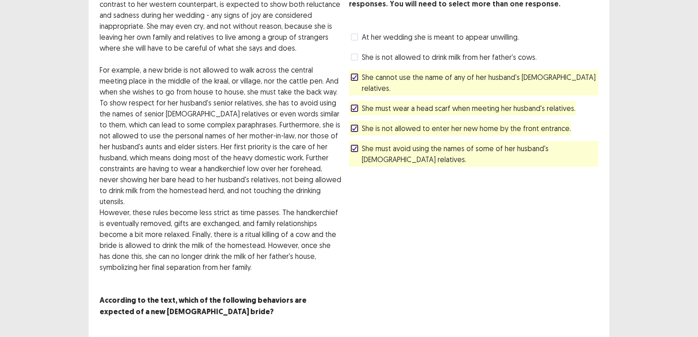
scroll to position [77, 0]
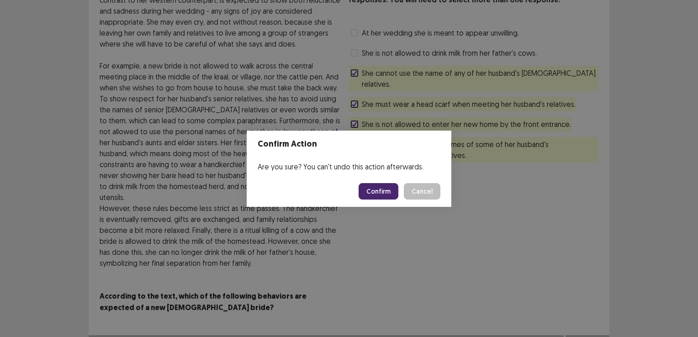
click at [377, 186] on button "Confirm" at bounding box center [379, 191] width 40 height 16
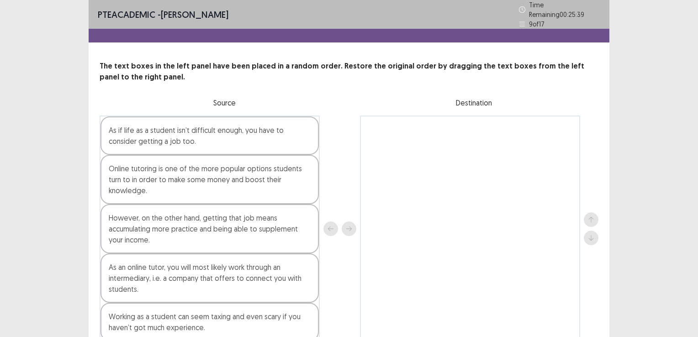
click at [631, 213] on div "PTE academic - Selva Kumar R Time Remaining 00 : 25 : 39 9 of 17 The text boxes…" at bounding box center [349, 191] width 698 height 382
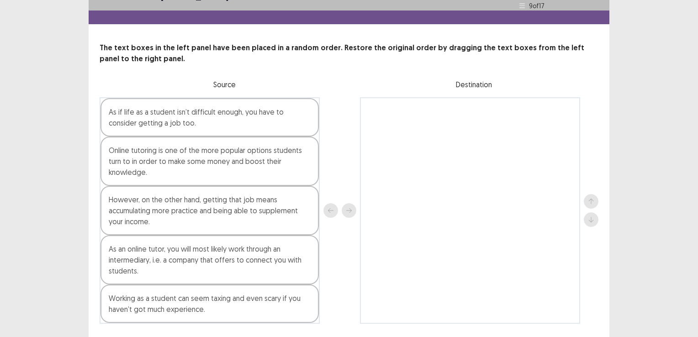
scroll to position [37, 0]
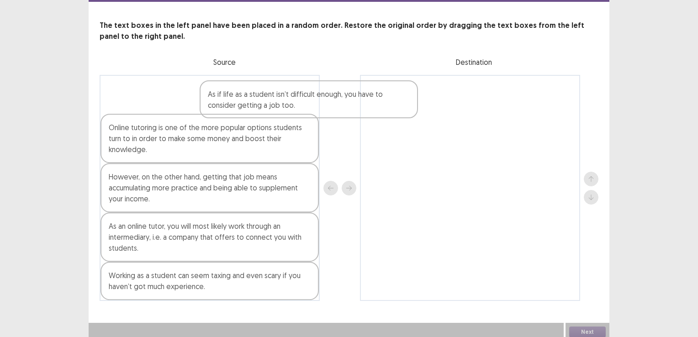
drag, startPoint x: 280, startPoint y: 107, endPoint x: 390, endPoint y: 111, distance: 109.7
click at [390, 111] on div "As if life as a student isn’t difficult enough, you have to consider getting a …" at bounding box center [349, 188] width 499 height 226
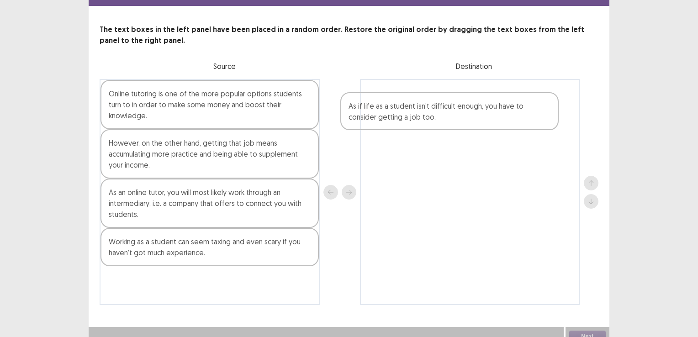
drag, startPoint x: 225, startPoint y: 87, endPoint x: 519, endPoint y: 101, distance: 294.2
click at [519, 101] on div "As if life as a student isn’t difficult enough, you have to consider getting a …" at bounding box center [349, 192] width 499 height 226
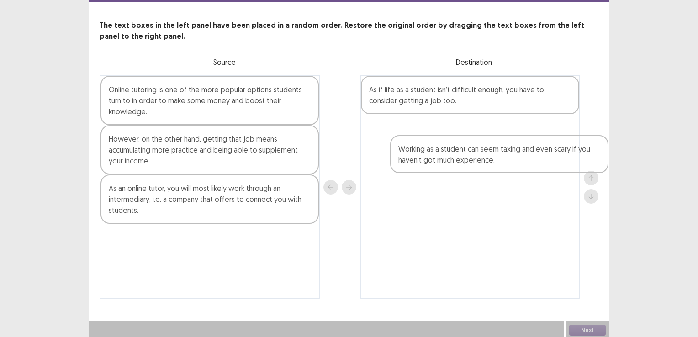
drag, startPoint x: 207, startPoint y: 245, endPoint x: 500, endPoint y: 156, distance: 306.0
click at [500, 156] on div "Online tutoring is one of the more popular options students turn to in order to…" at bounding box center [349, 187] width 499 height 224
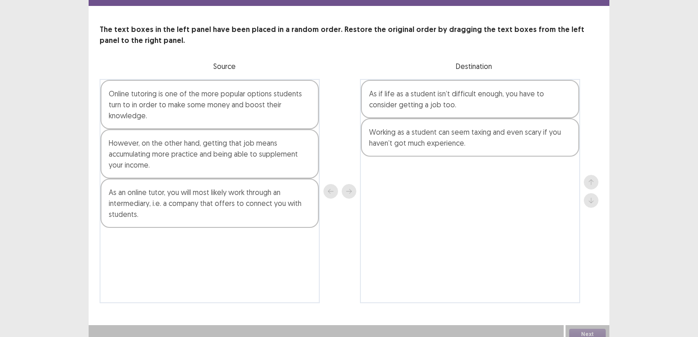
drag, startPoint x: 198, startPoint y: 94, endPoint x: 604, endPoint y: 197, distance: 418.5
click at [604, 197] on div "The text boxes in the left panel have been placed in a random order. Restore th…" at bounding box center [349, 163] width 521 height 279
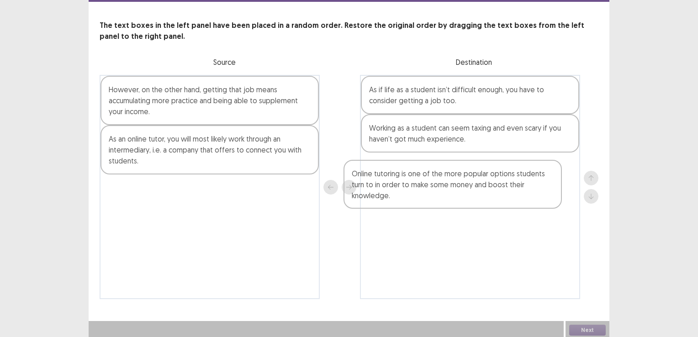
drag, startPoint x: 280, startPoint y: 120, endPoint x: 535, endPoint y: 202, distance: 267.9
click at [535, 202] on div "Online tutoring is one of the more popular options students turn to in order to…" at bounding box center [349, 187] width 499 height 224
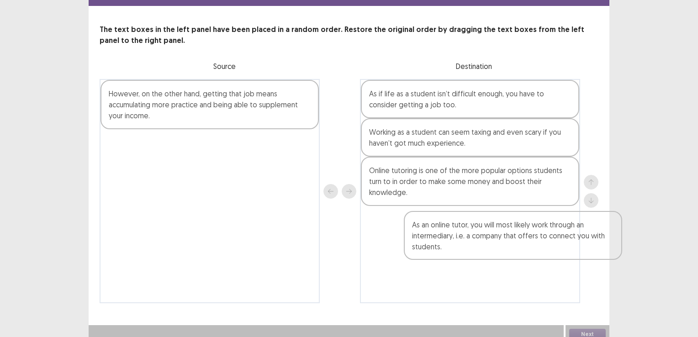
drag, startPoint x: 190, startPoint y: 136, endPoint x: 540, endPoint y: 226, distance: 361.3
click at [540, 226] on div "However, on the other hand, getting that job means accumulating more practice a…" at bounding box center [349, 191] width 499 height 224
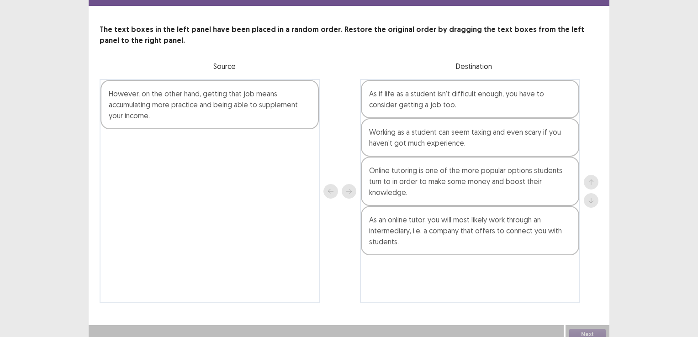
click at [264, 98] on div "However, on the other hand, getting that job means accumulating more practice a…" at bounding box center [210, 104] width 218 height 49
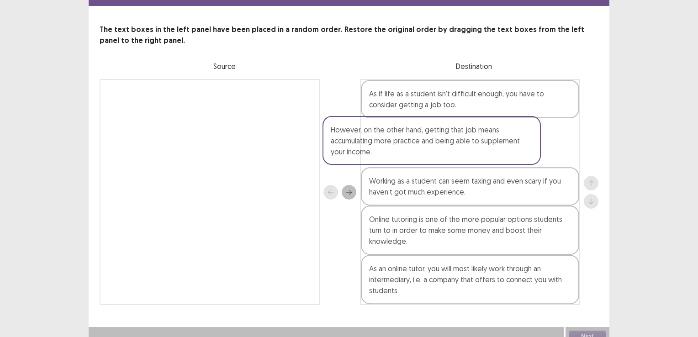
drag, startPoint x: 240, startPoint y: 99, endPoint x: 487, endPoint y: 148, distance: 251.1
click at [487, 148] on div "However, on the other hand, getting that job means accumulating more practice a…" at bounding box center [349, 192] width 499 height 226
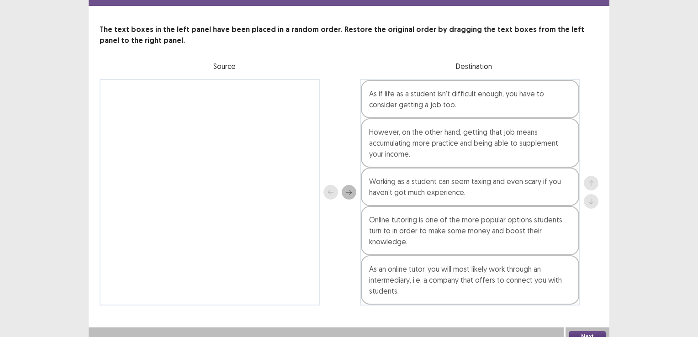
click at [595, 331] on button "Next" at bounding box center [587, 336] width 37 height 11
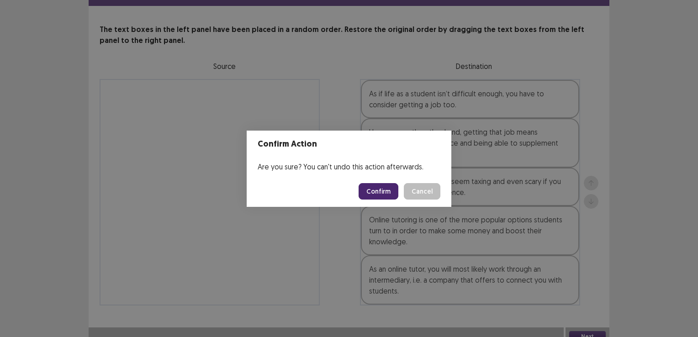
click at [380, 191] on button "Confirm" at bounding box center [379, 191] width 40 height 16
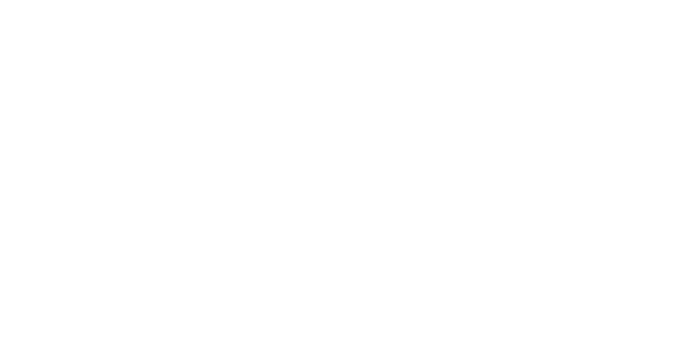
scroll to position [0, 0]
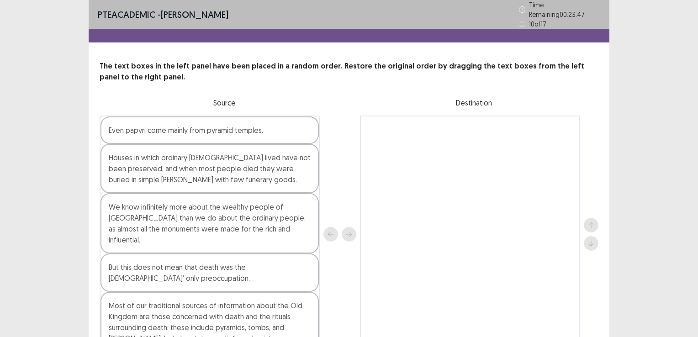
click at [674, 180] on div "PTE academic - Selva Kumar R Time Remaining 00 : 23 : 47 10 of 17 The text boxe…" at bounding box center [349, 196] width 698 height 393
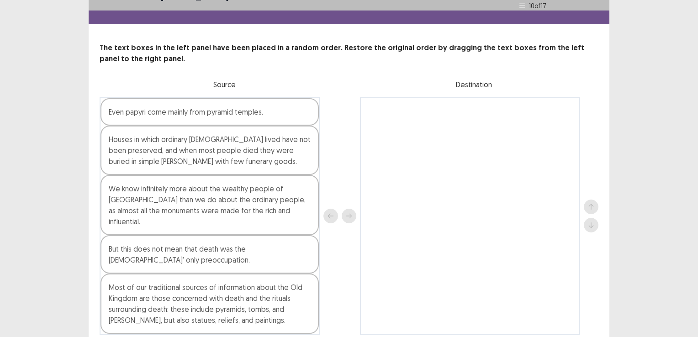
scroll to position [37, 0]
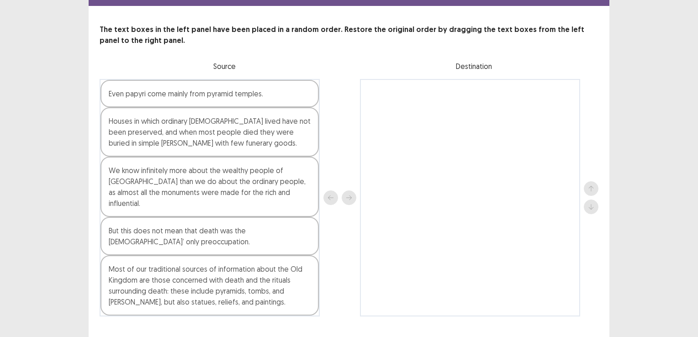
click at [245, 96] on div "Even papyri come mainly from pyramid temples." at bounding box center [210, 93] width 218 height 27
click at [233, 87] on div "Even papyri come mainly from pyramid temples." at bounding box center [210, 93] width 218 height 27
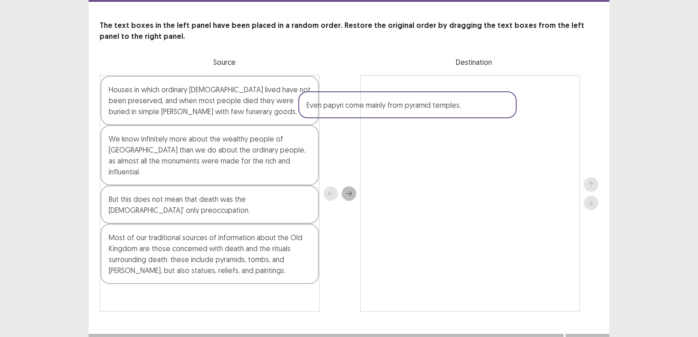
drag, startPoint x: 270, startPoint y: 96, endPoint x: 499, endPoint y: 110, distance: 229.8
click at [499, 110] on div "Even papyri come mainly from pyramid temples. Houses in which ordinary Egyptian…" at bounding box center [349, 193] width 499 height 237
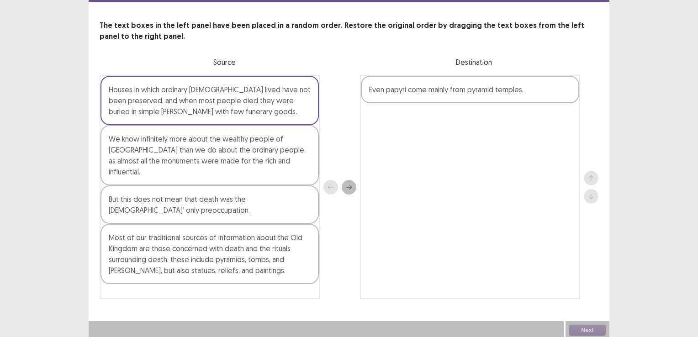
click at [210, 234] on div "Most of our traditional sources of information about the Old Kingdom are those …" at bounding box center [210, 254] width 218 height 60
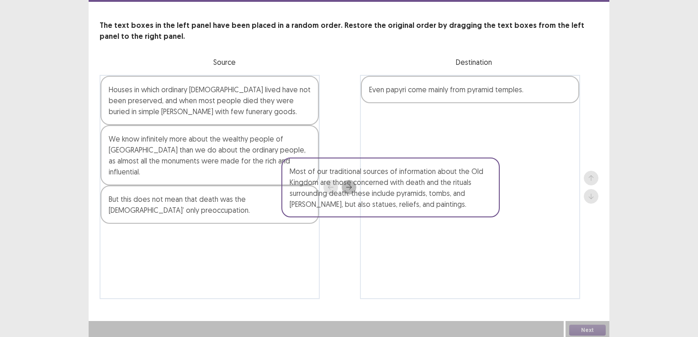
drag, startPoint x: 210, startPoint y: 234, endPoint x: 444, endPoint y: 166, distance: 244.2
click at [444, 166] on div "Houses in which ordinary Egyptians lived have not been preserved, and when most…" at bounding box center [349, 187] width 499 height 224
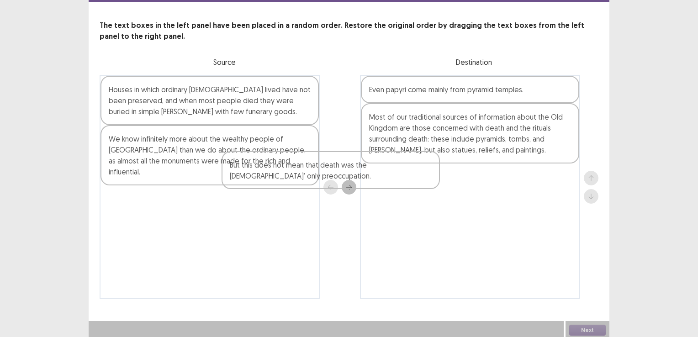
drag, startPoint x: 159, startPoint y: 205, endPoint x: 541, endPoint y: 204, distance: 382.0
click at [541, 204] on div "Houses in which ordinary Egyptians lived have not been preserved, and when most…" at bounding box center [349, 187] width 499 height 224
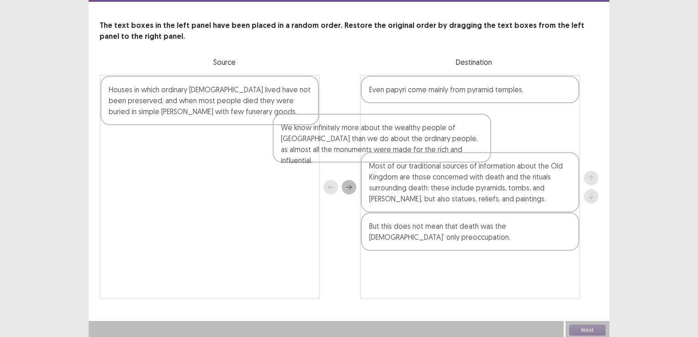
drag, startPoint x: 280, startPoint y: 150, endPoint x: 479, endPoint y: 132, distance: 200.5
click at [479, 132] on div "Houses in which ordinary Egyptians lived have not been preserved, and when most…" at bounding box center [349, 187] width 499 height 224
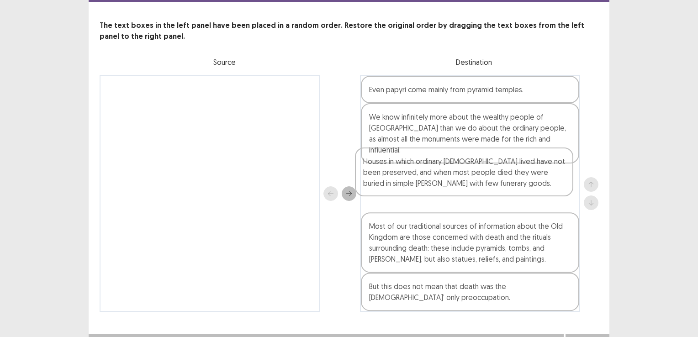
drag, startPoint x: 270, startPoint y: 103, endPoint x: 537, endPoint y: 177, distance: 277.3
click at [537, 177] on div "Houses in which ordinary Egyptians lived have not been preserved, and when most…" at bounding box center [349, 193] width 499 height 237
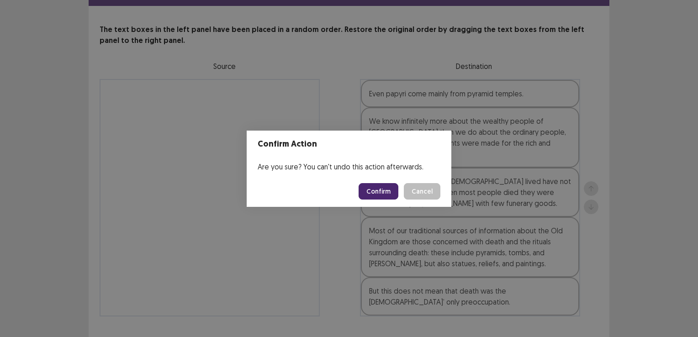
click at [382, 193] on button "Confirm" at bounding box center [379, 191] width 40 height 16
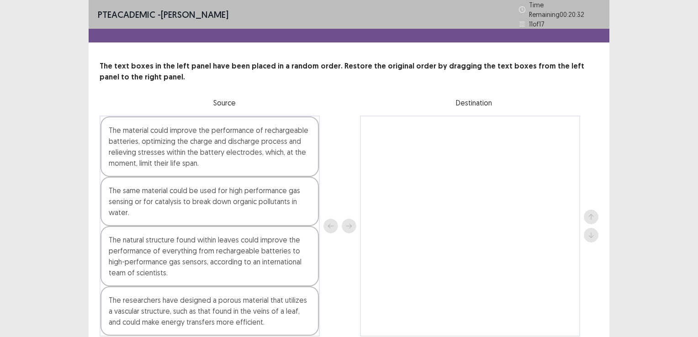
click at [579, 277] on div at bounding box center [470, 226] width 220 height 221
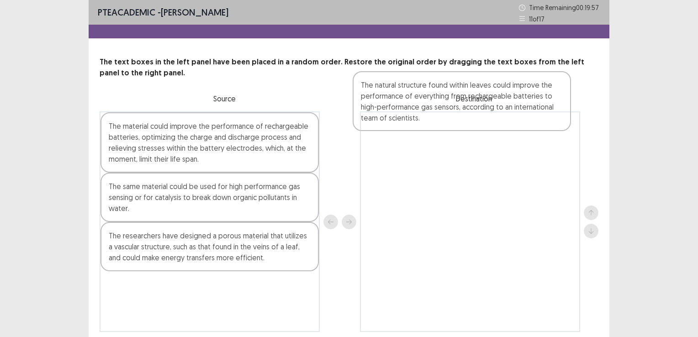
drag, startPoint x: 260, startPoint y: 271, endPoint x: 527, endPoint y: 116, distance: 309.6
click at [527, 116] on div "The material could improve the performance of rechargeable batteries, optimizin…" at bounding box center [349, 222] width 499 height 221
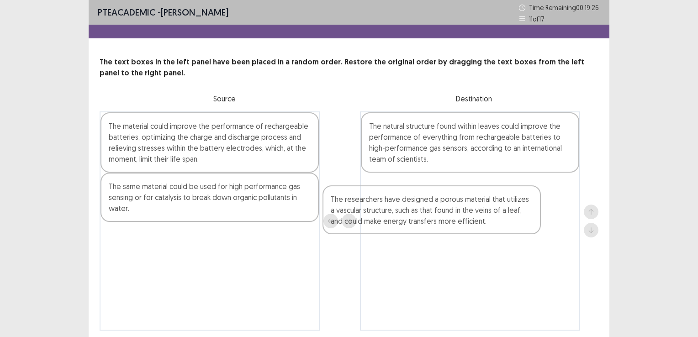
drag, startPoint x: 238, startPoint y: 237, endPoint x: 479, endPoint y: 200, distance: 244.2
click at [479, 200] on div "The material could improve the performance of rechargeable batteries, optimizin…" at bounding box center [349, 221] width 499 height 219
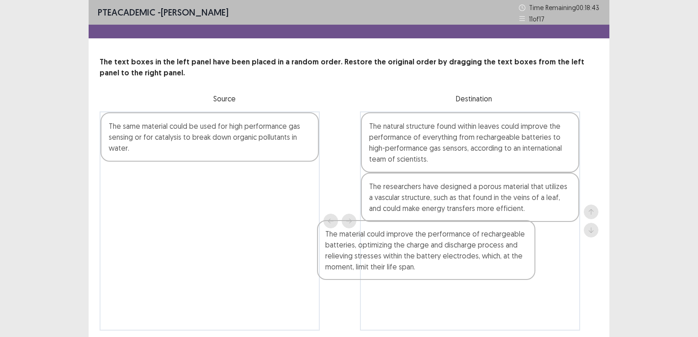
drag, startPoint x: 230, startPoint y: 132, endPoint x: 466, endPoint y: 252, distance: 264.3
click at [466, 252] on div "The material could improve the performance of rechargeable batteries, optimizin…" at bounding box center [349, 221] width 499 height 219
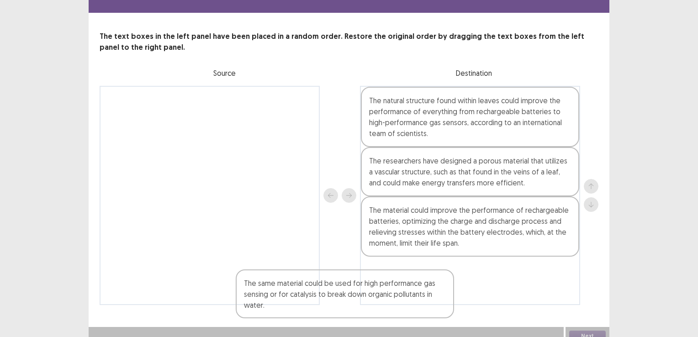
scroll to position [33, 0]
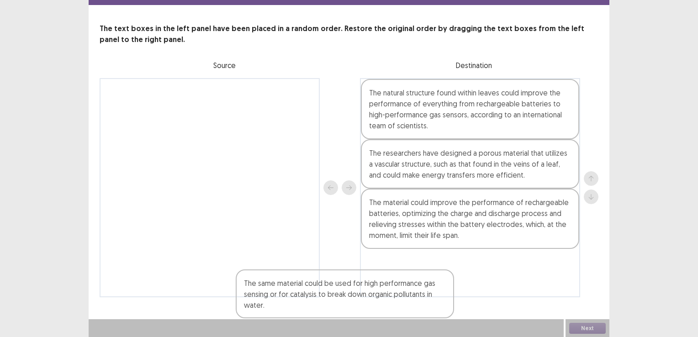
drag, startPoint x: 240, startPoint y: 148, endPoint x: 472, endPoint y: 308, distance: 281.8
click at [472, 308] on div "PTE academic - Selva Kumar R Time Remaining 00 : 18 : 34 11 of 17 The text boxe…" at bounding box center [349, 141] width 521 height 349
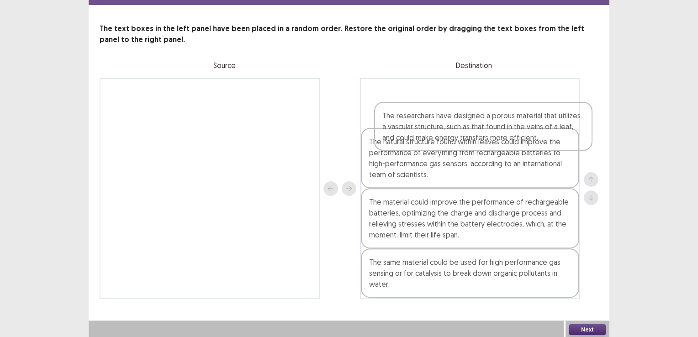
drag, startPoint x: 426, startPoint y: 181, endPoint x: 453, endPoint y: 122, distance: 64.6
click at [453, 122] on div "The natural structure found within leaves could improve the performance of ever…" at bounding box center [470, 188] width 220 height 221
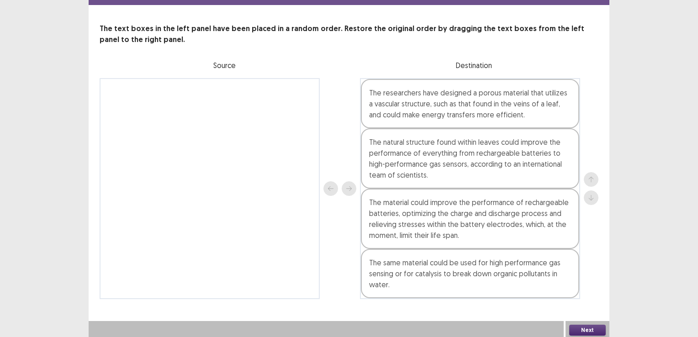
click at [586, 330] on button "Next" at bounding box center [587, 330] width 37 height 11
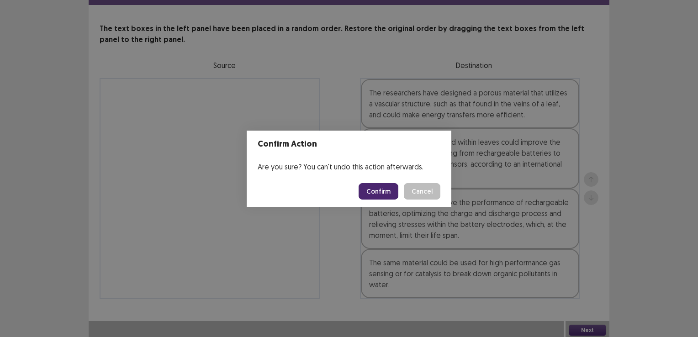
click at [380, 200] on footer "Confirm Cancel" at bounding box center [349, 191] width 205 height 31
click at [383, 196] on button "Confirm" at bounding box center [379, 191] width 40 height 16
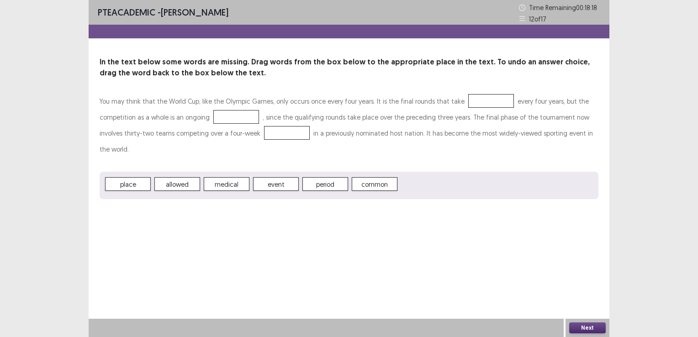
scroll to position [0, 0]
click at [593, 328] on button "Next" at bounding box center [587, 328] width 37 height 11
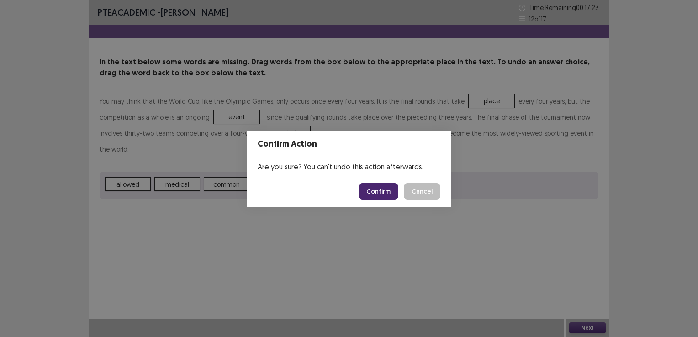
click at [384, 187] on button "Confirm" at bounding box center [379, 191] width 40 height 16
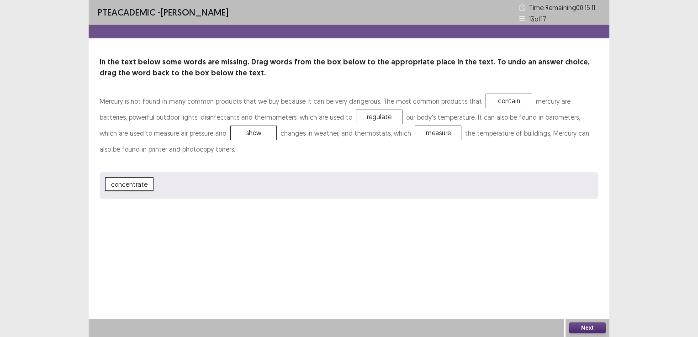
click at [585, 327] on button "Next" at bounding box center [587, 328] width 37 height 11
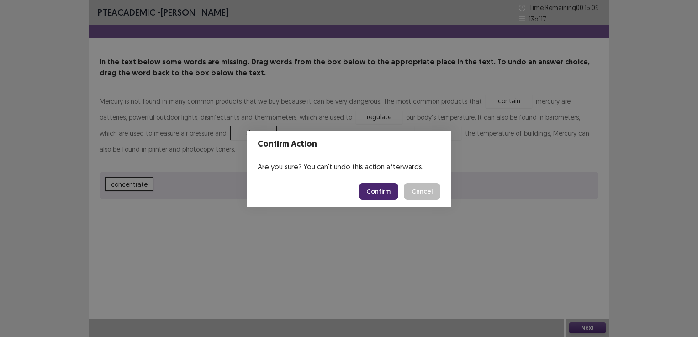
click at [386, 193] on button "Confirm" at bounding box center [379, 191] width 40 height 16
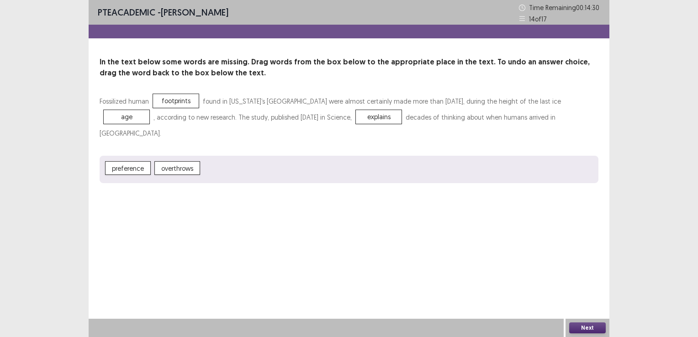
click at [579, 328] on button "Next" at bounding box center [587, 328] width 37 height 11
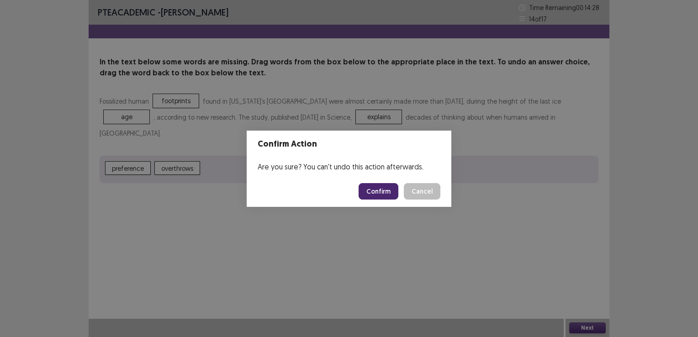
click at [380, 197] on button "Confirm" at bounding box center [379, 191] width 40 height 16
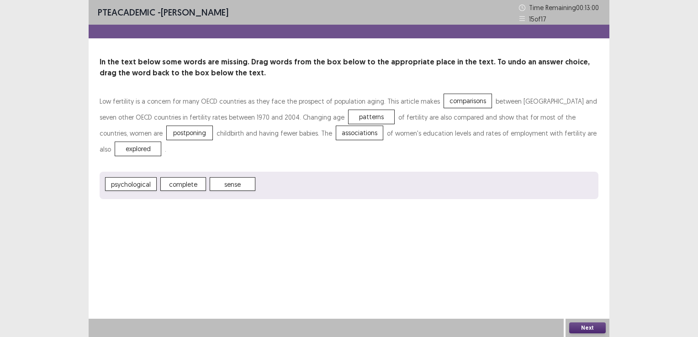
click at [581, 326] on button "Next" at bounding box center [587, 328] width 37 height 11
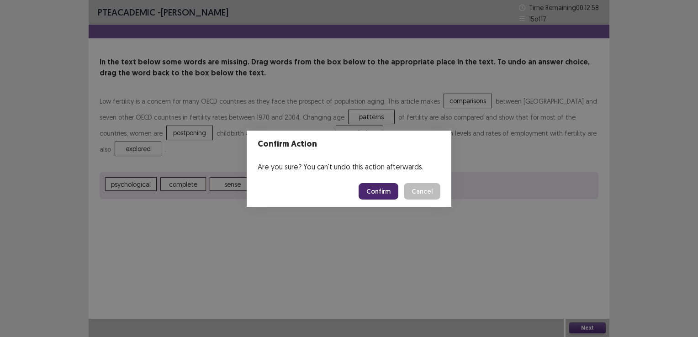
click at [378, 191] on button "Confirm" at bounding box center [379, 191] width 40 height 16
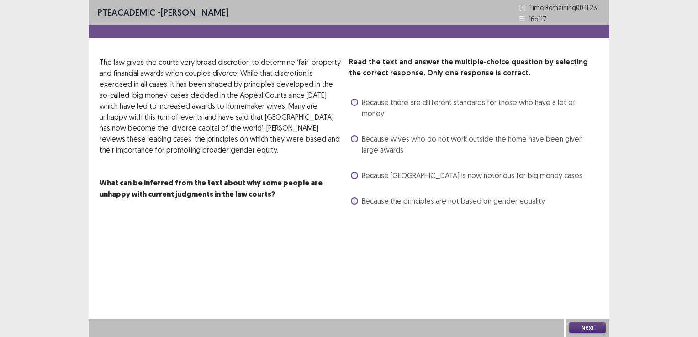
click at [428, 196] on span "Because the principles are not based on gender equality" at bounding box center [453, 201] width 183 height 11
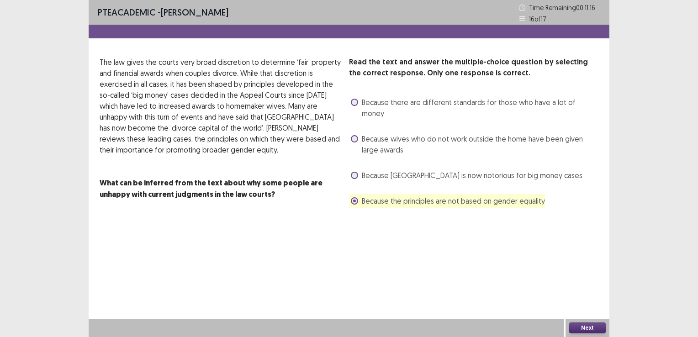
click at [580, 323] on button "Next" at bounding box center [587, 328] width 37 height 11
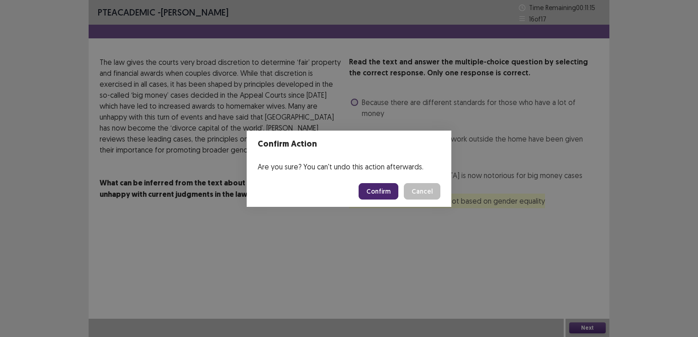
click at [378, 189] on button "Confirm" at bounding box center [379, 191] width 40 height 16
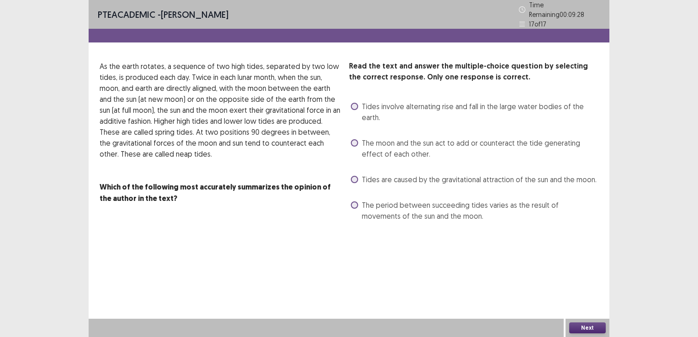
click at [406, 211] on span "The period between succeeding tides varies as the result of movements of the su…" at bounding box center [480, 211] width 237 height 22
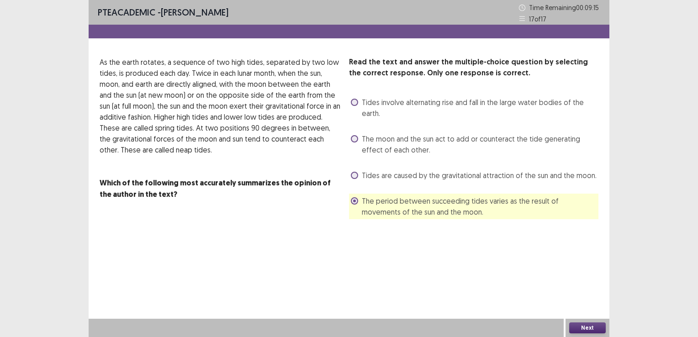
click at [582, 326] on button "Next" at bounding box center [587, 328] width 37 height 11
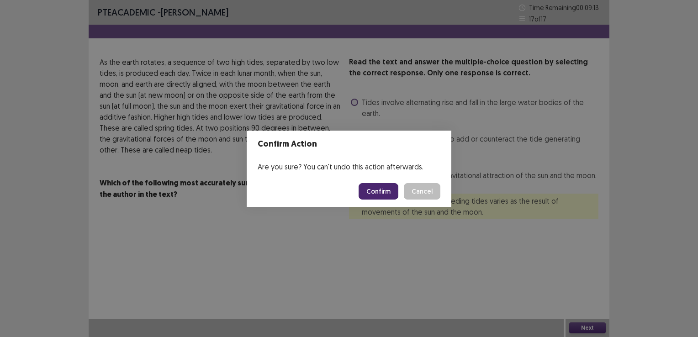
click at [387, 186] on button "Confirm" at bounding box center [379, 191] width 40 height 16
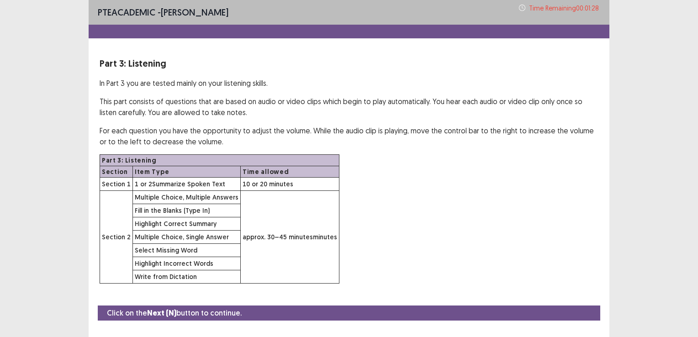
click at [607, 283] on div "PTE academic - Selva Kumar R Time Remaining 00 : 01 : 28 Part 3: Listening In P…" at bounding box center [349, 151] width 521 height 302
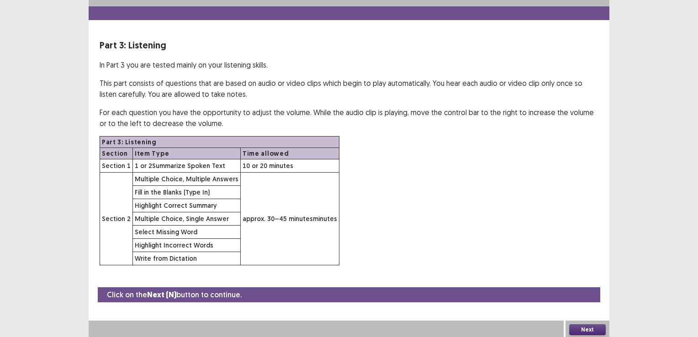
scroll to position [18, 0]
click at [575, 327] on button "Next" at bounding box center [587, 329] width 37 height 11
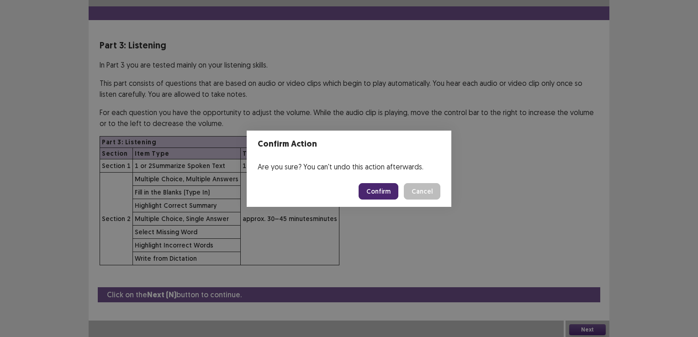
click at [379, 196] on button "Confirm" at bounding box center [379, 191] width 40 height 16
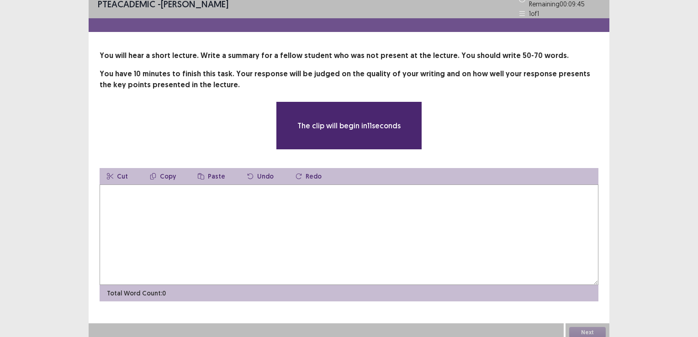
click at [314, 244] on textarea at bounding box center [349, 235] width 499 height 101
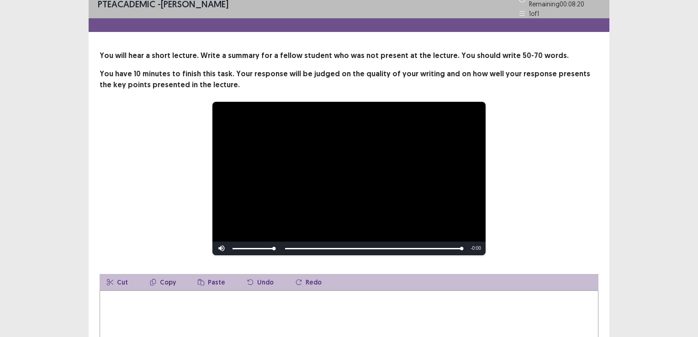
click at [280, 312] on textarea at bounding box center [349, 341] width 499 height 101
click at [651, 264] on div "**********" at bounding box center [349, 218] width 698 height 458
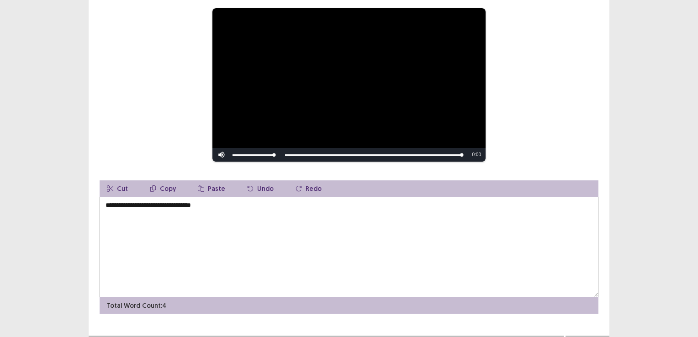
scroll to position [117, 0]
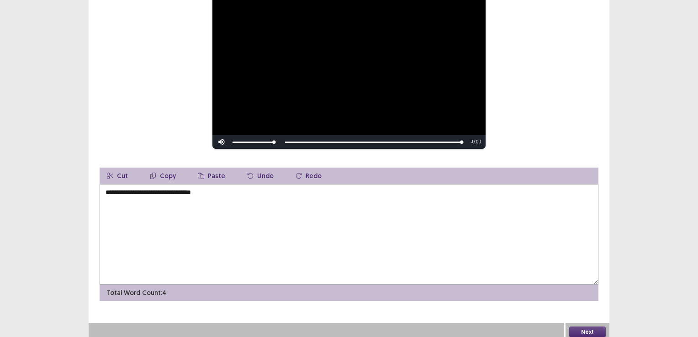
click at [255, 224] on textarea "**********" at bounding box center [349, 234] width 499 height 101
drag, startPoint x: 141, startPoint y: 190, endPoint x: 101, endPoint y: 189, distance: 40.2
click at [101, 189] on textarea "**********" at bounding box center [349, 234] width 499 height 101
click at [208, 188] on textarea "**********" at bounding box center [349, 234] width 499 height 101
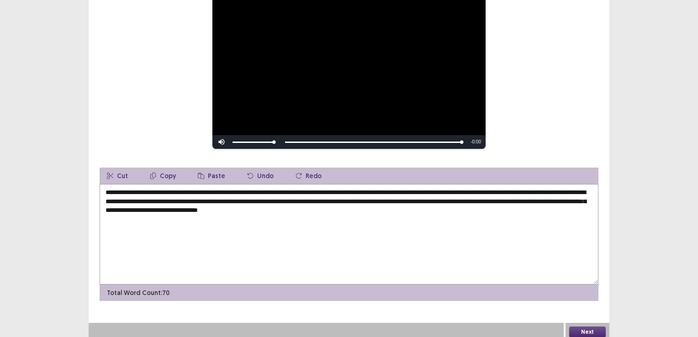
click at [366, 207] on textarea "**********" at bounding box center [349, 234] width 499 height 101
click at [441, 249] on textarea "**********" at bounding box center [349, 234] width 499 height 101
type textarea "**********"
click at [579, 327] on button "Next" at bounding box center [587, 332] width 37 height 11
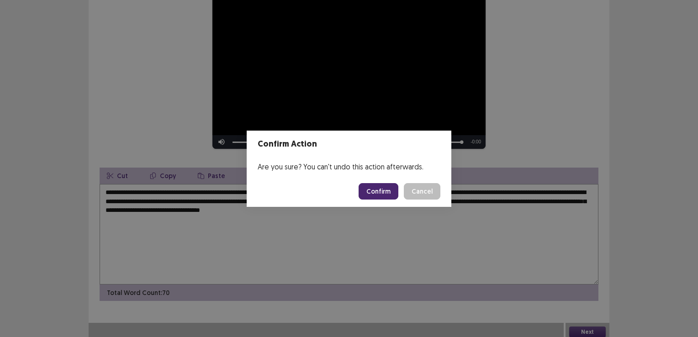
click at [378, 187] on button "Confirm" at bounding box center [379, 191] width 40 height 16
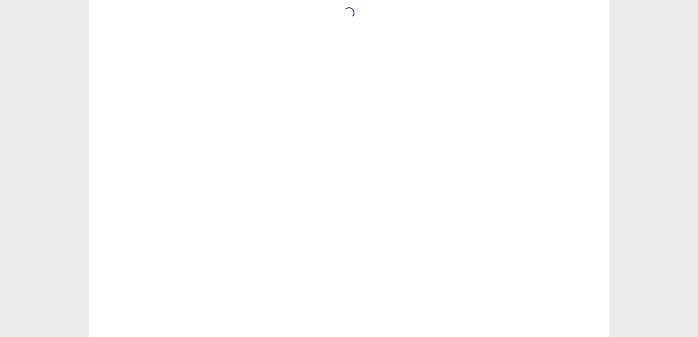
scroll to position [0, 0]
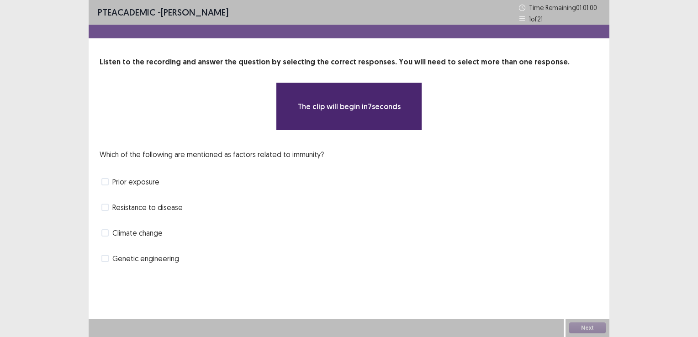
click at [452, 273] on div "**********" at bounding box center [349, 142] width 521 height 284
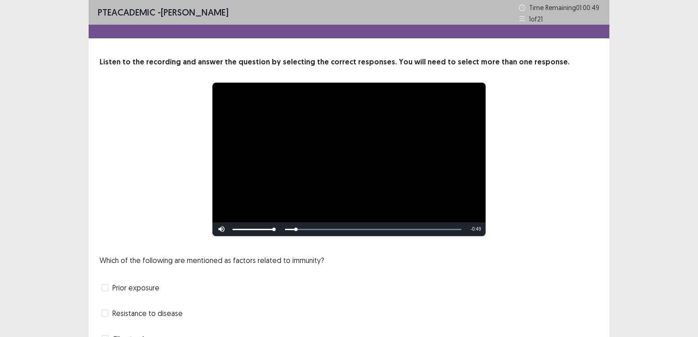
click at [561, 253] on div "**********" at bounding box center [349, 214] width 521 height 315
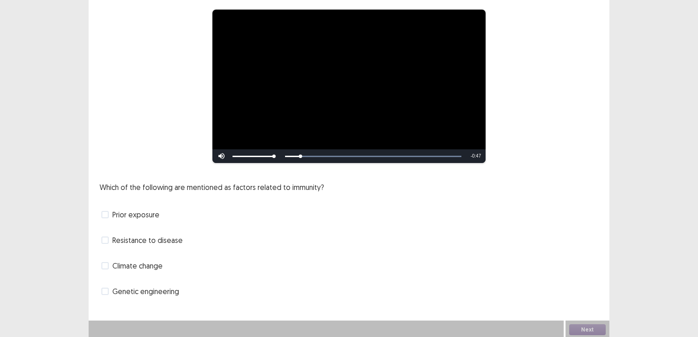
scroll to position [75, 0]
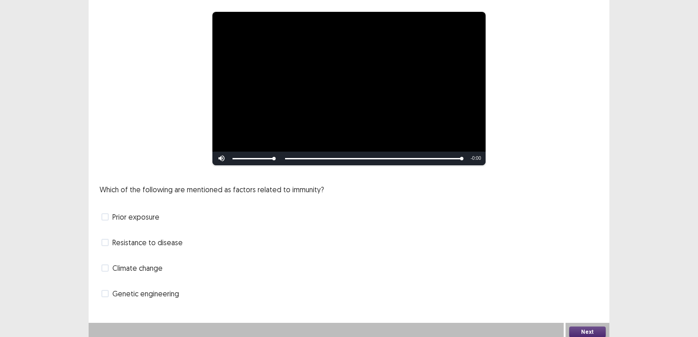
click at [561, 223] on div "Which of the following are mentioned as factors related to immunity? Prior expo…" at bounding box center [349, 242] width 499 height 117
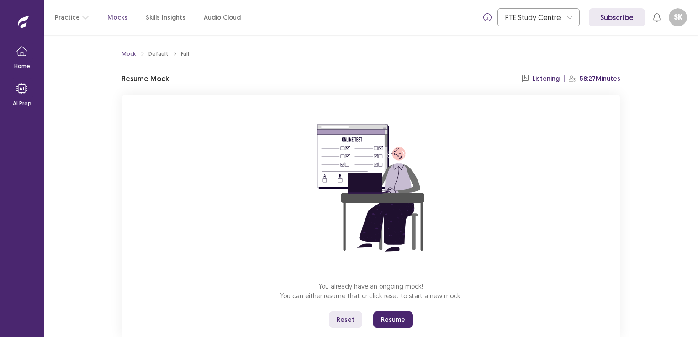
click at [395, 317] on button "Resume" at bounding box center [393, 320] width 40 height 16
click at [395, 312] on button "Resume" at bounding box center [393, 320] width 40 height 16
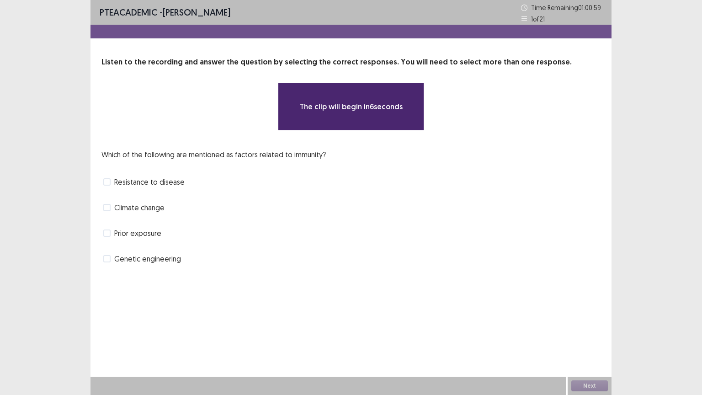
click at [411, 250] on div "Which of the following are mentioned as factors related to immunity? Resistance…" at bounding box center [350, 207] width 499 height 117
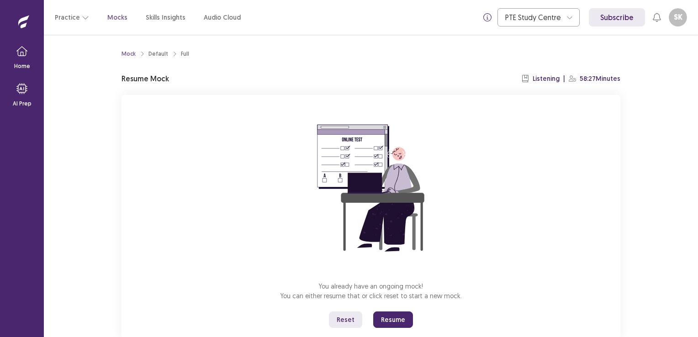
click at [388, 317] on button "Resume" at bounding box center [393, 320] width 40 height 16
click at [391, 324] on button "Resume" at bounding box center [393, 320] width 40 height 16
click at [388, 320] on button "Resume" at bounding box center [393, 320] width 40 height 16
click at [397, 319] on button "Resume" at bounding box center [393, 320] width 40 height 16
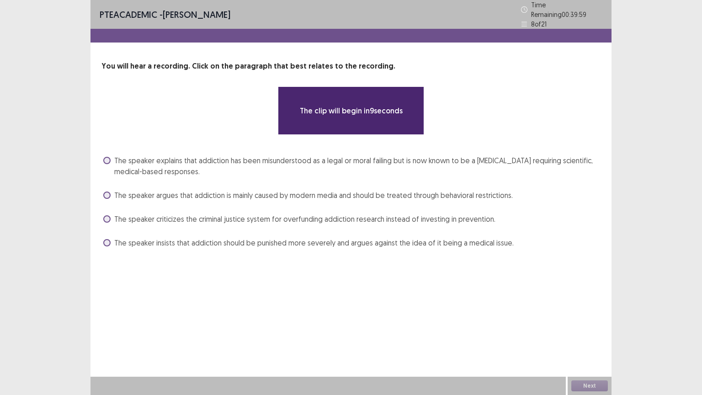
click at [451, 309] on div "**********" at bounding box center [350, 197] width 521 height 395
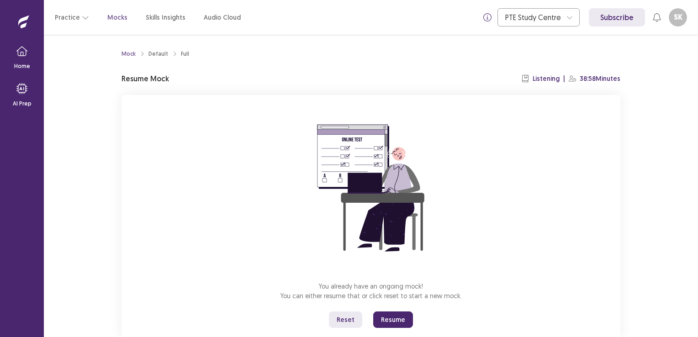
click at [382, 314] on button "Resume" at bounding box center [393, 320] width 40 height 16
click at [389, 319] on button "Resume" at bounding box center [393, 320] width 40 height 16
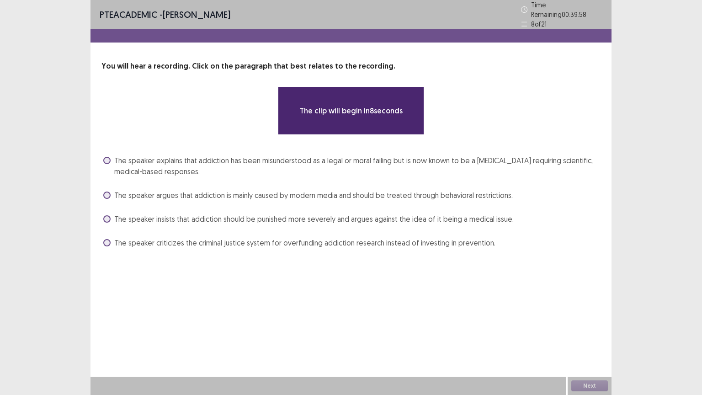
drag, startPoint x: 389, startPoint y: 319, endPoint x: 391, endPoint y: 353, distance: 33.9
click at [391, 337] on div "**********" at bounding box center [350, 197] width 521 height 395
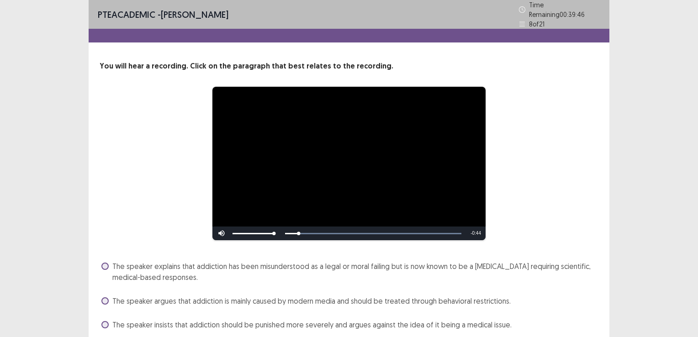
click at [552, 268] on span "The speaker explains that addiction has been misunderstood as a legal or moral …" at bounding box center [355, 272] width 486 height 22
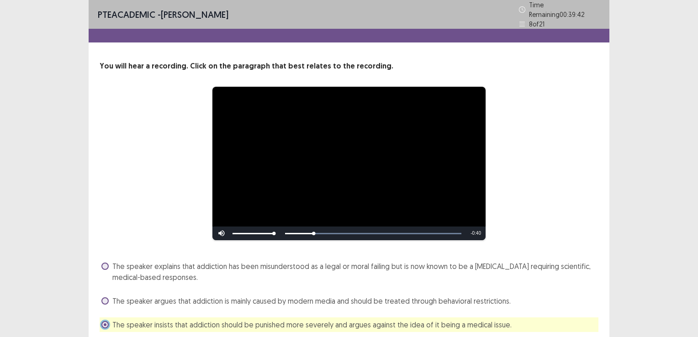
click at [584, 300] on div "The speaker argues that addiction is mainly caused by modern media and should b…" at bounding box center [349, 301] width 499 height 15
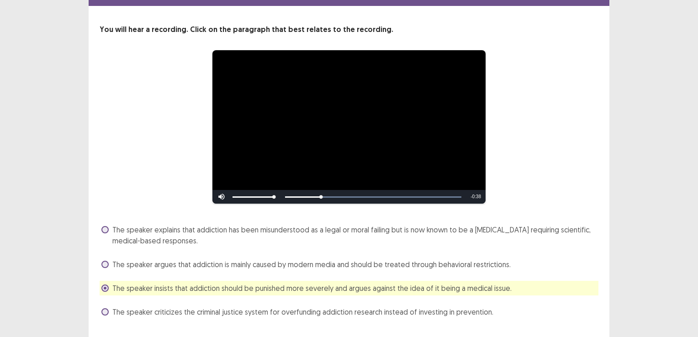
scroll to position [55, 0]
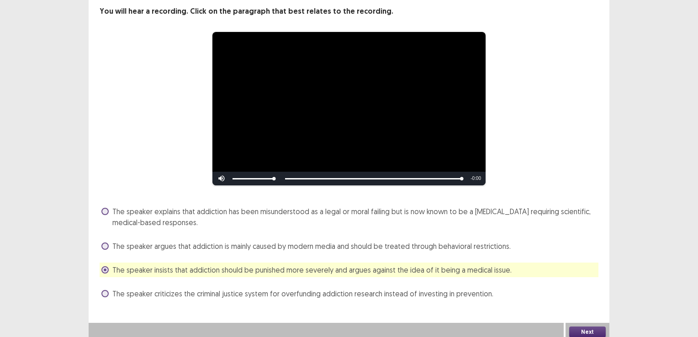
click at [331, 209] on span "The speaker explains that addiction has been misunderstood as a legal or moral …" at bounding box center [355, 217] width 486 height 22
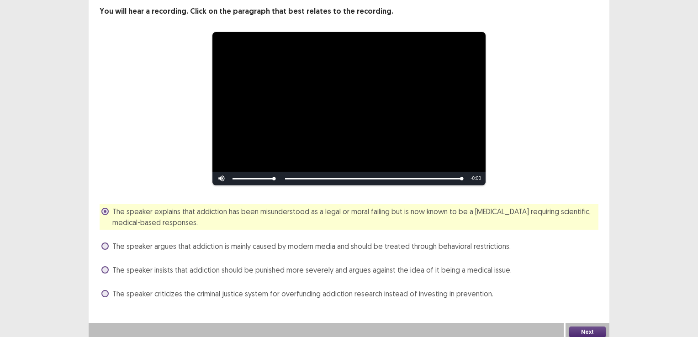
click at [579, 327] on button "Next" at bounding box center [587, 332] width 37 height 11
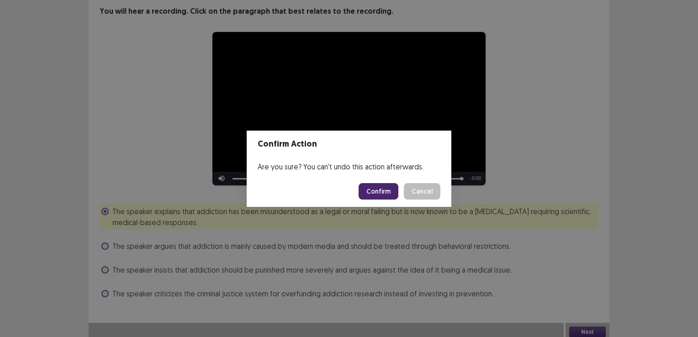
click at [391, 189] on button "Confirm" at bounding box center [379, 191] width 40 height 16
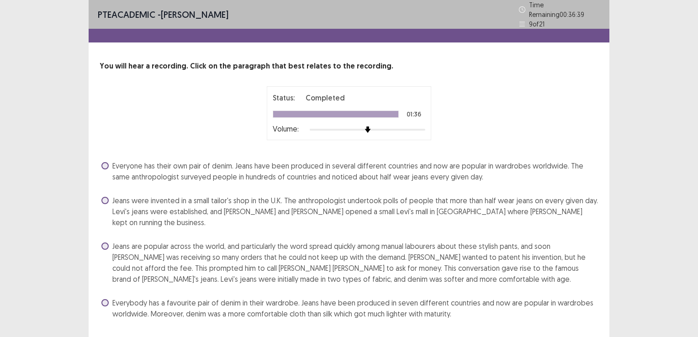
click at [289, 259] on span "Jeans are popular across the world, and particularly the word spread quickly am…" at bounding box center [355, 263] width 486 height 44
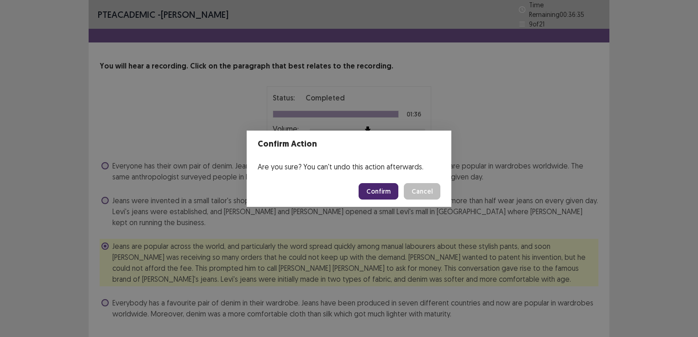
click at [384, 194] on button "Confirm" at bounding box center [379, 191] width 40 height 16
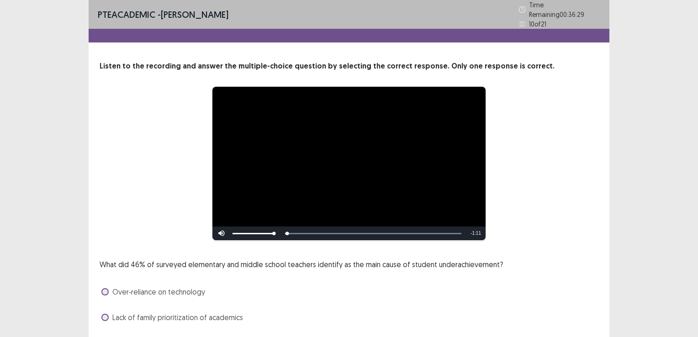
click at [430, 285] on div "Over‑reliance on technology" at bounding box center [349, 292] width 499 height 15
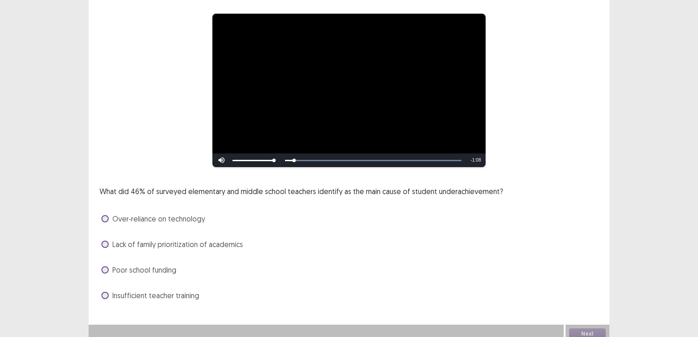
scroll to position [75, 0]
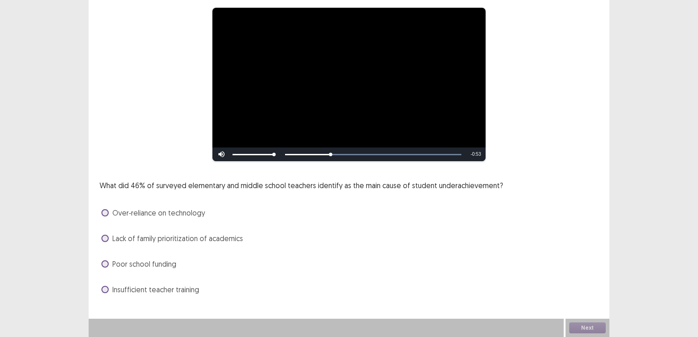
click at [169, 239] on span "Lack of family prioritization of academics" at bounding box center [177, 238] width 131 height 11
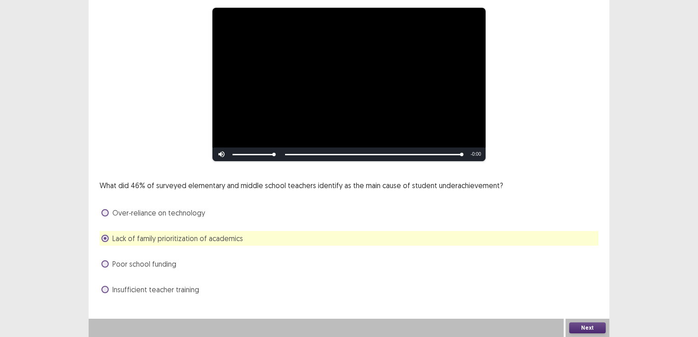
click at [589, 328] on button "Next" at bounding box center [587, 328] width 37 height 11
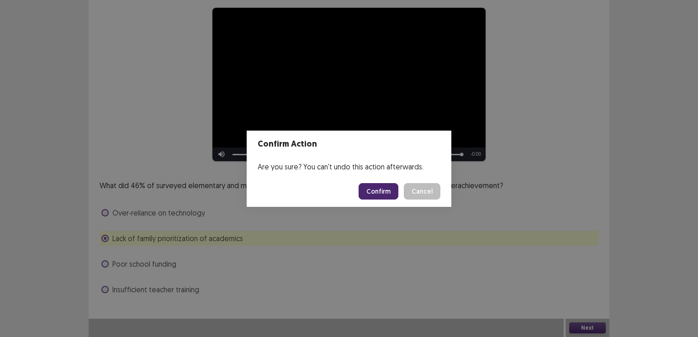
click at [392, 191] on button "Confirm" at bounding box center [379, 191] width 40 height 16
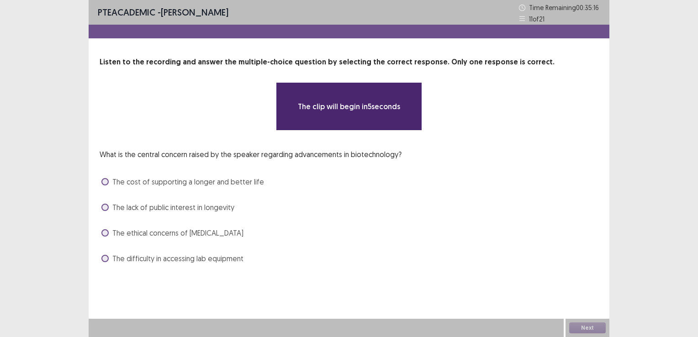
scroll to position [0, 0]
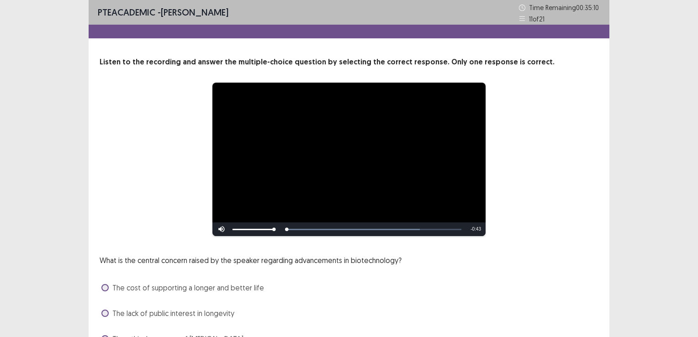
click at [489, 295] on div "What is the central concern raised by the speaker regarding advancements in bio…" at bounding box center [349, 313] width 499 height 117
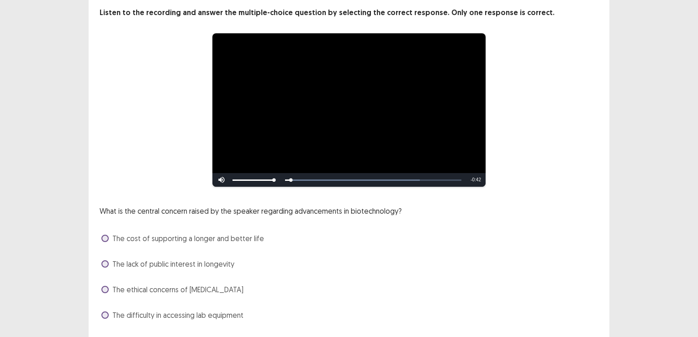
scroll to position [73, 0]
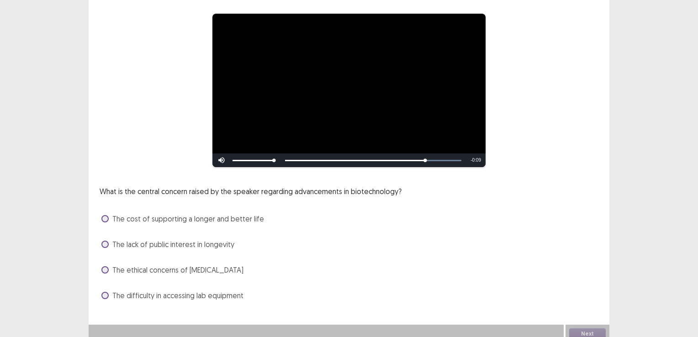
click at [197, 219] on span "The cost of supporting a longer and better life" at bounding box center [188, 218] width 152 height 11
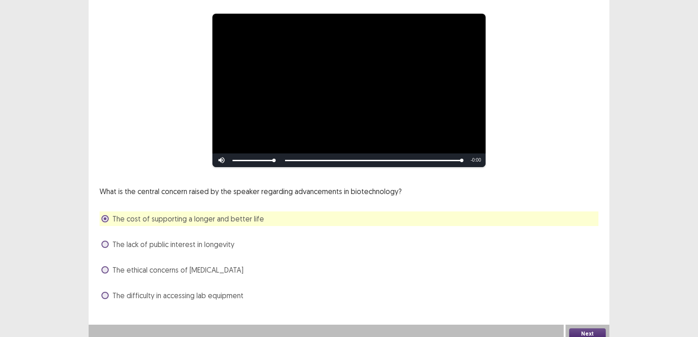
click at [580, 329] on button "Next" at bounding box center [587, 334] width 37 height 11
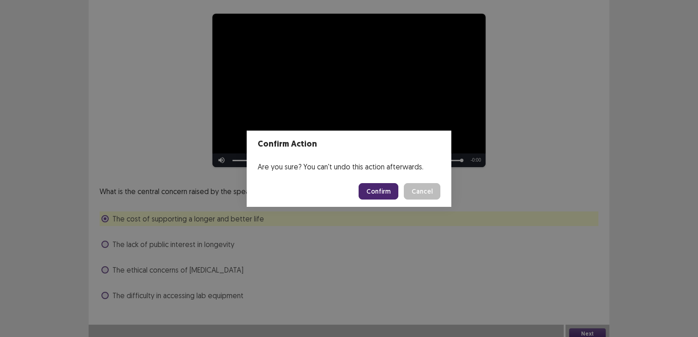
click at [379, 190] on button "Confirm" at bounding box center [379, 191] width 40 height 16
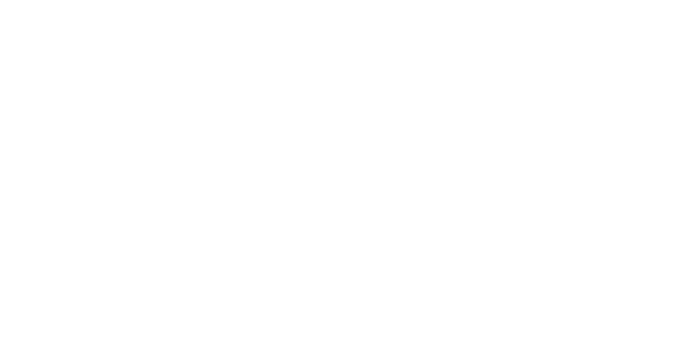
scroll to position [0, 0]
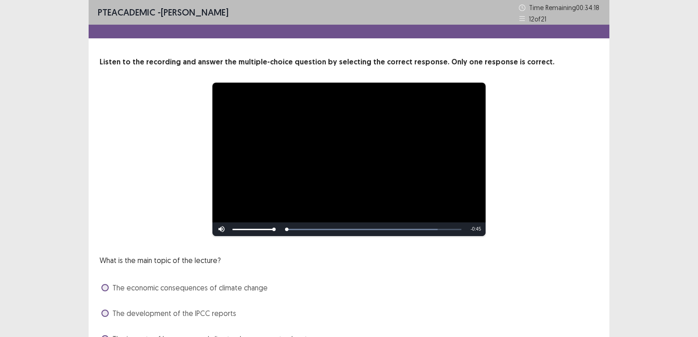
click at [313, 264] on div "What is the main topic of the lecture? The economic consequences of climate cha…" at bounding box center [349, 313] width 499 height 117
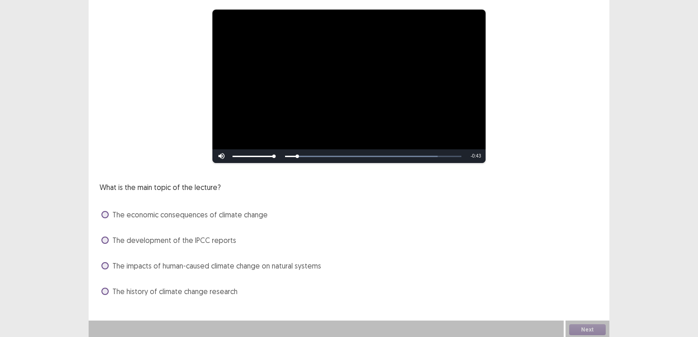
scroll to position [75, 0]
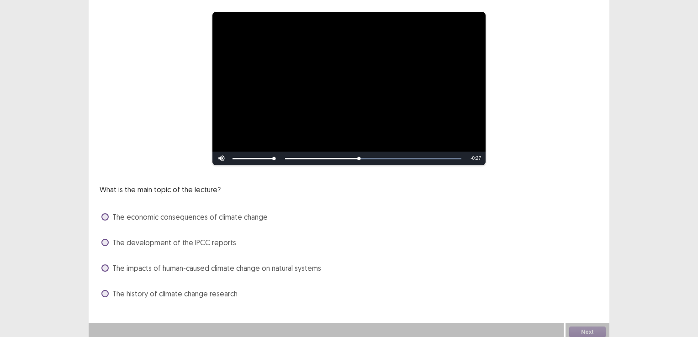
click at [313, 264] on span "The impacts of human-caused climate change on natural systems" at bounding box center [216, 268] width 209 height 11
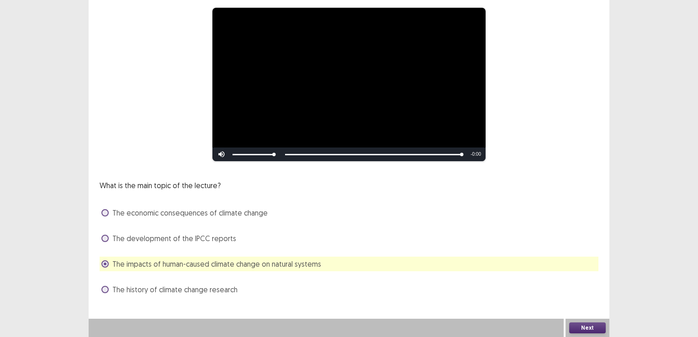
click at [581, 329] on button "Next" at bounding box center [587, 328] width 37 height 11
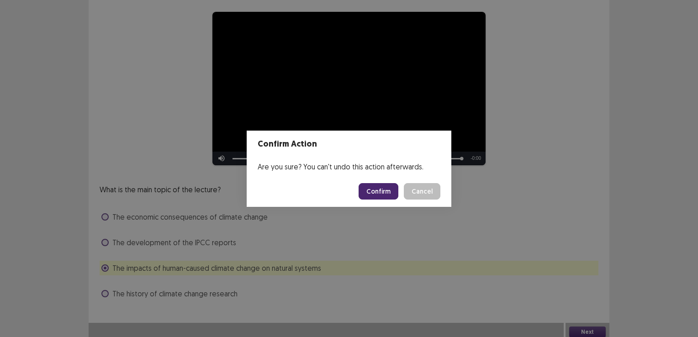
click at [382, 191] on button "Confirm" at bounding box center [379, 191] width 40 height 16
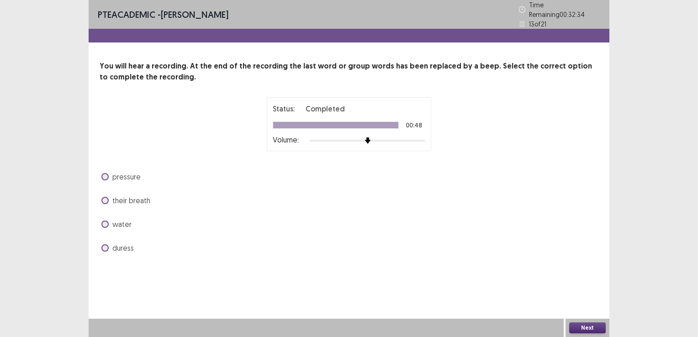
click at [109, 174] on label "pressure" at bounding box center [120, 176] width 39 height 11
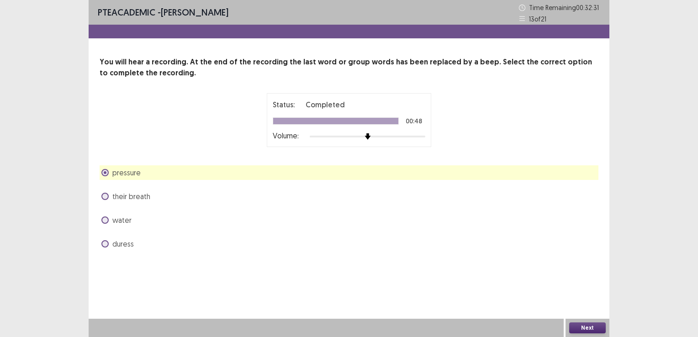
click at [585, 326] on button "Next" at bounding box center [587, 328] width 37 height 11
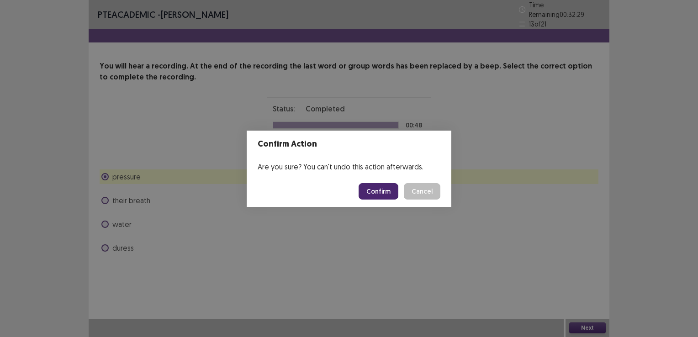
click at [392, 191] on button "Confirm" at bounding box center [379, 191] width 40 height 16
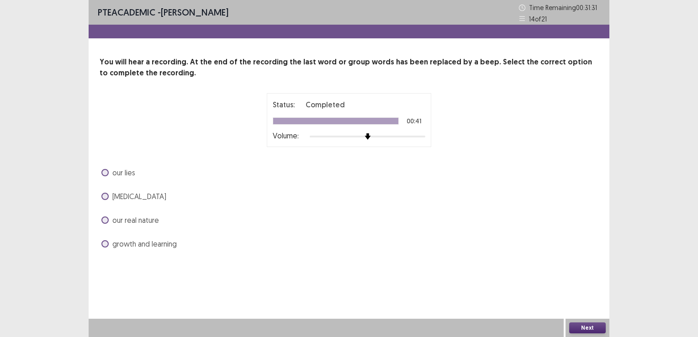
click at [138, 222] on span "our real nature" at bounding box center [135, 220] width 47 height 11
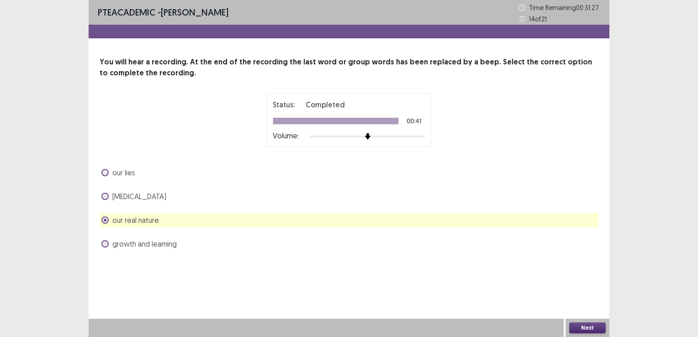
click at [157, 244] on span "growth and learning" at bounding box center [144, 244] width 64 height 11
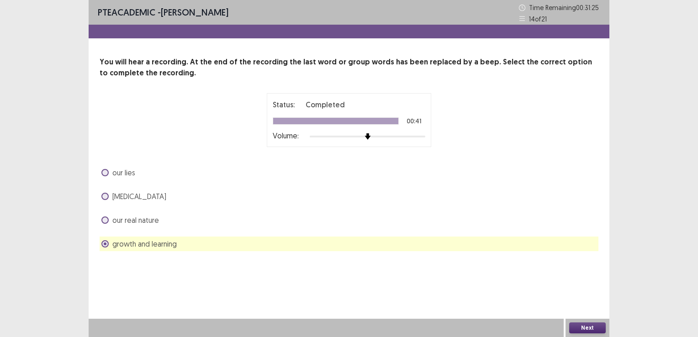
click at [580, 324] on button "Next" at bounding box center [587, 328] width 37 height 11
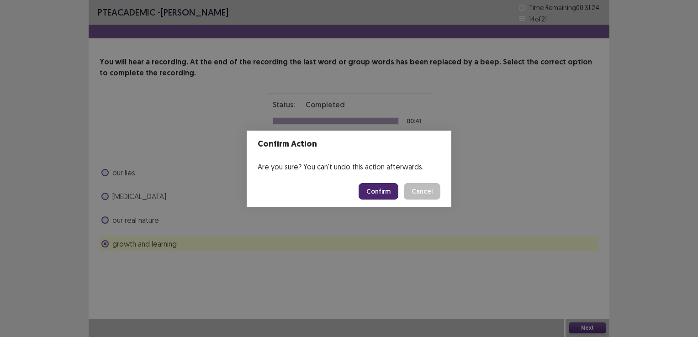
click at [380, 187] on button "Confirm" at bounding box center [379, 191] width 40 height 16
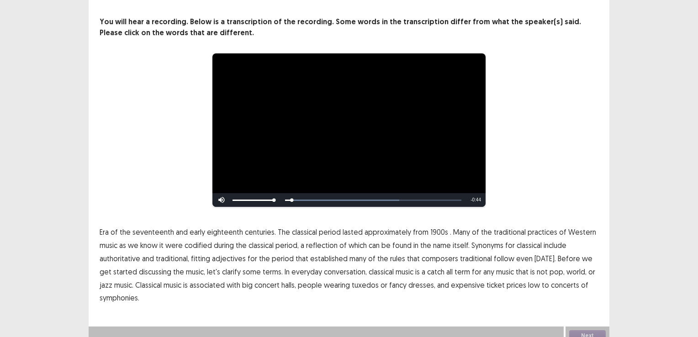
scroll to position [48, 0]
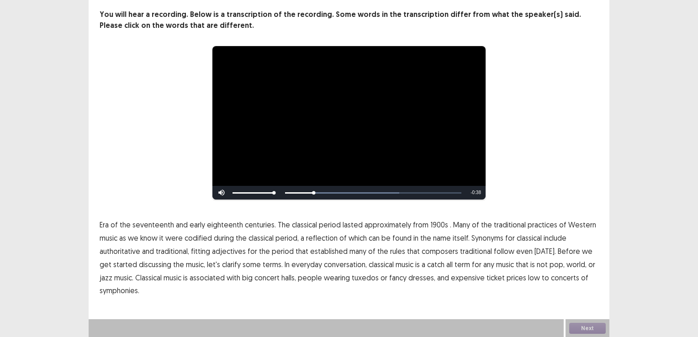
click at [432, 225] on span "1900s" at bounding box center [439, 224] width 18 height 11
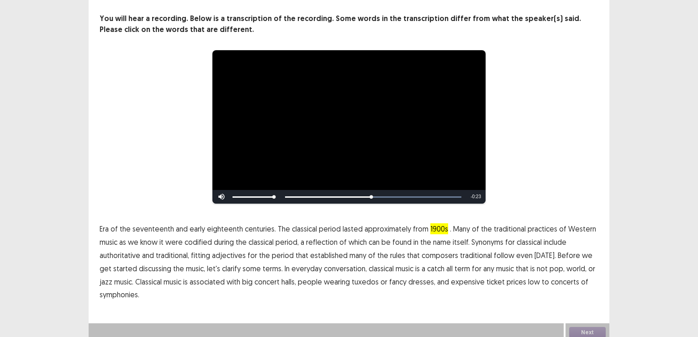
click at [235, 252] on span "adjectives" at bounding box center [229, 255] width 34 height 11
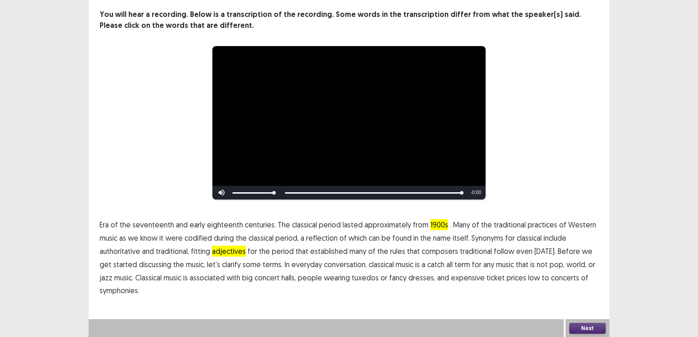
click at [594, 323] on button "Next" at bounding box center [587, 328] width 37 height 11
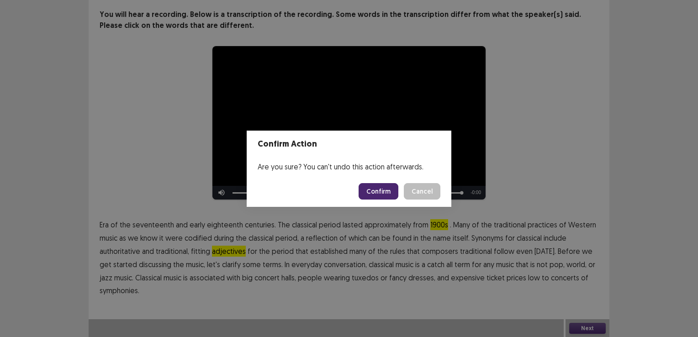
click at [376, 190] on button "Confirm" at bounding box center [379, 191] width 40 height 16
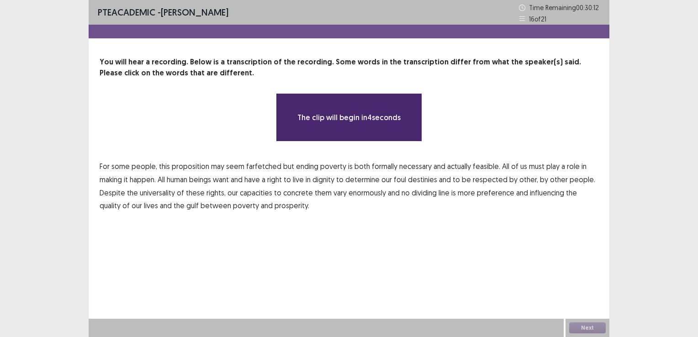
click at [345, 287] on div "PTE academic - Selva Kumar R Time Remaining 00 : 30 : 12 16 of 21 You will hear…" at bounding box center [349, 168] width 521 height 337
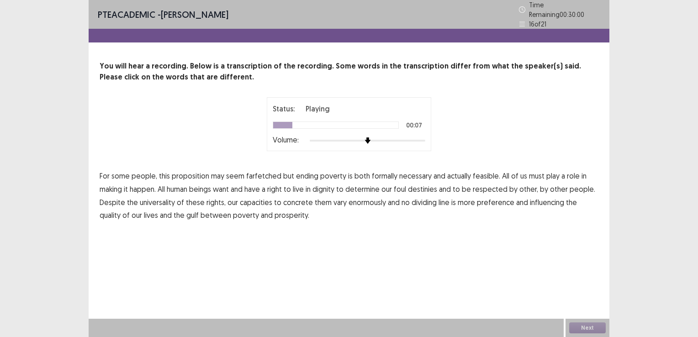
click at [386, 175] on span "formally" at bounding box center [385, 175] width 26 height 11
click at [404, 186] on span "foul" at bounding box center [400, 189] width 12 height 11
click at [296, 197] on span "concrete" at bounding box center [298, 202] width 30 height 11
click at [495, 197] on span "preference" at bounding box center [495, 202] width 37 height 11
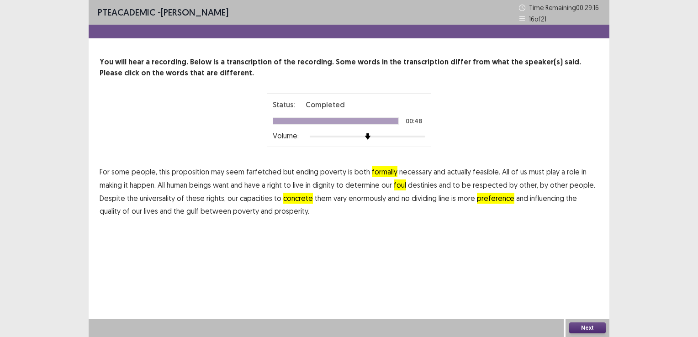
click at [589, 328] on button "Next" at bounding box center [587, 328] width 37 height 11
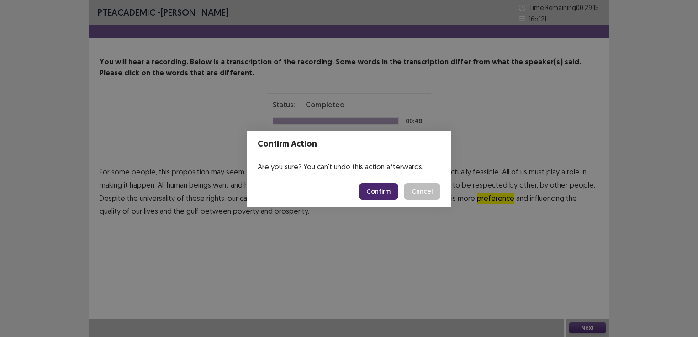
click at [387, 193] on button "Confirm" at bounding box center [379, 191] width 40 height 16
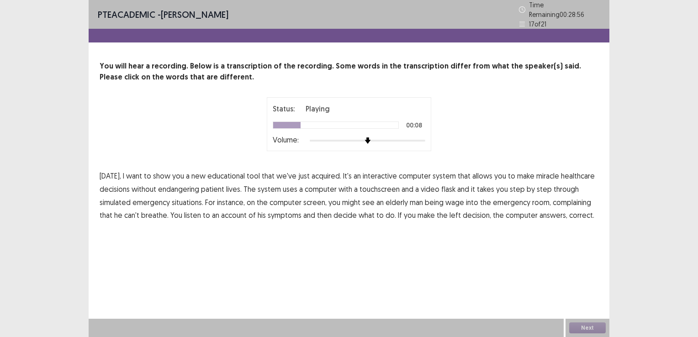
click at [538, 171] on span "miracle" at bounding box center [547, 175] width 23 height 11
click at [448, 184] on span "flask" at bounding box center [448, 189] width 14 height 11
click at [459, 197] on span "wage" at bounding box center [455, 202] width 19 height 11
click at [454, 211] on span "left" at bounding box center [455, 215] width 11 height 11
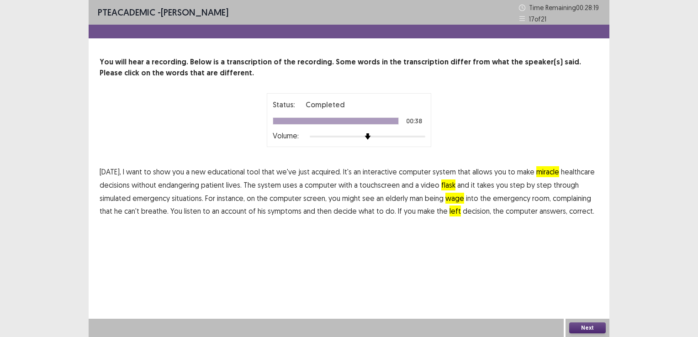
click at [590, 327] on button "Next" at bounding box center [587, 328] width 37 height 11
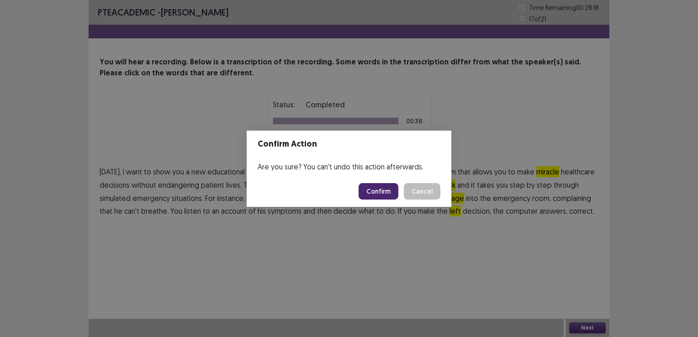
click at [383, 192] on button "Confirm" at bounding box center [379, 191] width 40 height 16
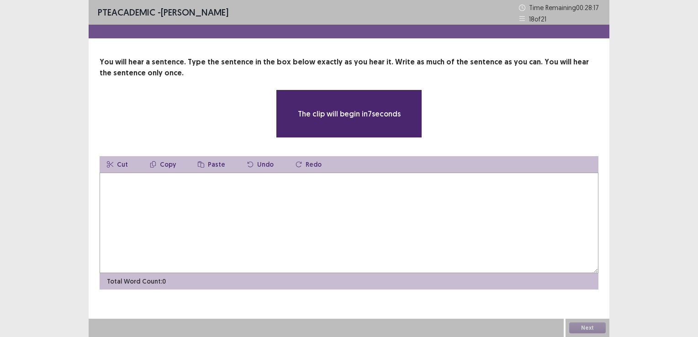
click at [325, 193] on textarea at bounding box center [349, 223] width 499 height 101
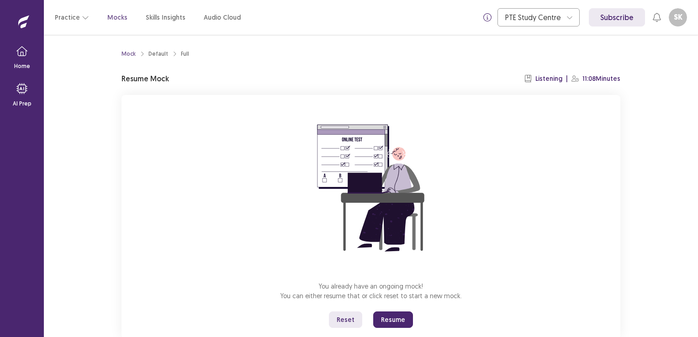
click at [384, 317] on button "Resume" at bounding box center [393, 320] width 40 height 16
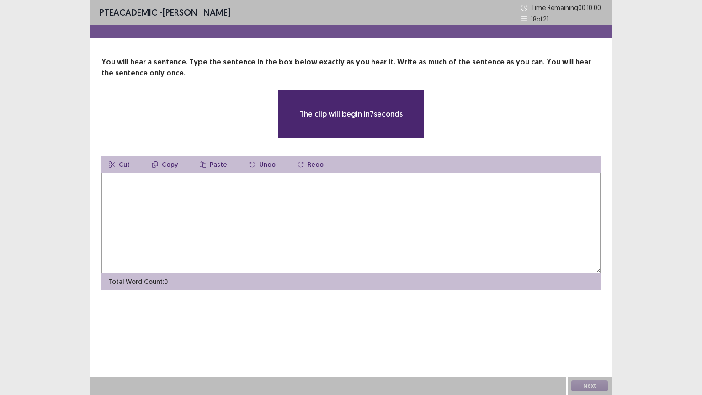
click at [293, 259] on textarea at bounding box center [350, 223] width 499 height 101
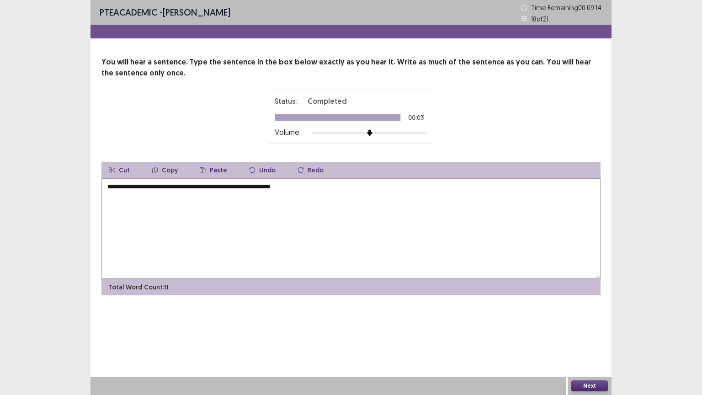
click at [235, 188] on textarea "**********" at bounding box center [350, 228] width 499 height 101
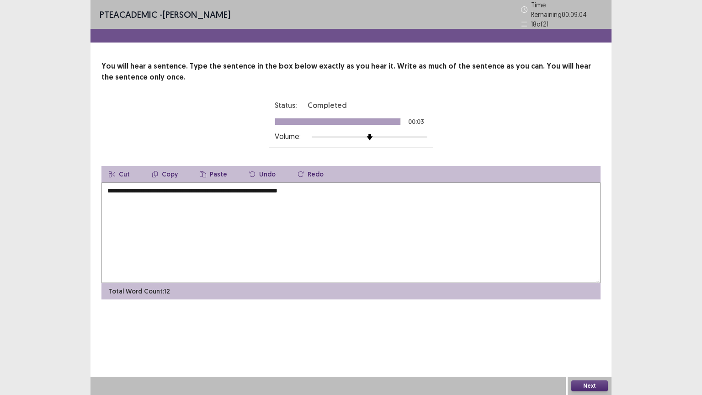
type textarea "**********"
click at [595, 337] on button "Next" at bounding box center [589, 385] width 37 height 11
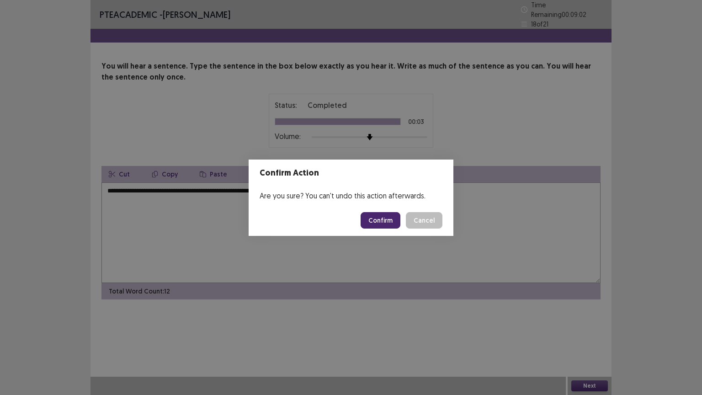
click at [388, 224] on button "Confirm" at bounding box center [381, 220] width 40 height 16
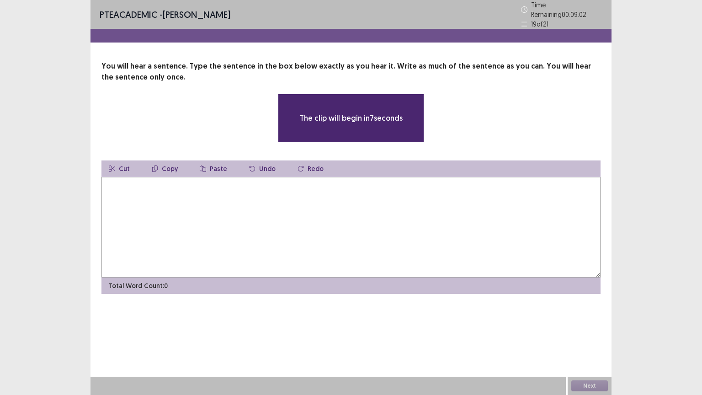
click at [285, 228] on textarea at bounding box center [350, 227] width 499 height 101
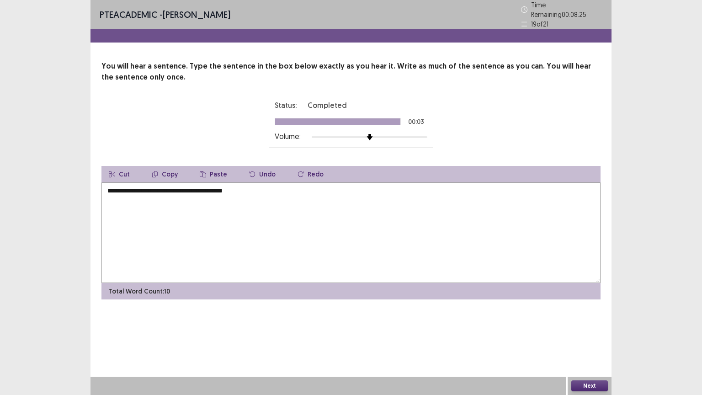
type textarea "**********"
click at [585, 337] on button "Next" at bounding box center [589, 385] width 37 height 11
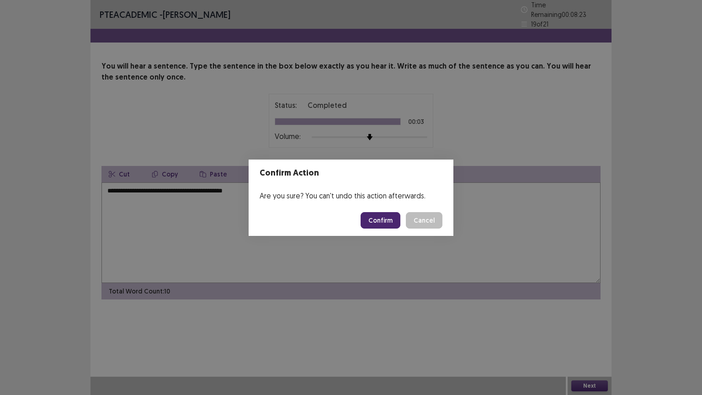
click at [384, 219] on button "Confirm" at bounding box center [381, 220] width 40 height 16
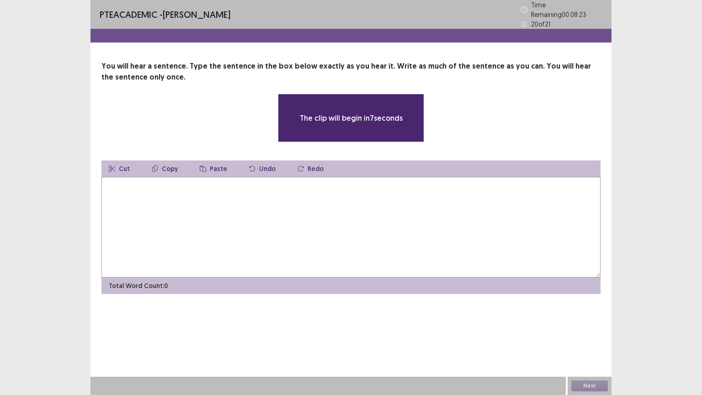
click at [271, 218] on textarea at bounding box center [350, 227] width 499 height 101
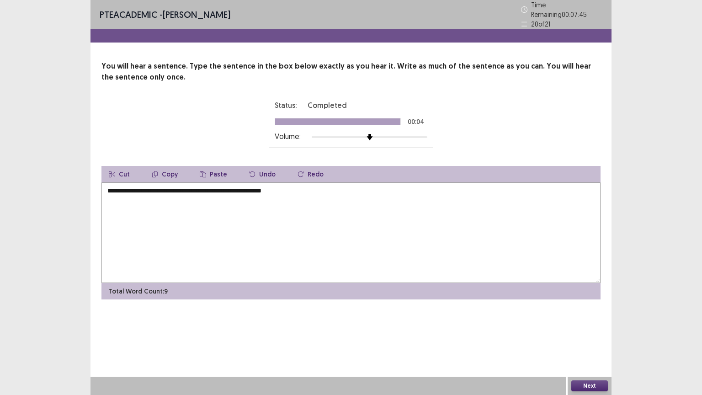
click at [111, 186] on textarea "**********" at bounding box center [350, 232] width 499 height 101
click at [153, 190] on textarea "**********" at bounding box center [350, 232] width 499 height 101
click at [315, 188] on textarea "**********" at bounding box center [350, 232] width 499 height 101
click at [113, 188] on textarea "**********" at bounding box center [350, 232] width 499 height 101
click at [583, 337] on button "Next" at bounding box center [589, 385] width 37 height 11
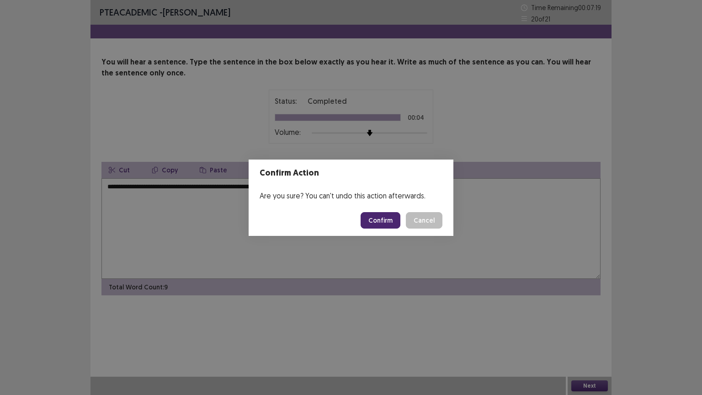
click at [421, 218] on button "Cancel" at bounding box center [424, 220] width 37 height 16
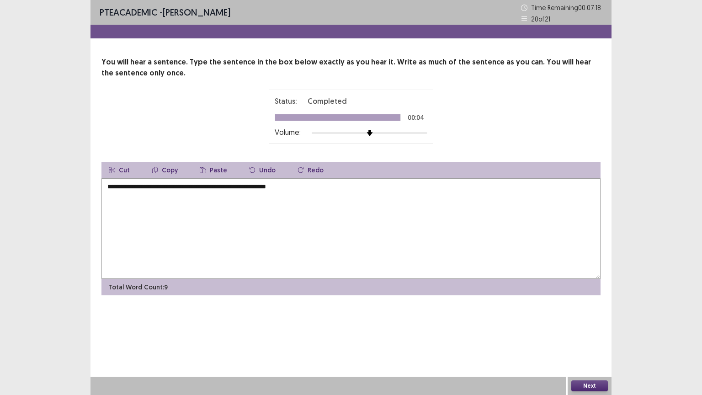
click at [111, 186] on textarea "**********" at bounding box center [350, 228] width 499 height 101
type textarea "**********"
click at [590, 337] on button "Next" at bounding box center [589, 385] width 37 height 11
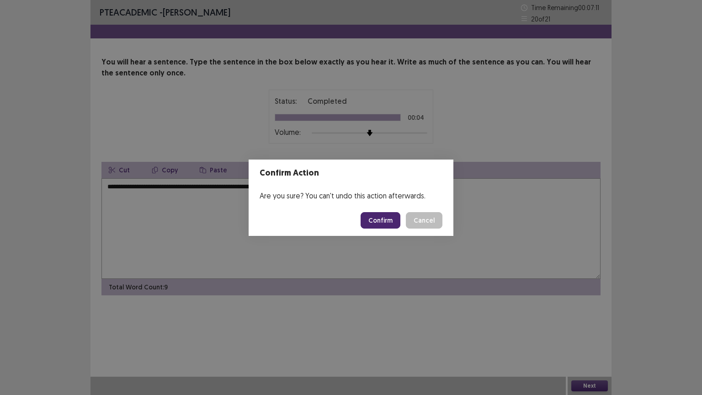
click at [386, 221] on button "Confirm" at bounding box center [381, 220] width 40 height 16
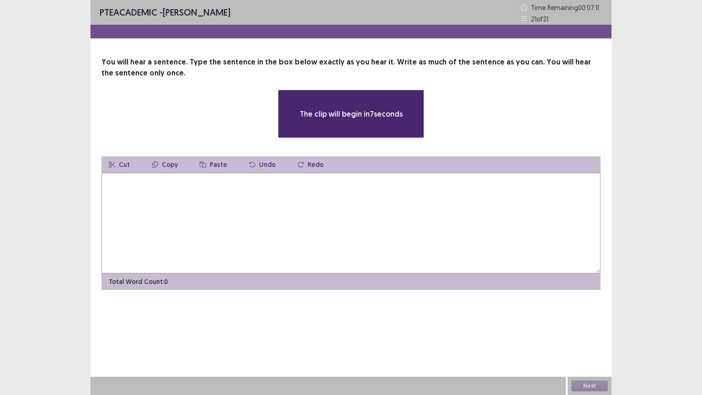
click at [370, 224] on textarea at bounding box center [350, 223] width 499 height 101
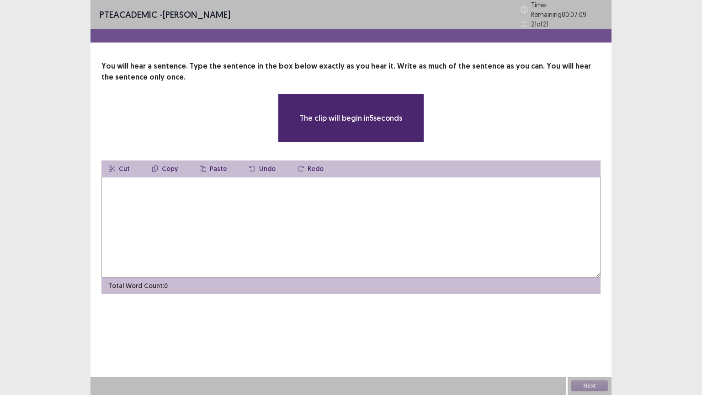
click at [370, 224] on textarea at bounding box center [350, 227] width 499 height 101
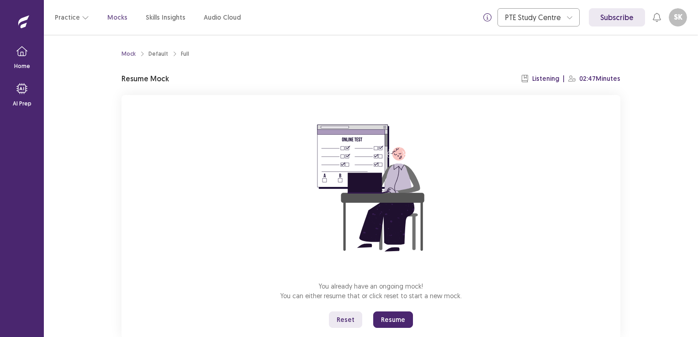
click at [400, 324] on button "Resume" at bounding box center [393, 320] width 40 height 16
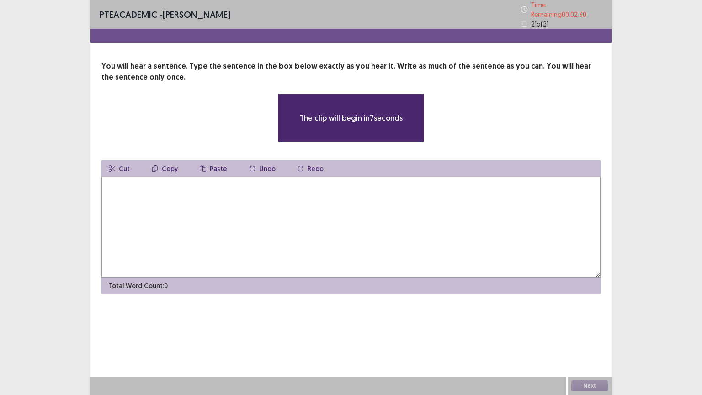
click at [214, 208] on textarea at bounding box center [350, 227] width 499 height 101
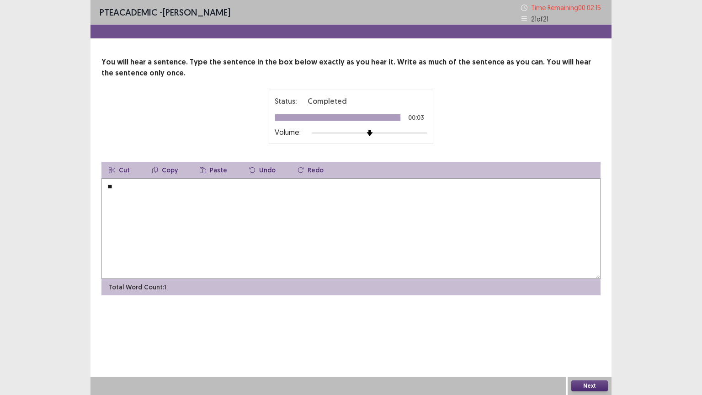
type textarea "*"
type textarea "**********"
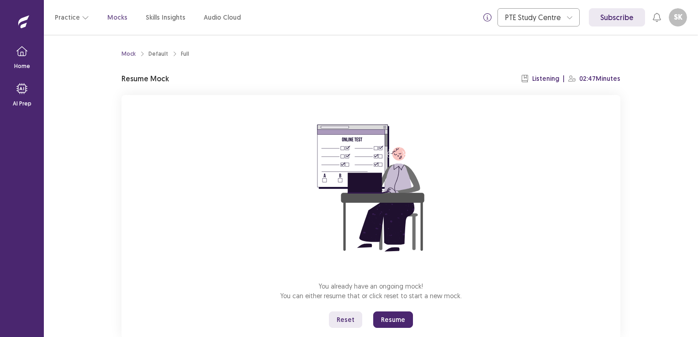
click at [395, 324] on button "Resume" at bounding box center [393, 320] width 40 height 16
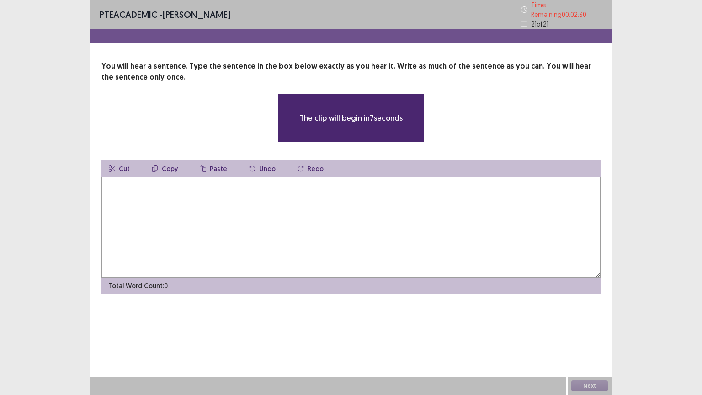
click at [321, 222] on textarea at bounding box center [350, 227] width 499 height 101
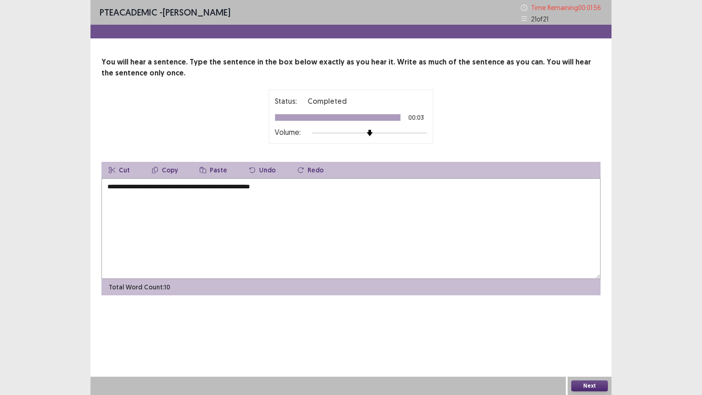
type textarea "**********"
click at [598, 337] on button "Next" at bounding box center [589, 385] width 37 height 11
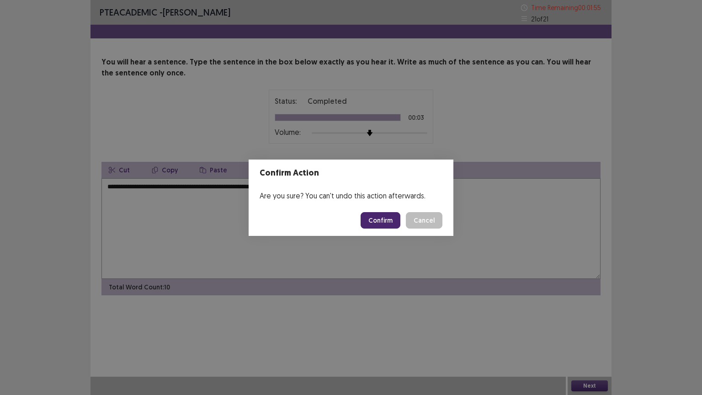
click at [383, 217] on button "Confirm" at bounding box center [381, 220] width 40 height 16
